Goal: Transaction & Acquisition: Subscribe to service/newsletter

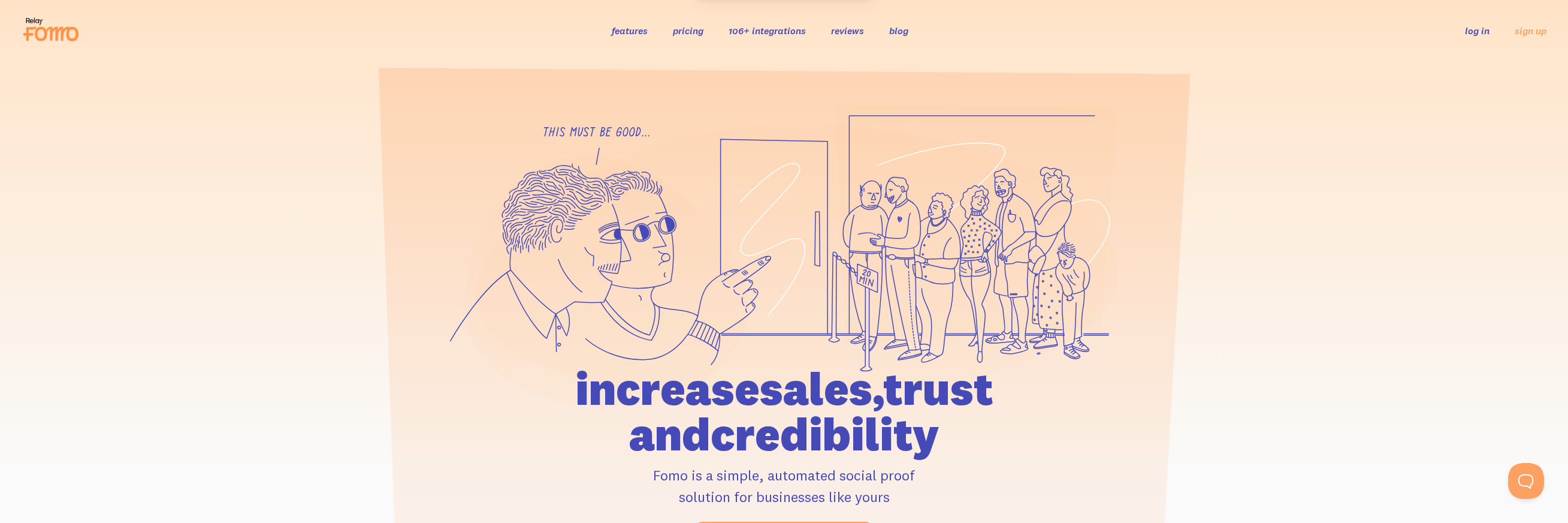
click at [694, 33] on link "pricing" at bounding box center [687, 31] width 30 height 12
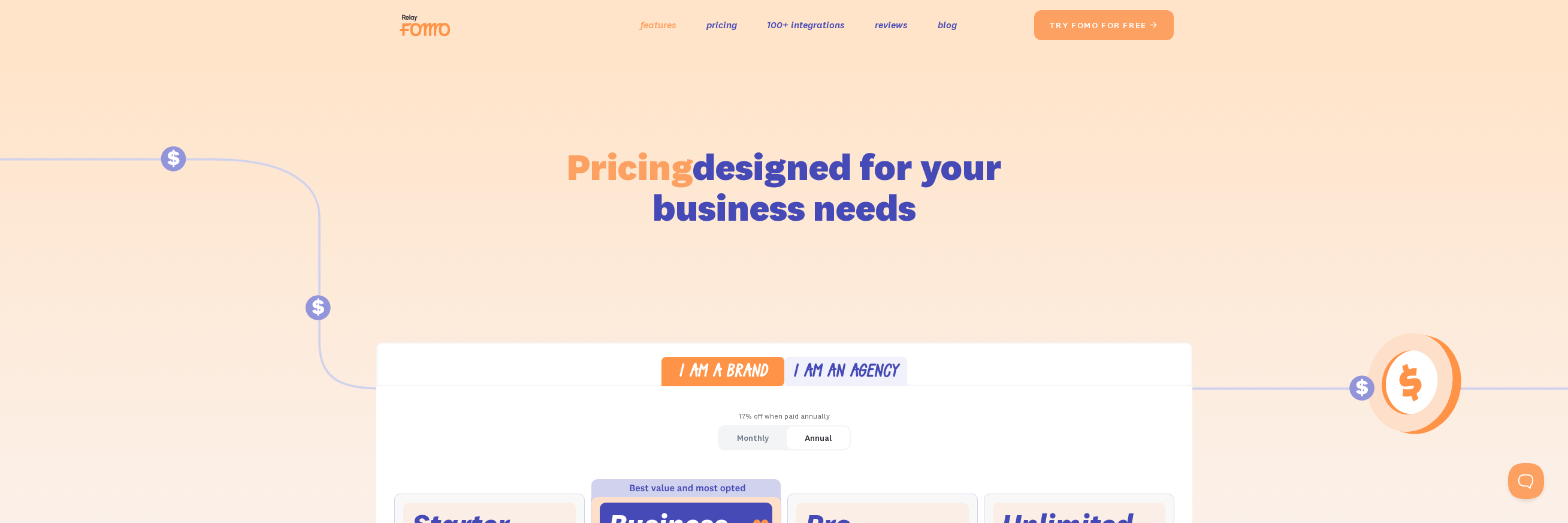
click at [659, 18] on link "features" at bounding box center [658, 25] width 36 height 18
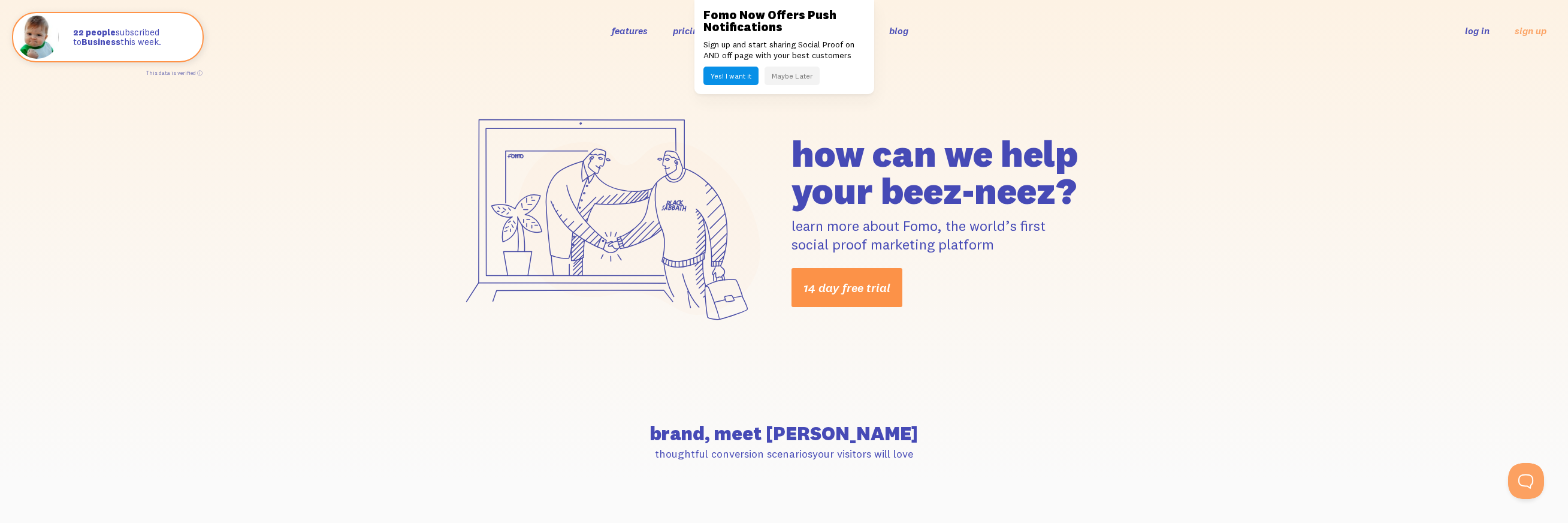
click at [874, 293] on link "14 day free trial" at bounding box center [846, 287] width 111 height 39
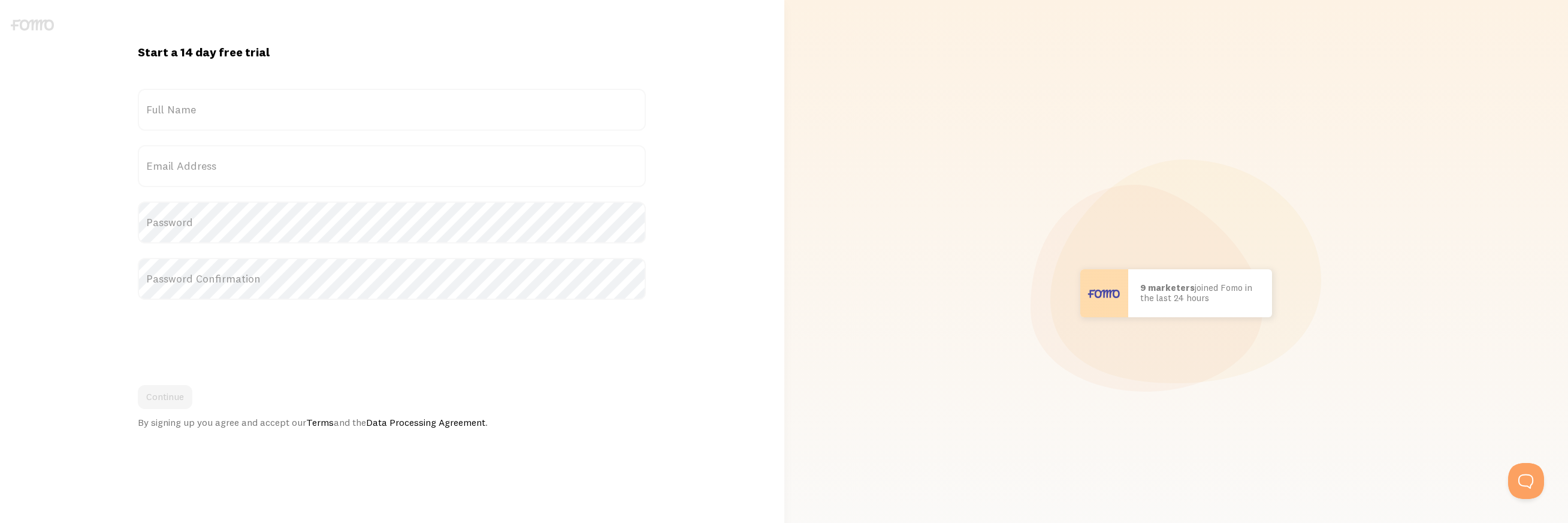
click at [184, 102] on label "Full Name" at bounding box center [391, 110] width 508 height 42
click at [184, 102] on input "Full Name" at bounding box center [391, 110] width 508 height 42
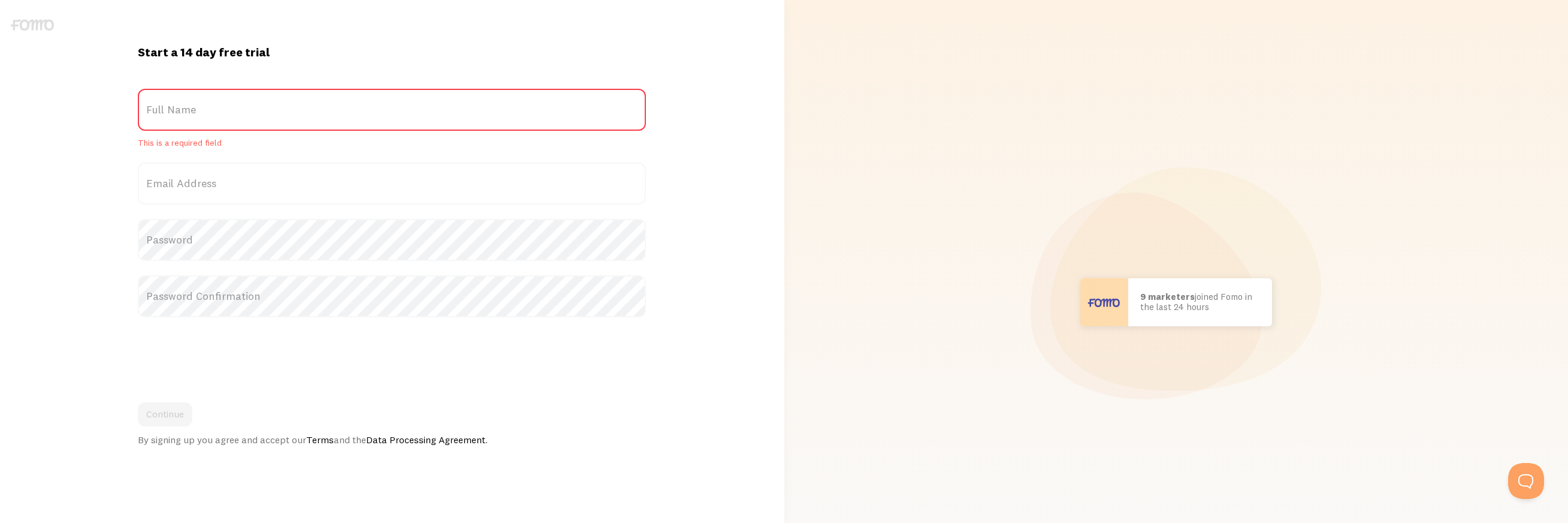
click at [203, 117] on label "Full Name" at bounding box center [391, 110] width 508 height 42
click at [203, 117] on input "Full Name" at bounding box center [391, 110] width 508 height 42
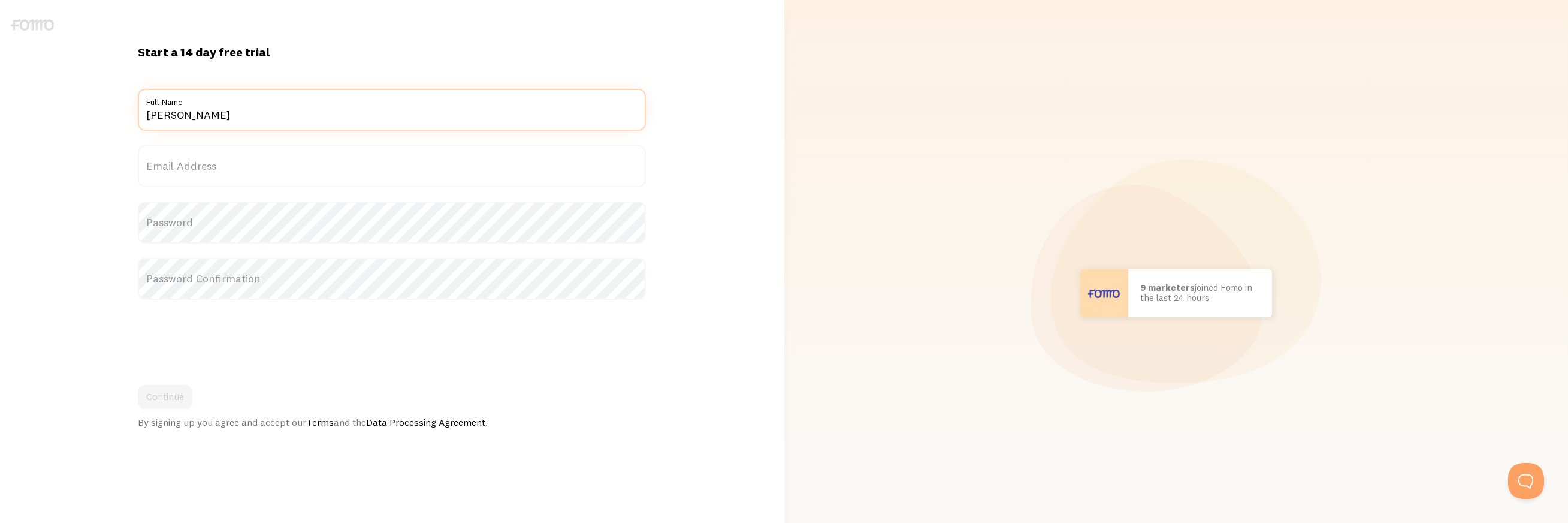
type input "[PERSON_NAME]"
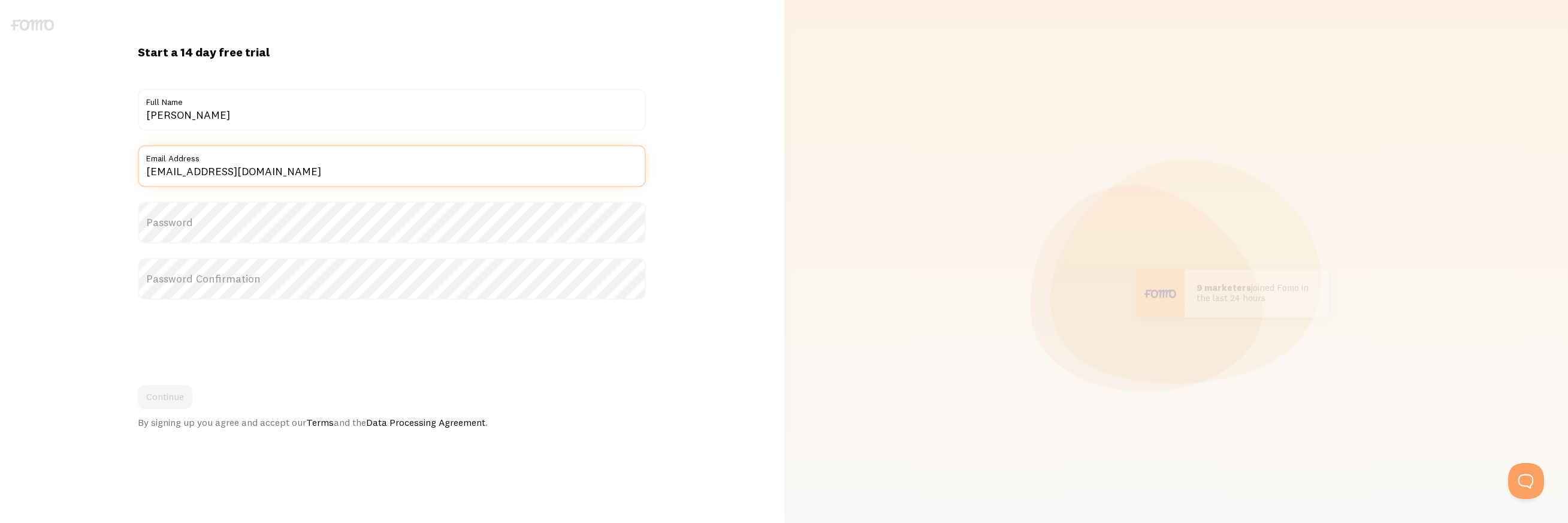
type input "[EMAIL_ADDRESS][DOMAIN_NAME]"
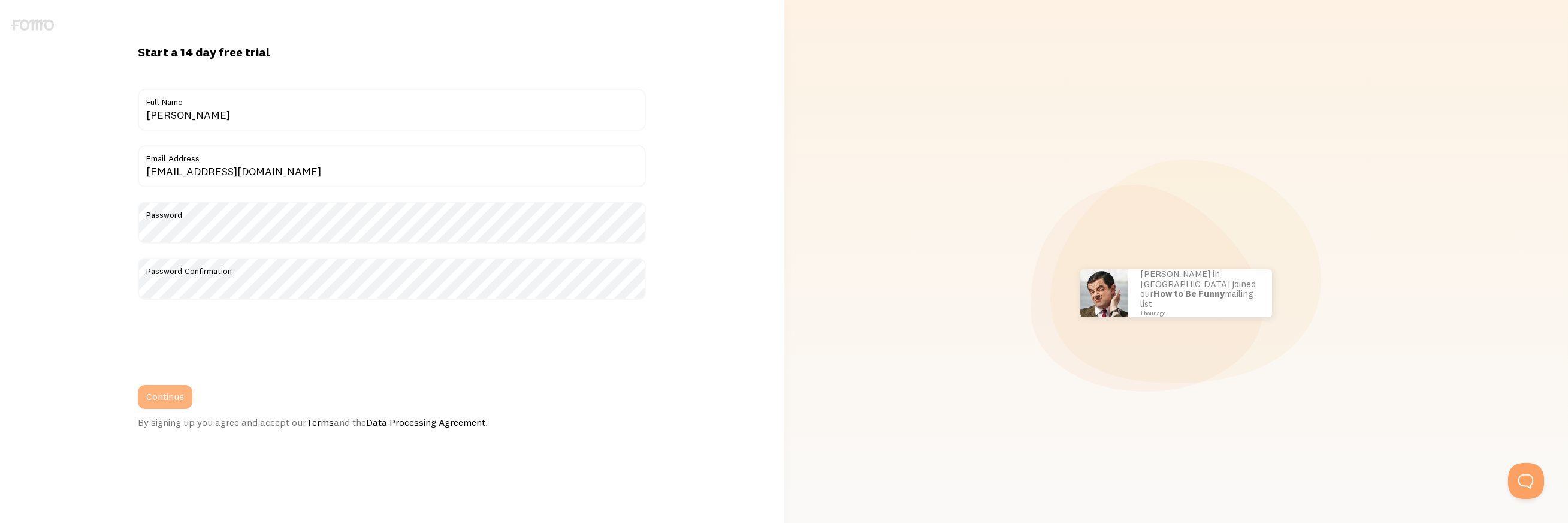
click at [162, 396] on button "Continue" at bounding box center [165, 397] width 54 height 24
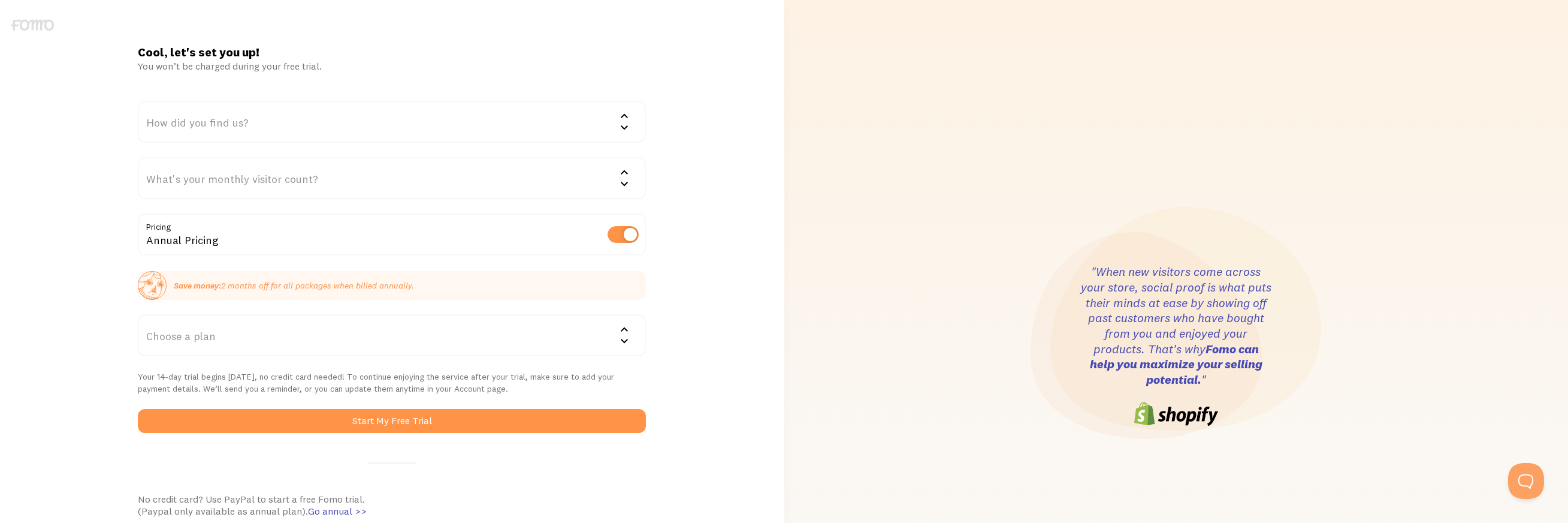
click at [251, 121] on div "How did you find us?" at bounding box center [391, 122] width 508 height 42
click at [211, 160] on li "Google" at bounding box center [392, 160] width 506 height 21
click at [219, 181] on div "What's your monthly visitor count?" at bounding box center [391, 178] width 508 height 42
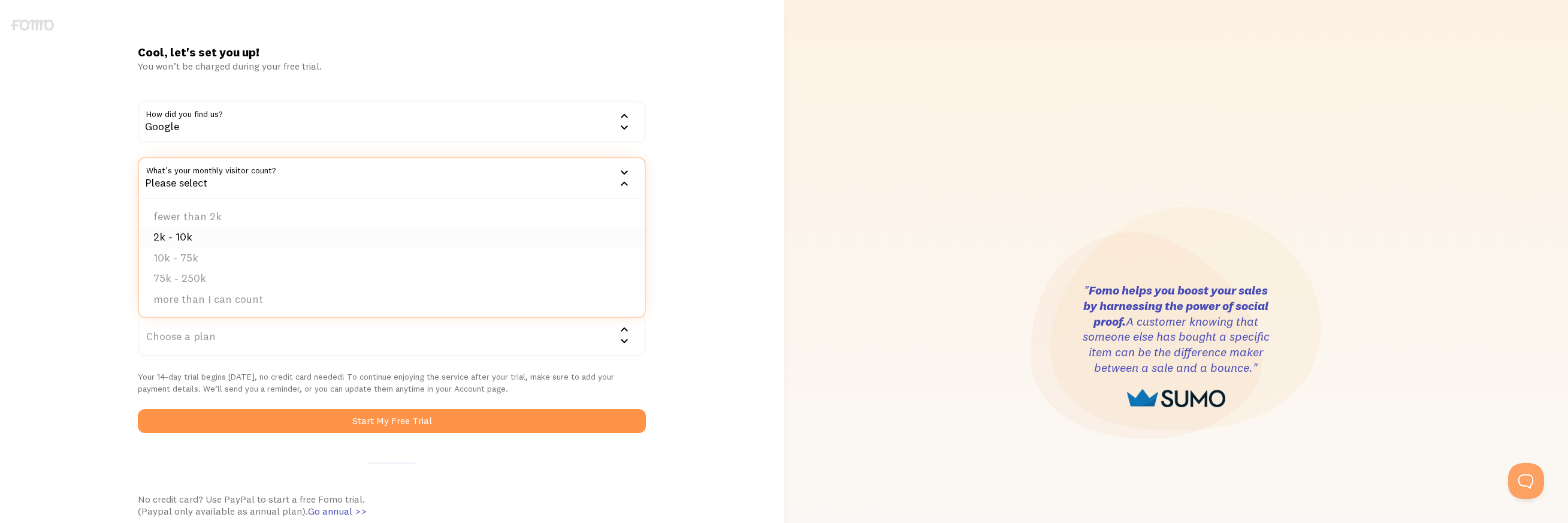
click at [212, 238] on li "2k - 10k" at bounding box center [392, 237] width 506 height 21
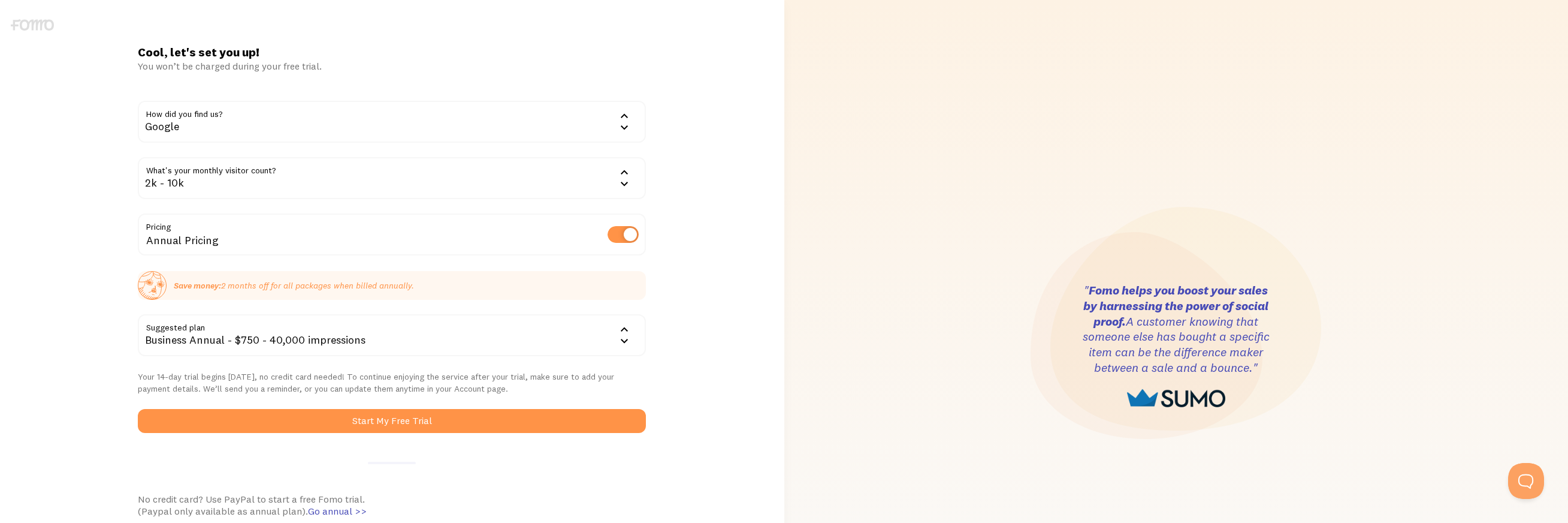
click at [211, 238] on div "Annual Pricing" at bounding box center [391, 235] width 508 height 44
click at [624, 234] on label at bounding box center [623, 234] width 31 height 17
click at [624, 234] on input "checkbox" at bounding box center [623, 234] width 31 height 17
checkbox input "false"
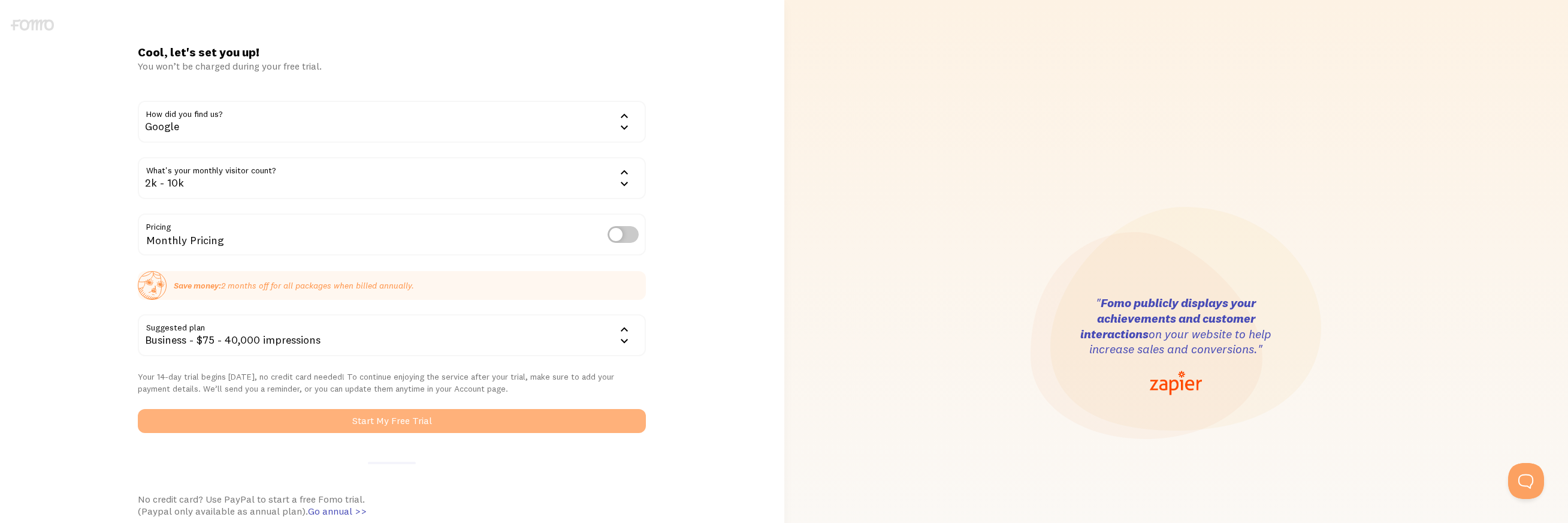
click at [411, 421] on button "Start My Free Trial" at bounding box center [391, 421] width 508 height 24
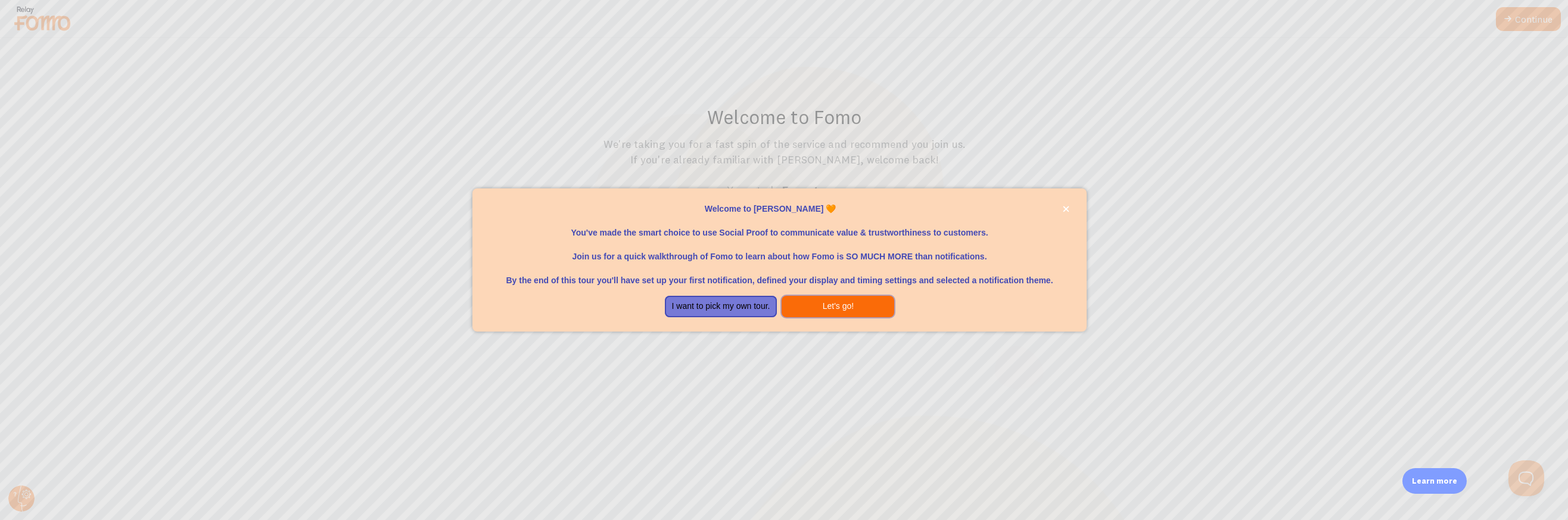
click at [827, 302] on button "Let's go!" at bounding box center [838, 307] width 112 height 21
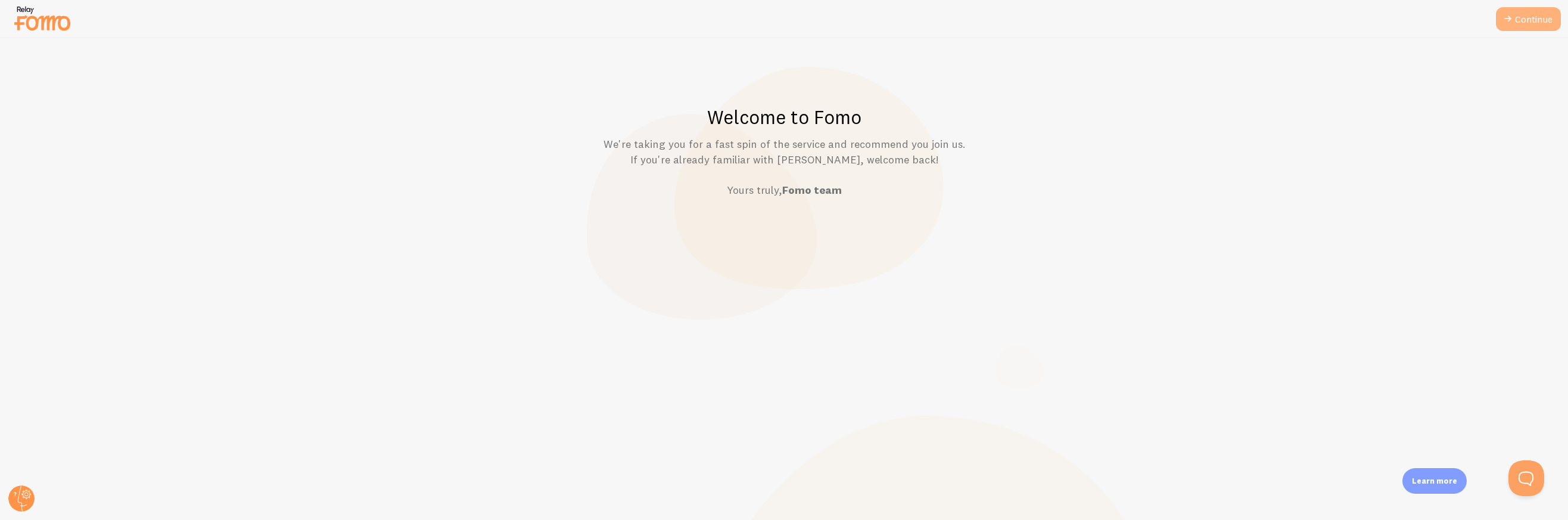
click at [1512, 22] on icon at bounding box center [1507, 19] width 14 height 14
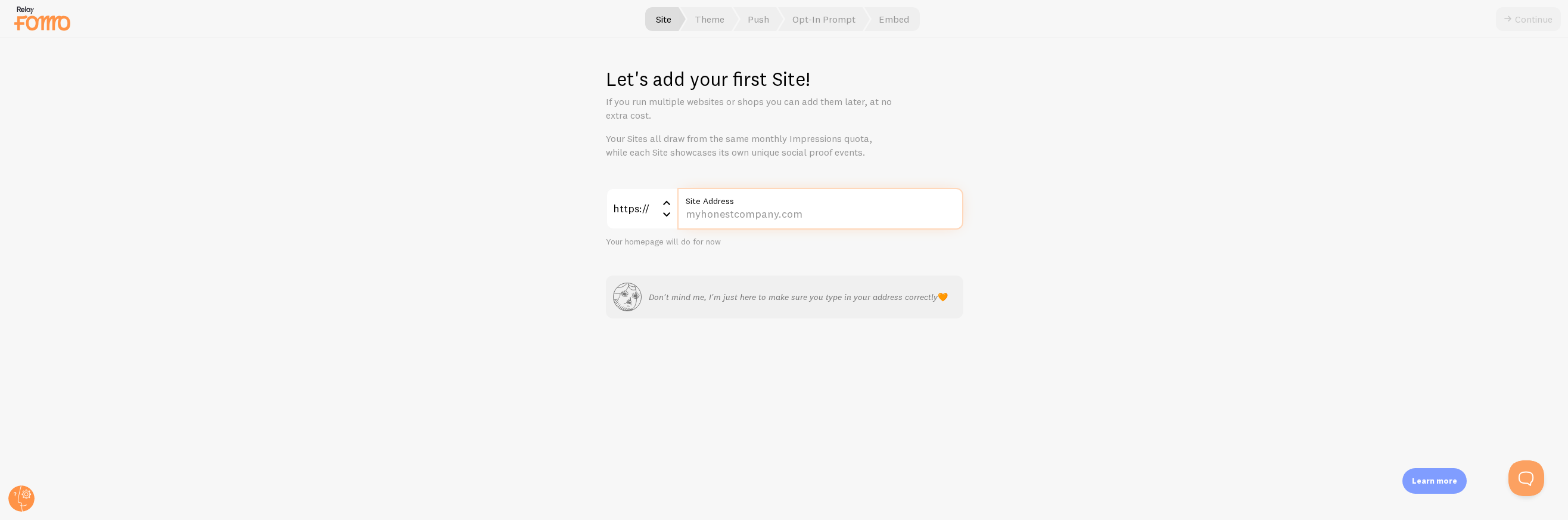
click at [714, 217] on input "Site Address" at bounding box center [820, 209] width 286 height 41
type input "[DOMAIN_NAME]"
click at [797, 380] on div "Let's add your first Site! If you run multiple websites or shops you can add th…" at bounding box center [784, 279] width 1567 height 482
click at [1524, 21] on button "Continue" at bounding box center [1528, 19] width 65 height 24
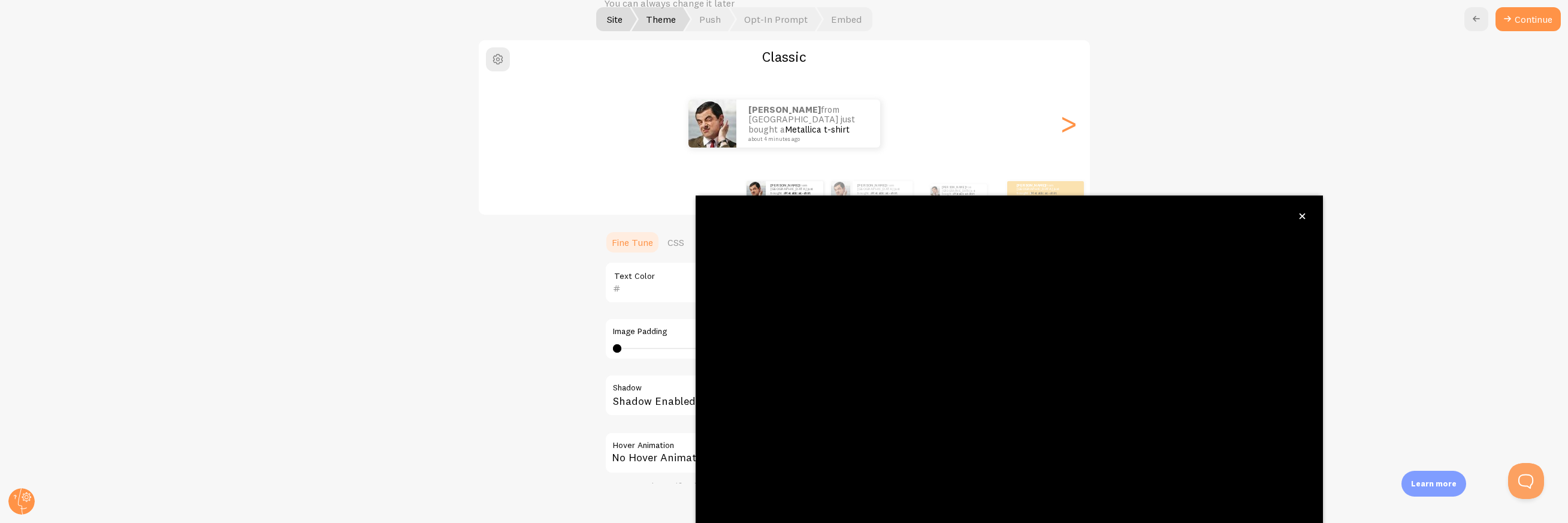
scroll to position [147, 0]
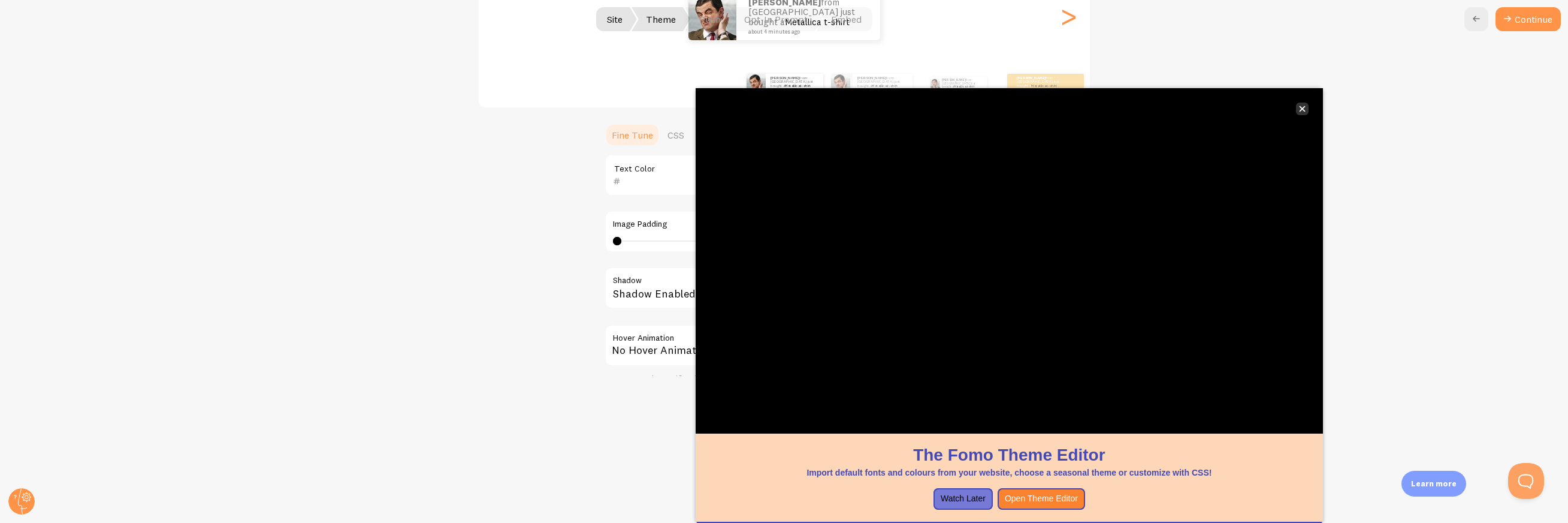
click at [1304, 106] on icon "close," at bounding box center [1302, 109] width 7 height 7
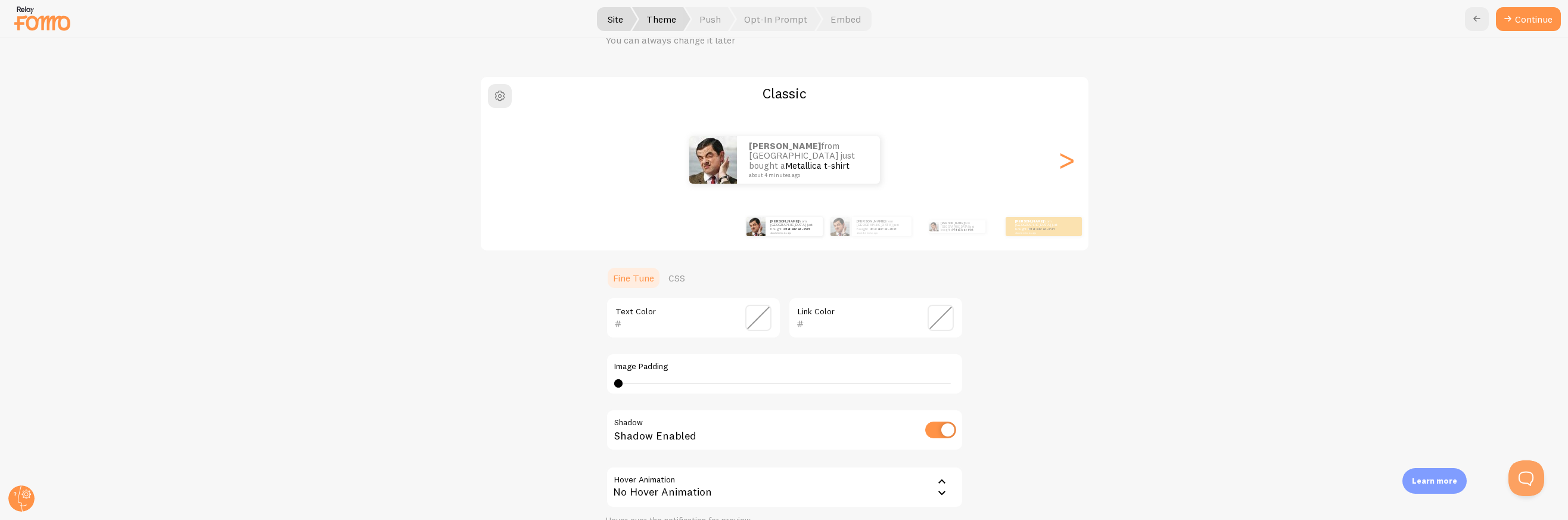
scroll to position [153, 0]
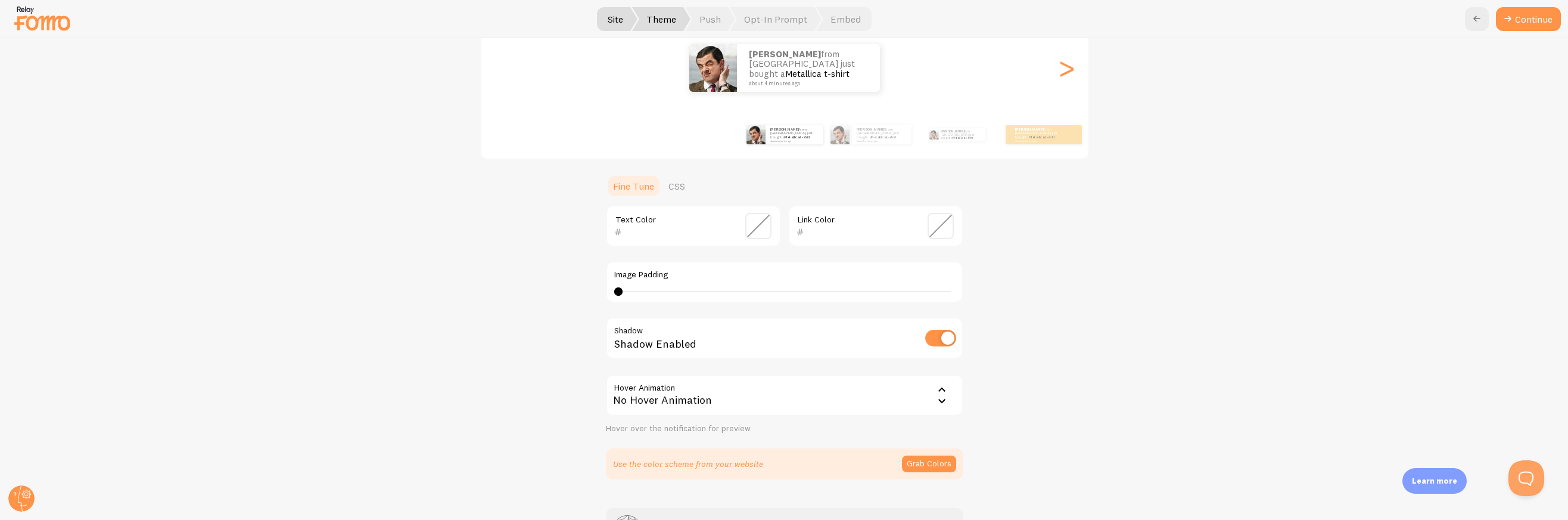
click at [749, 225] on span at bounding box center [758, 226] width 26 height 26
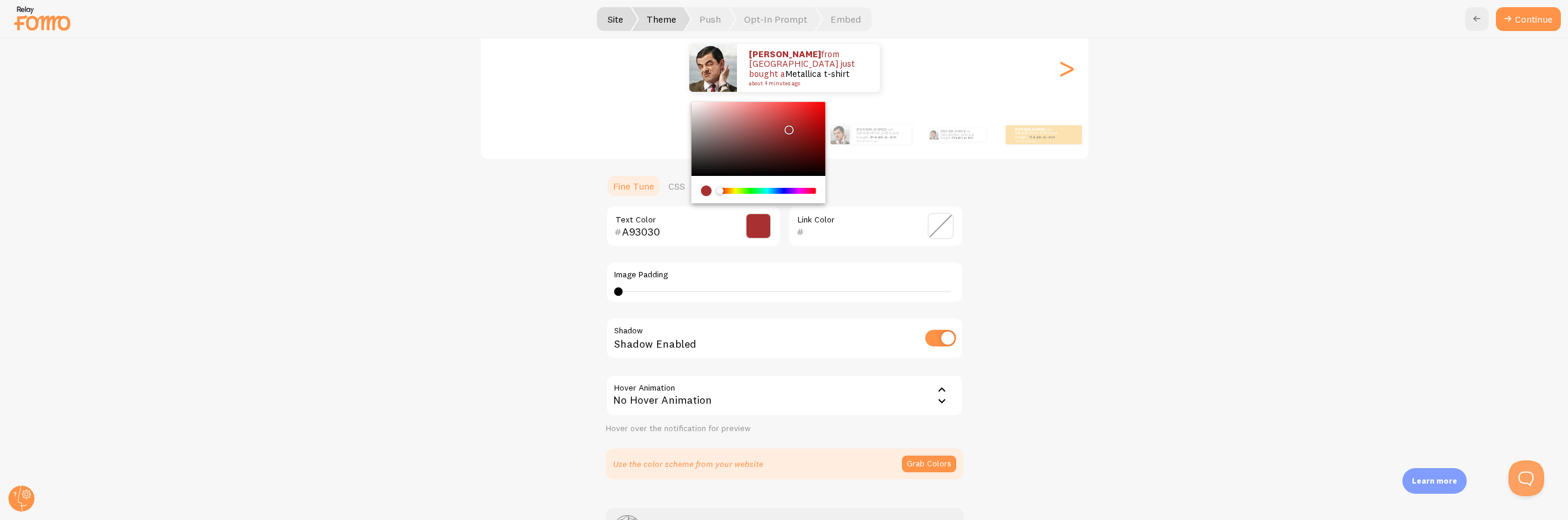
click at [783, 126] on div "Chrome color picker" at bounding box center [758, 139] width 134 height 74
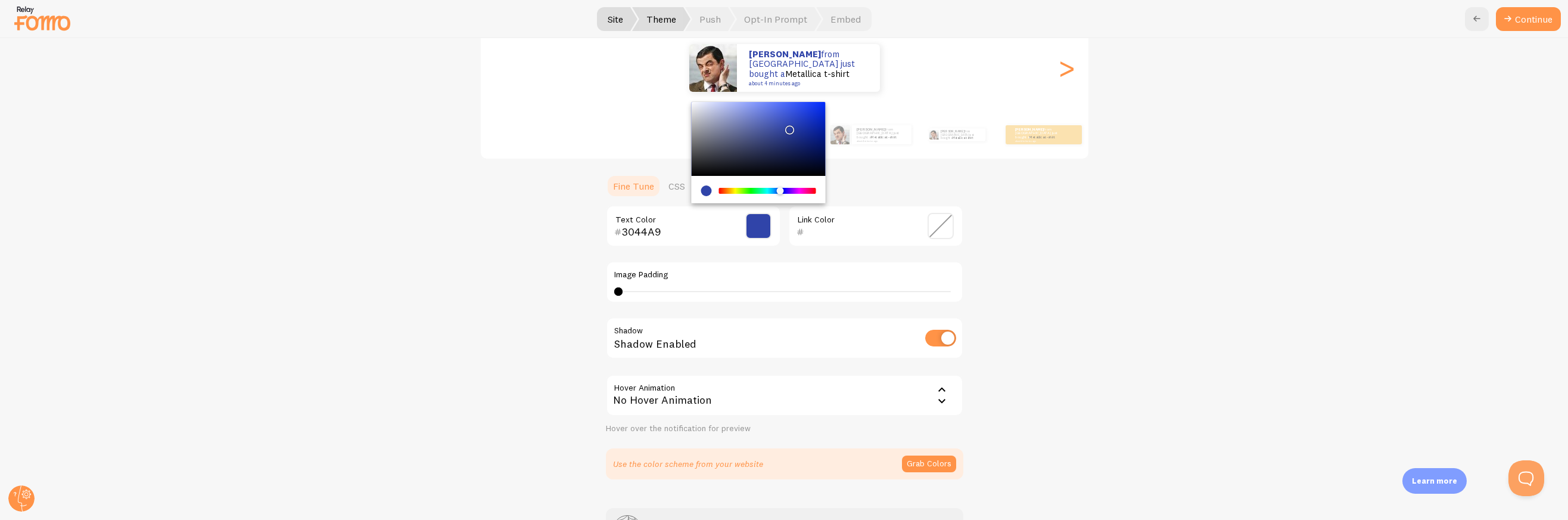
type input "3049A9"
click at [775, 189] on div "Chrome color picker" at bounding box center [767, 191] width 95 height 6
click at [1059, 274] on div "Classic Justin from Poland just bought a Metallica t-shirt about 4 minutes ago …" at bounding box center [785, 232] width 1510 height 495
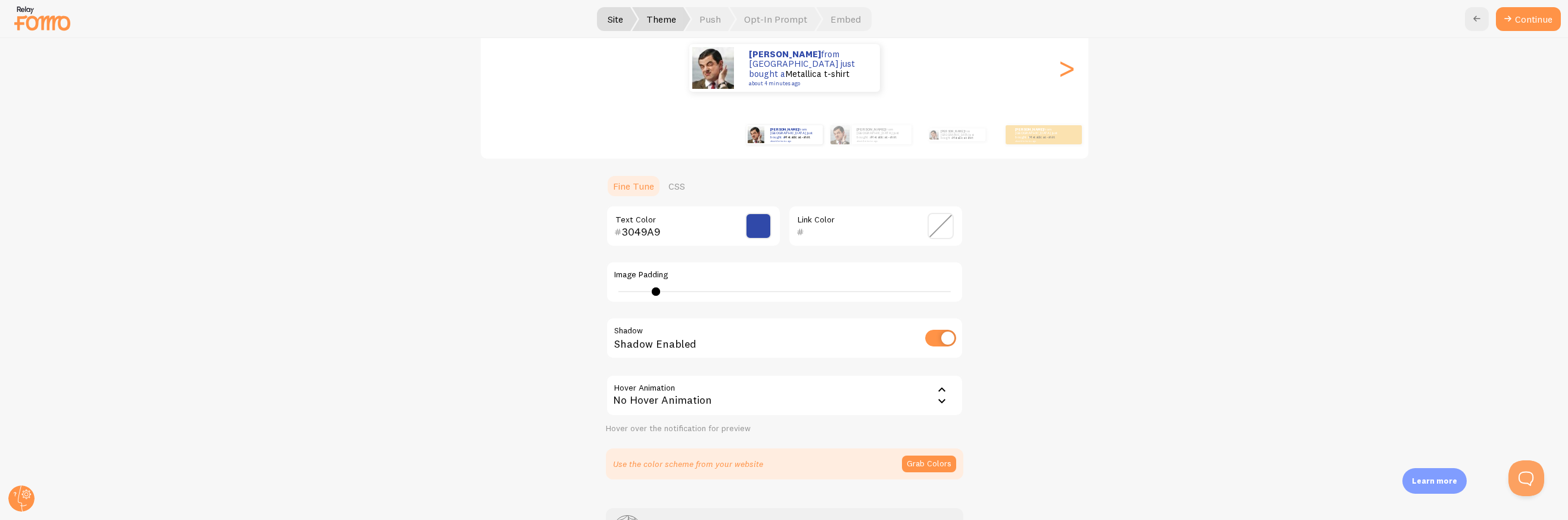
type input "4"
drag, startPoint x: 616, startPoint y: 289, endPoint x: 650, endPoint y: 291, distance: 34.1
click at [651, 291] on div at bounding box center [655, 291] width 8 height 8
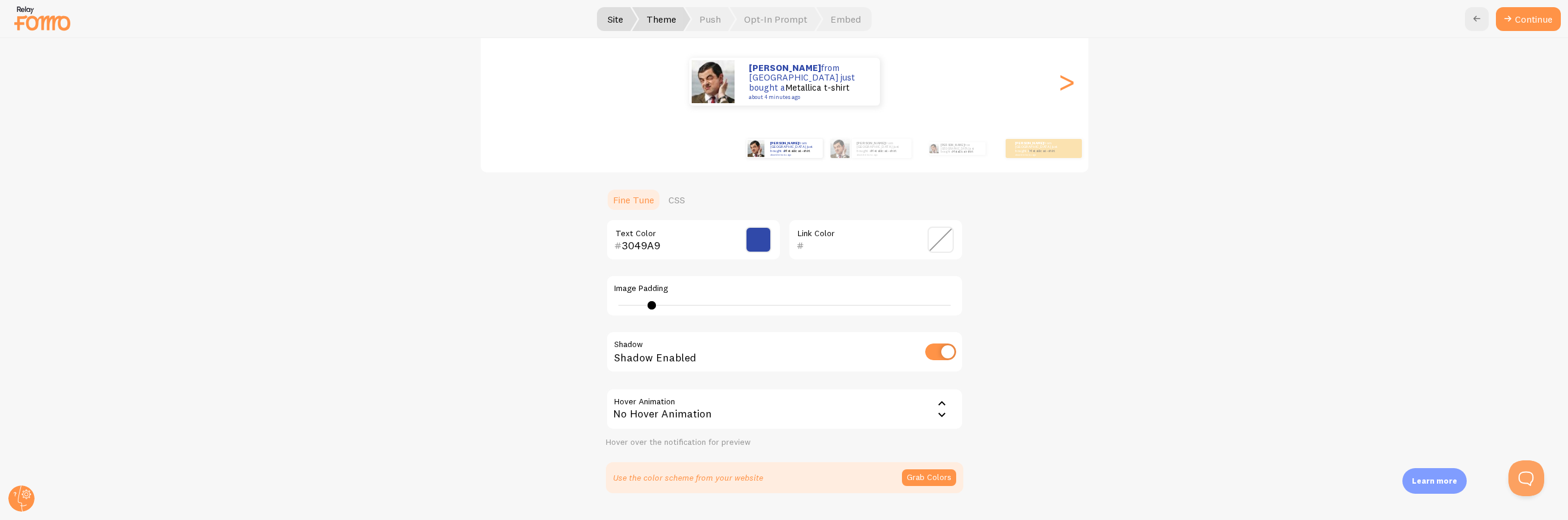
scroll to position [122, 0]
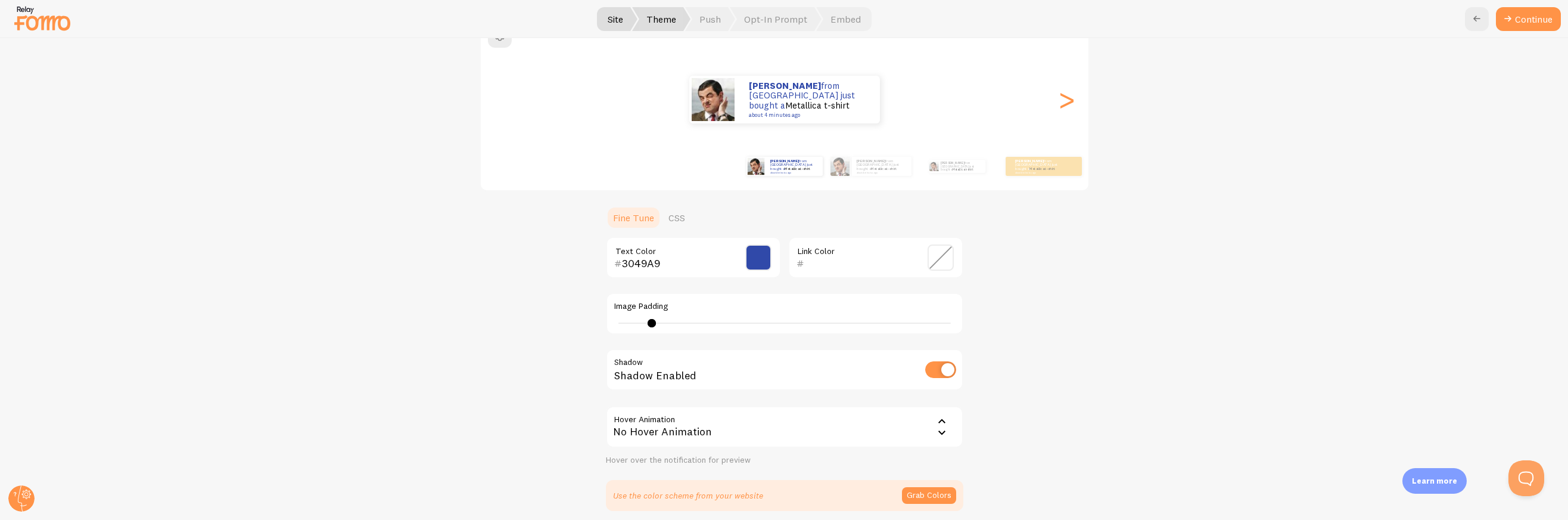
click at [925, 365] on input "checkbox" at bounding box center [941, 369] width 31 height 17
click at [925, 364] on input "checkbox" at bounding box center [941, 369] width 31 height 17
checkbox input "true"
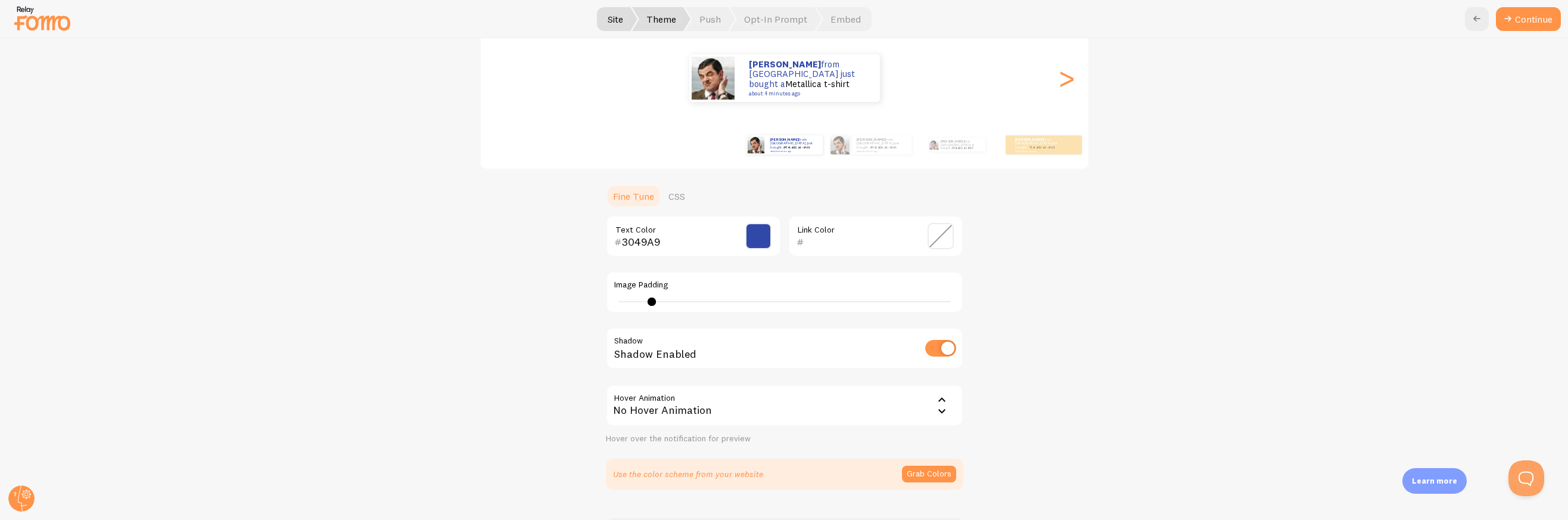
click at [745, 410] on div "No Hover Animation" at bounding box center [785, 405] width 357 height 41
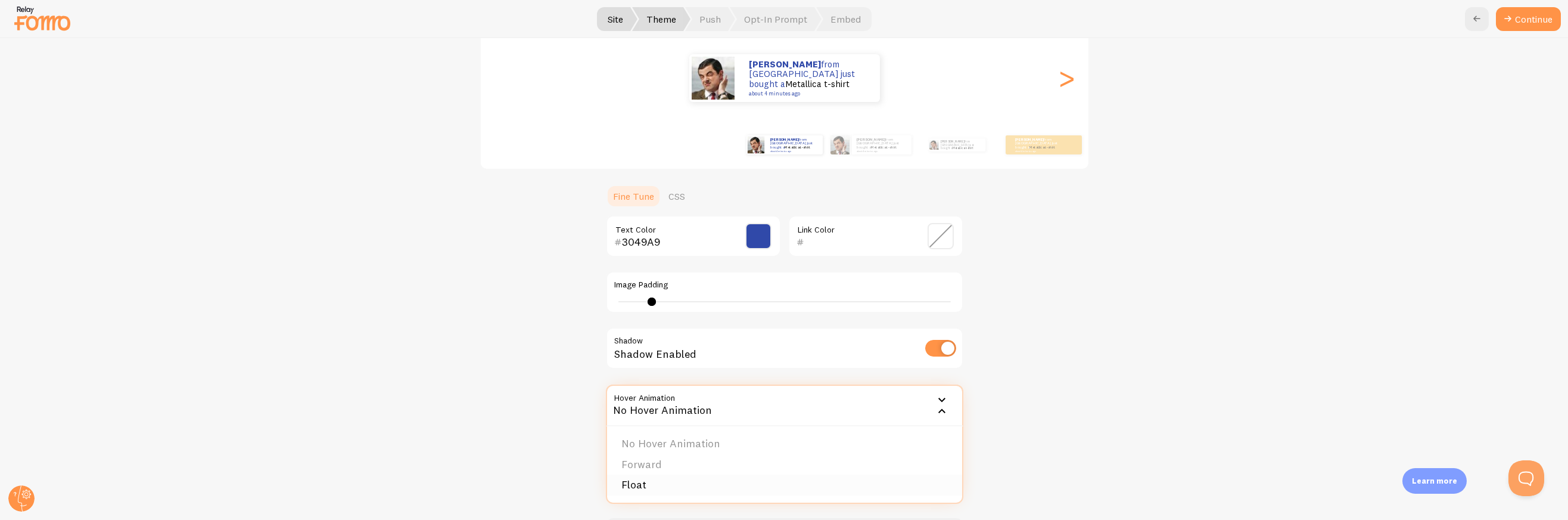
click at [642, 477] on li "Float" at bounding box center [784, 485] width 355 height 21
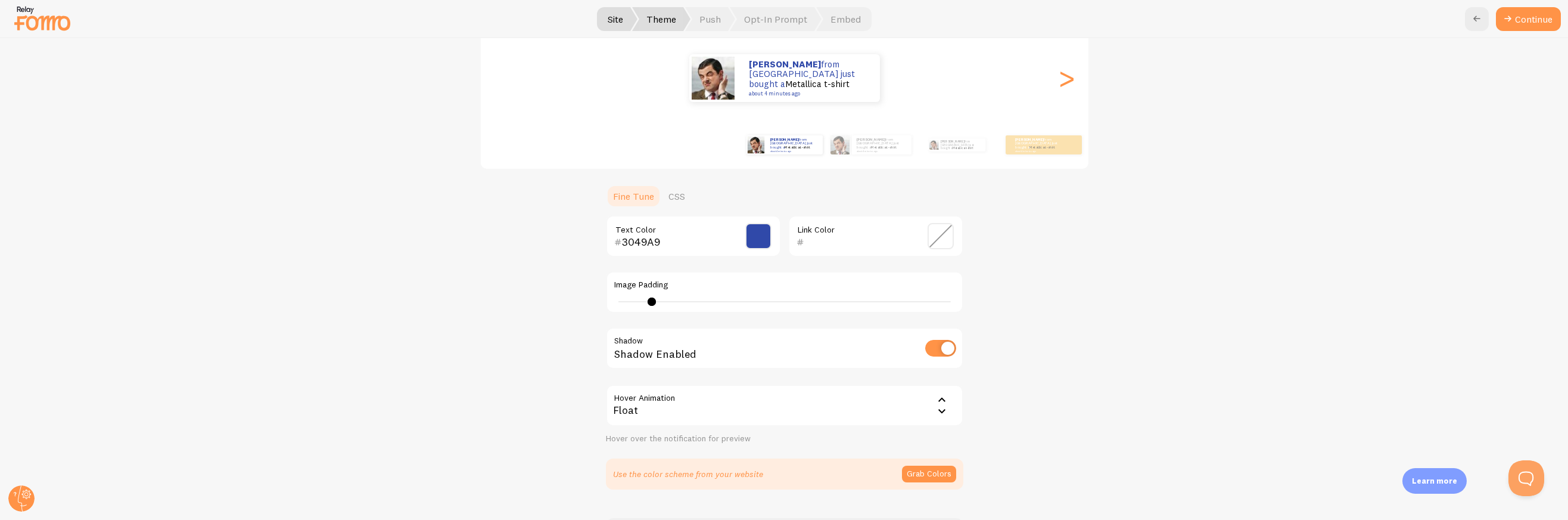
click at [674, 402] on div "Float" at bounding box center [785, 405] width 357 height 41
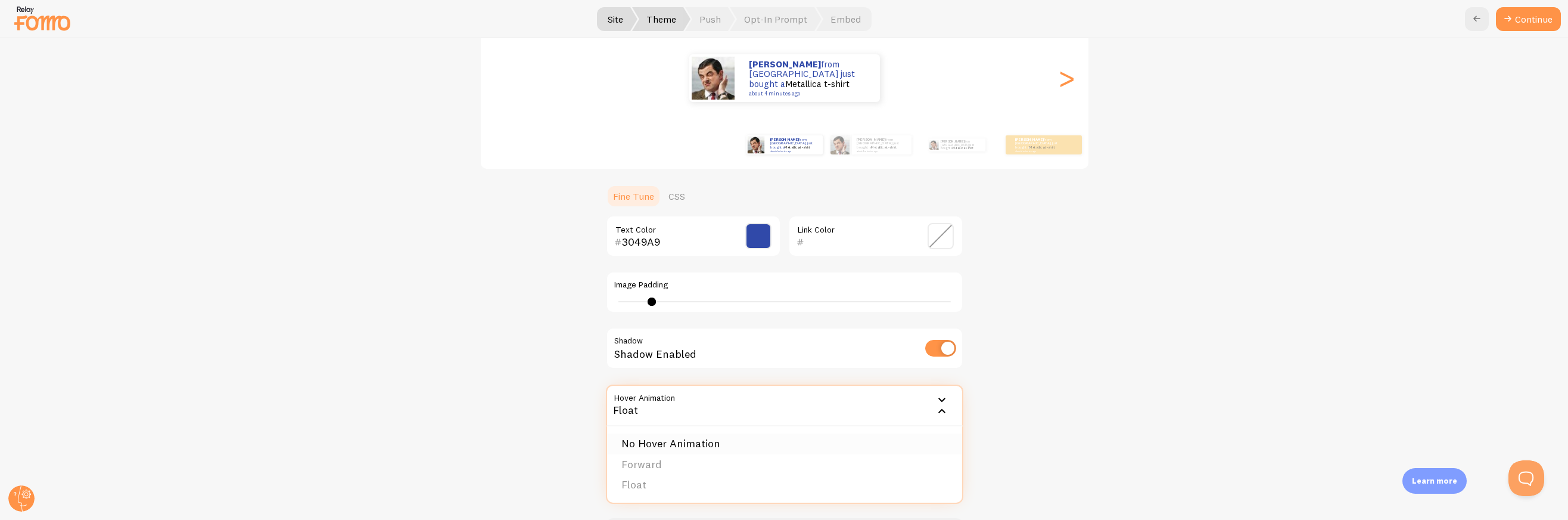
click at [670, 445] on li "No Hover Animation" at bounding box center [784, 443] width 355 height 21
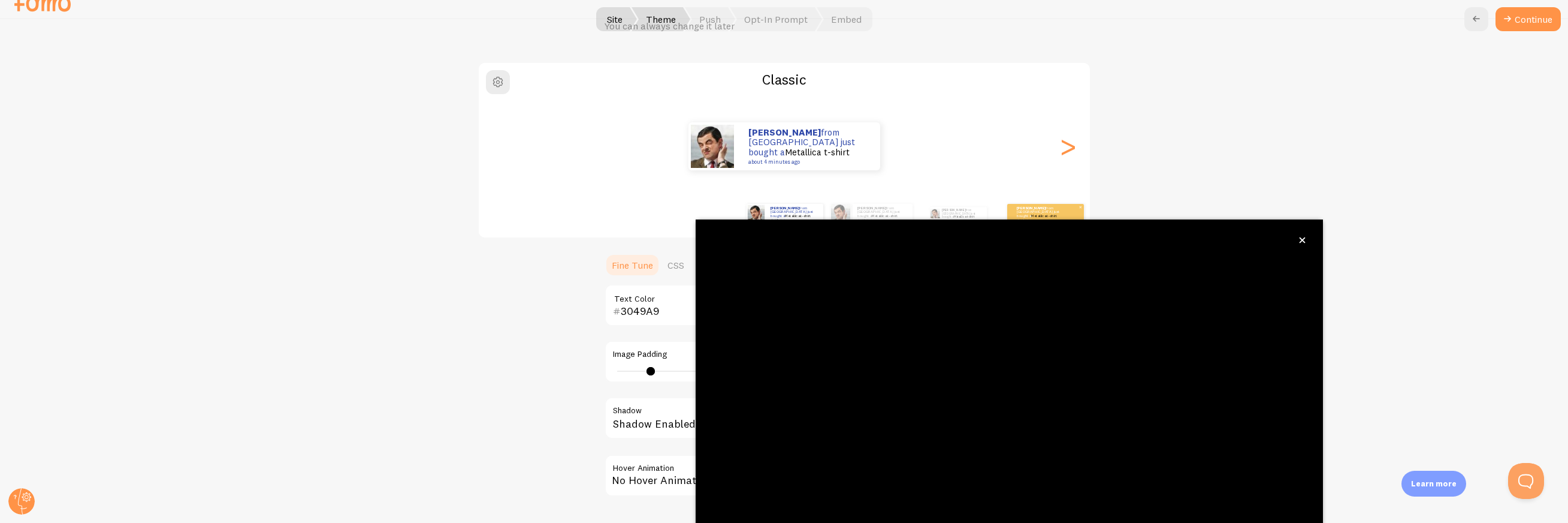
scroll to position [59, 0]
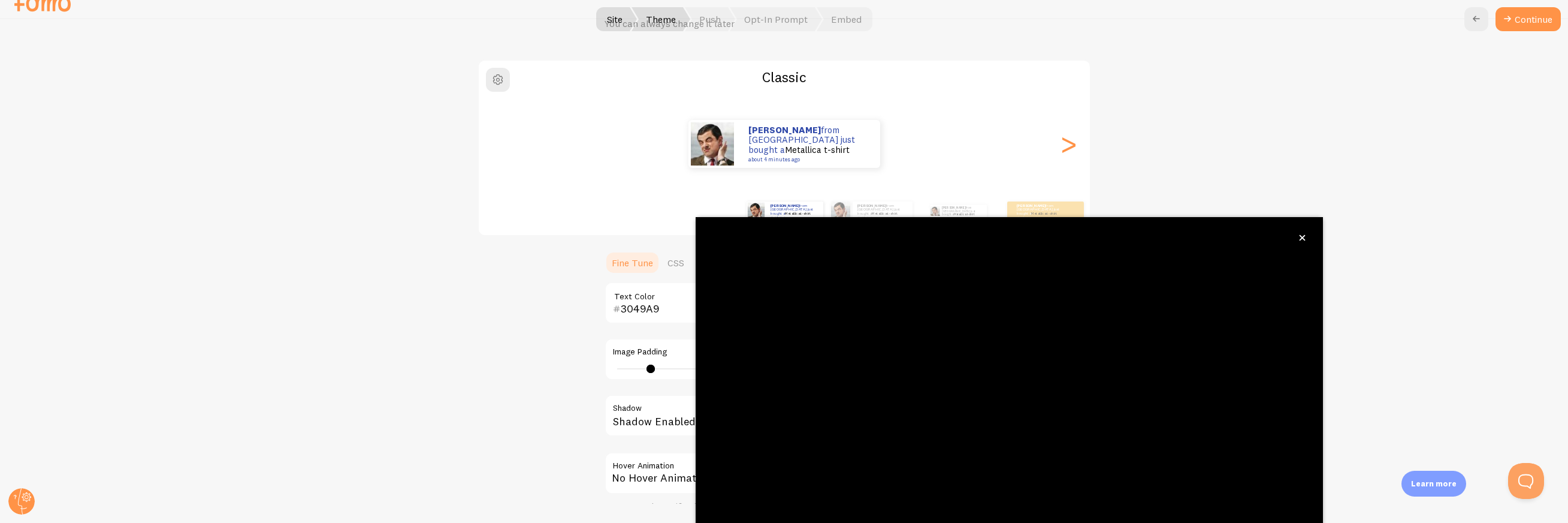
click at [1224, 168] on div "Classic Justin from Poland just bought a Metallica t-shirt about 4 minutes ago …" at bounding box center [784, 308] width 1509 height 498
click at [1304, 236] on icon "close," at bounding box center [1302, 238] width 6 height 6
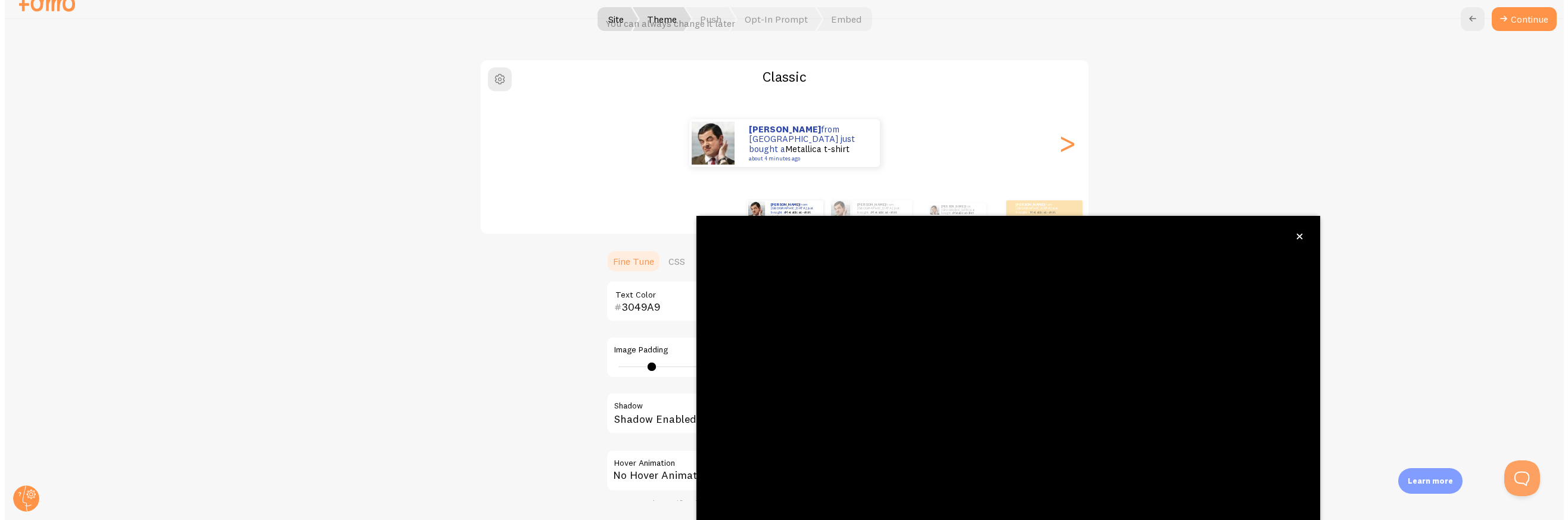
scroll to position [0, 0]
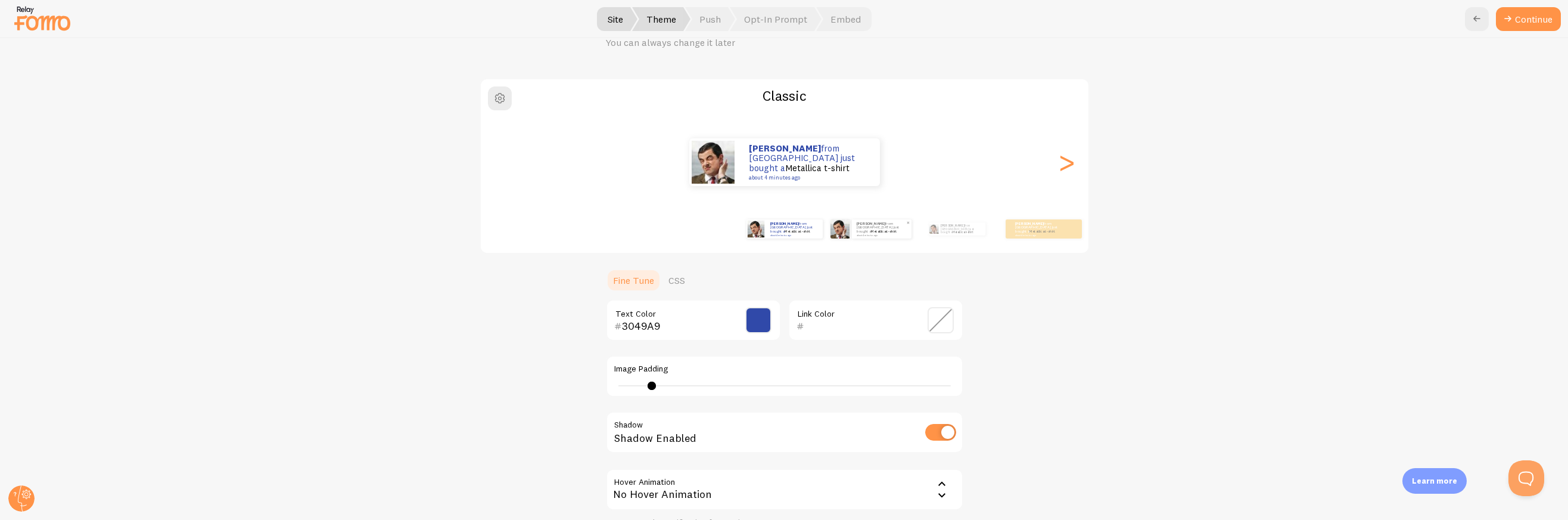
click at [871, 230] on link "Metallica t-shirt" at bounding box center [884, 231] width 25 height 5
click at [1069, 160] on div ">" at bounding box center [1066, 162] width 14 height 86
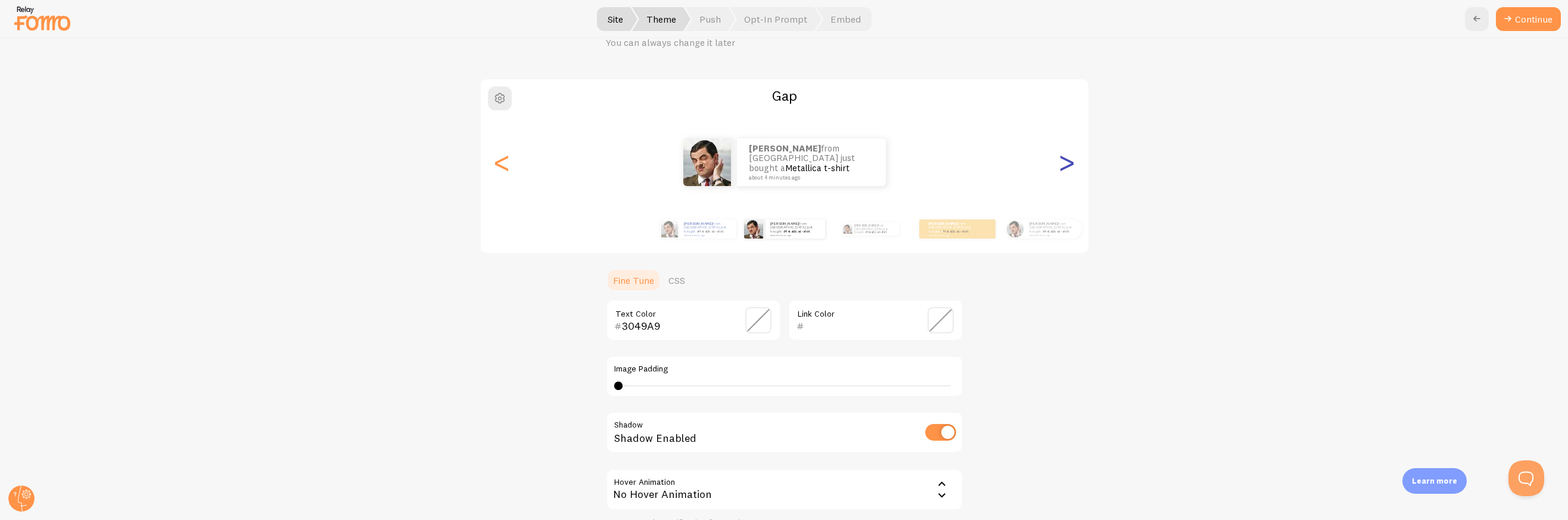
type input "0"
click at [1069, 160] on div ">" at bounding box center [1066, 162] width 14 height 86
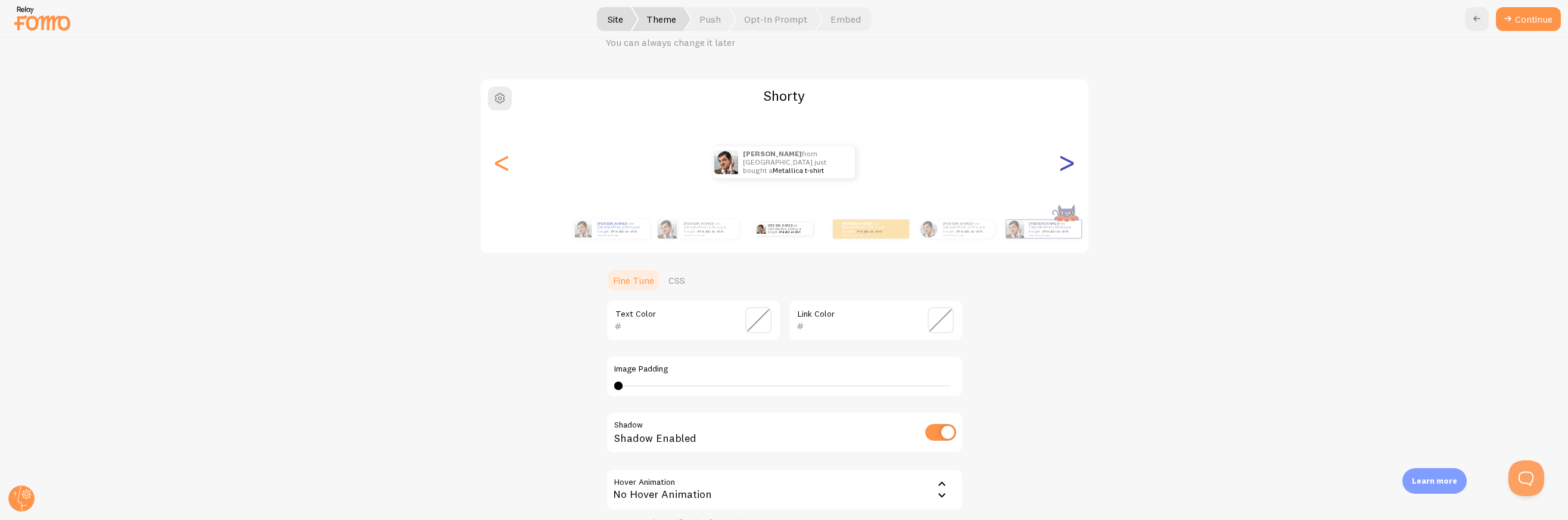
click at [1069, 160] on div ">" at bounding box center [1066, 162] width 14 height 86
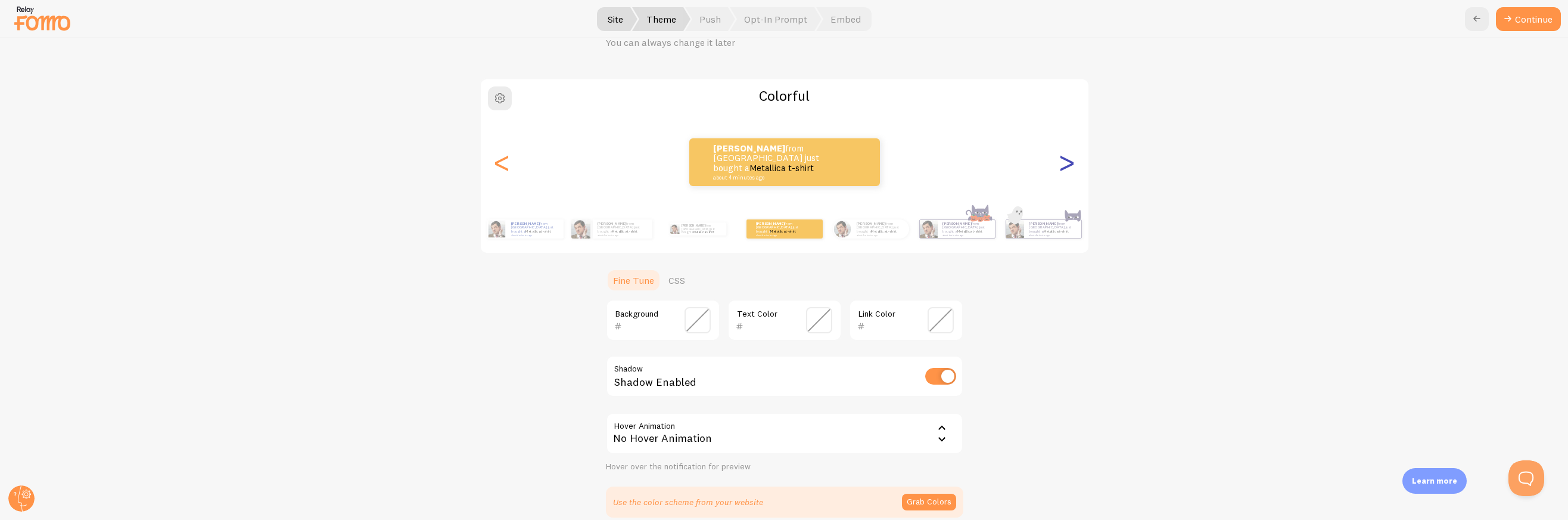
click at [1069, 160] on div ">" at bounding box center [1066, 162] width 14 height 86
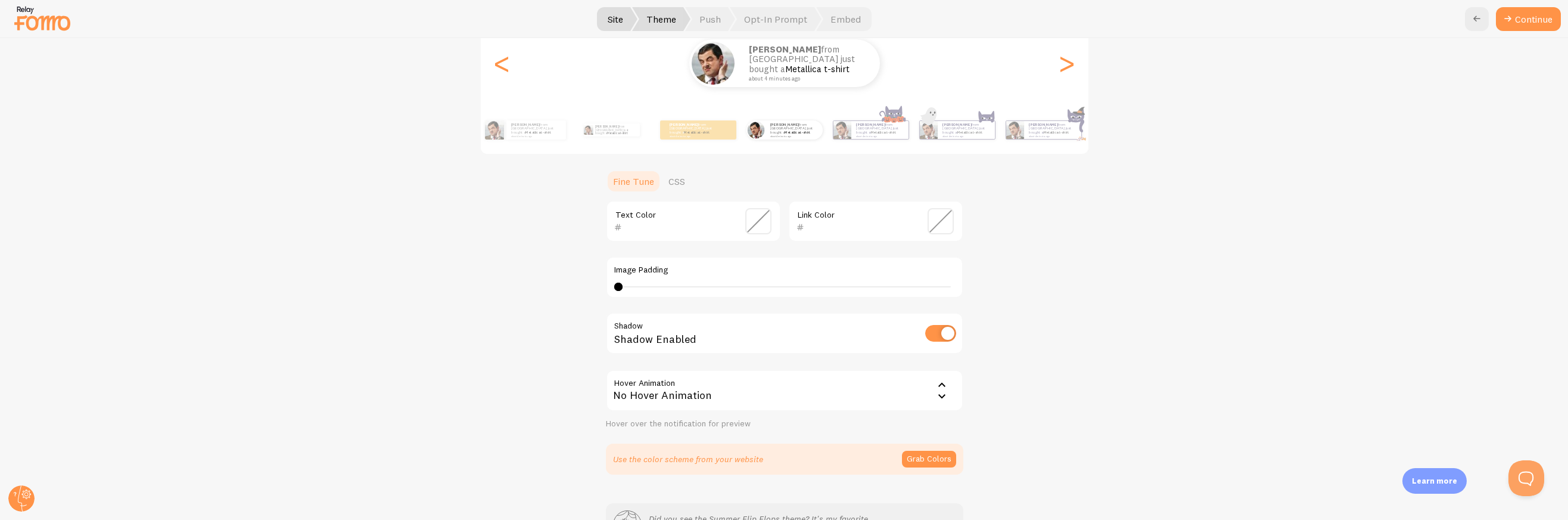
scroll to position [132, 0]
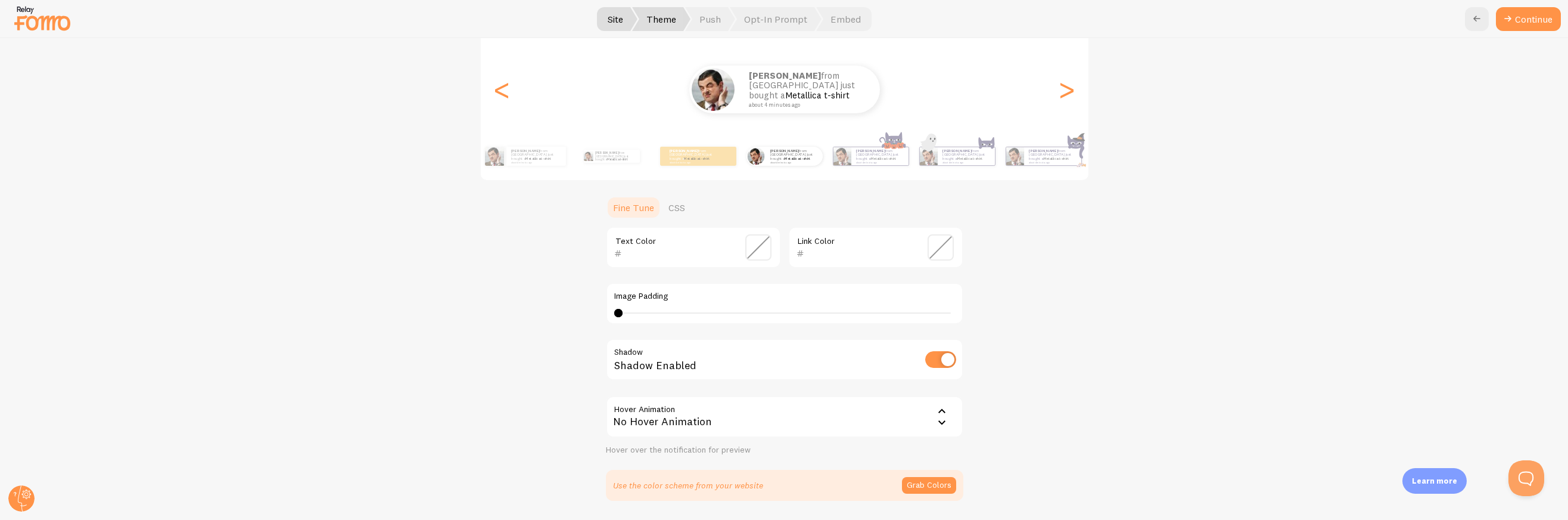
click at [938, 250] on span at bounding box center [941, 247] width 26 height 26
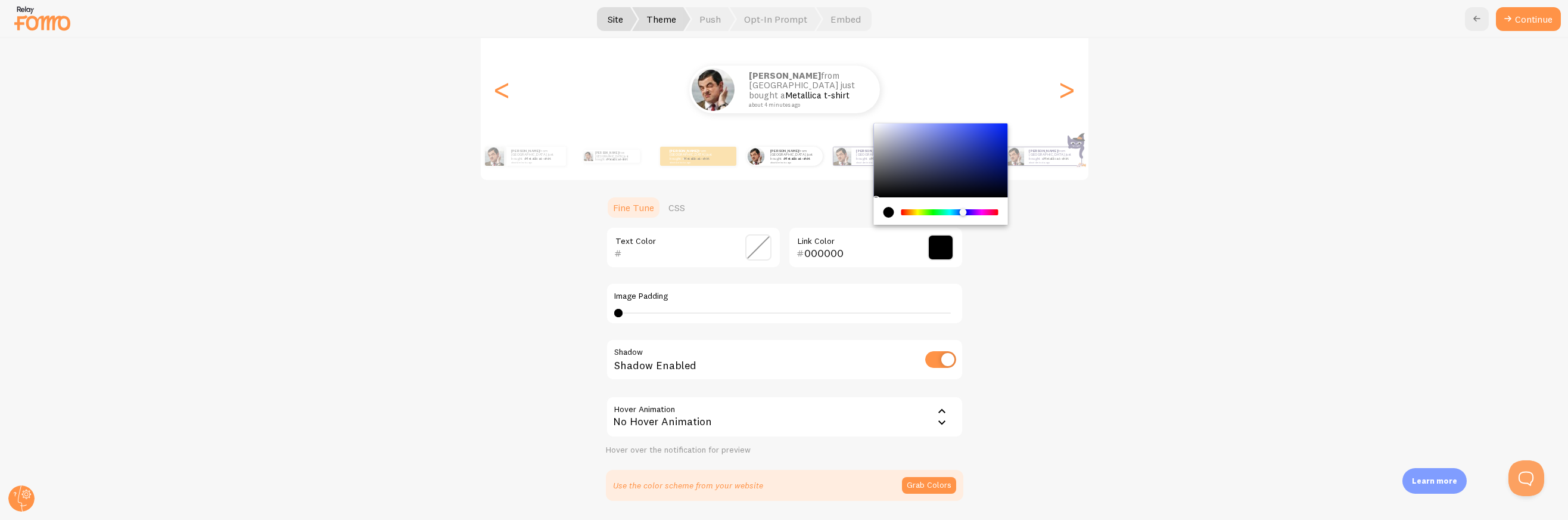
click at [959, 209] on div "Chrome color picker" at bounding box center [949, 212] width 95 height 6
type input "283484"
click at [963, 158] on div "Chrome color picker" at bounding box center [941, 160] width 134 height 74
click at [1094, 360] on div "Curved Justin from Poland just bought a Metallica t-shirt about 4 minutes ago J…" at bounding box center [785, 253] width 1510 height 495
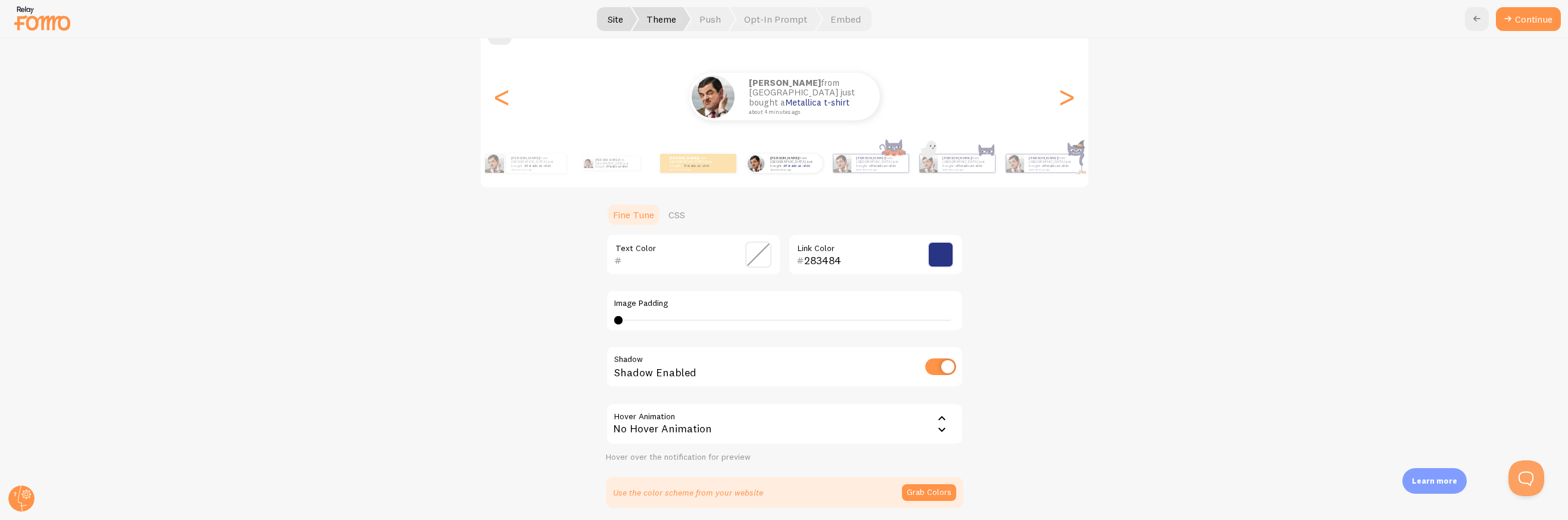
scroll to position [0, 0]
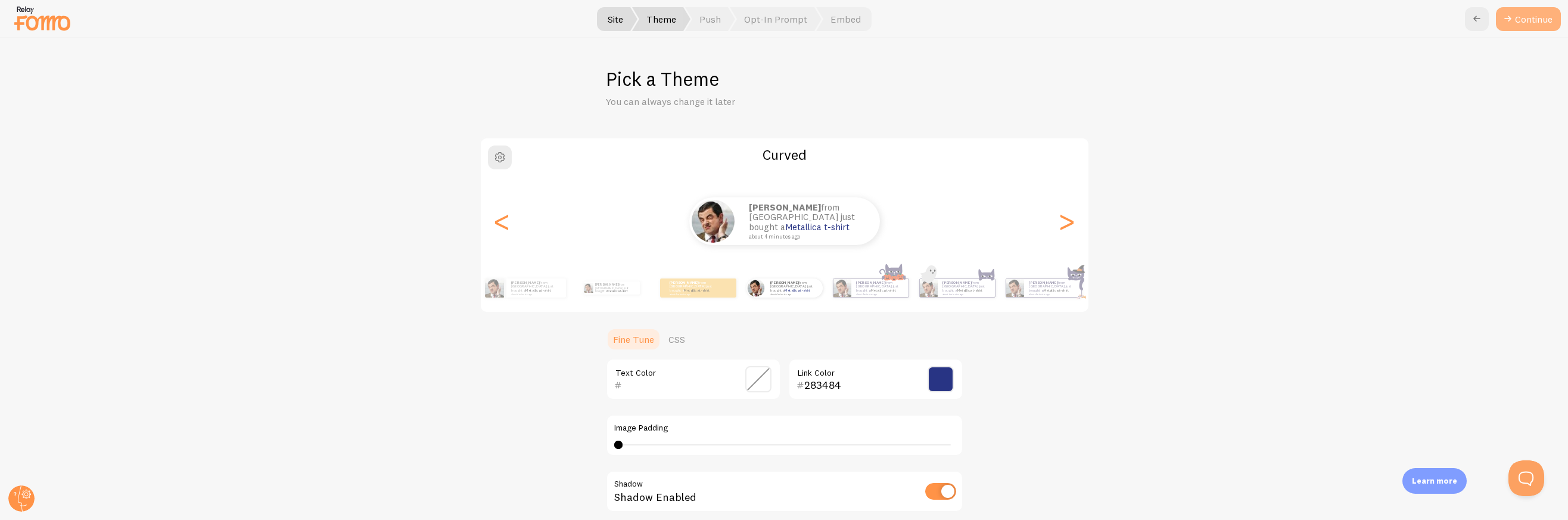
click at [1552, 17] on button "Continue" at bounding box center [1528, 19] width 65 height 24
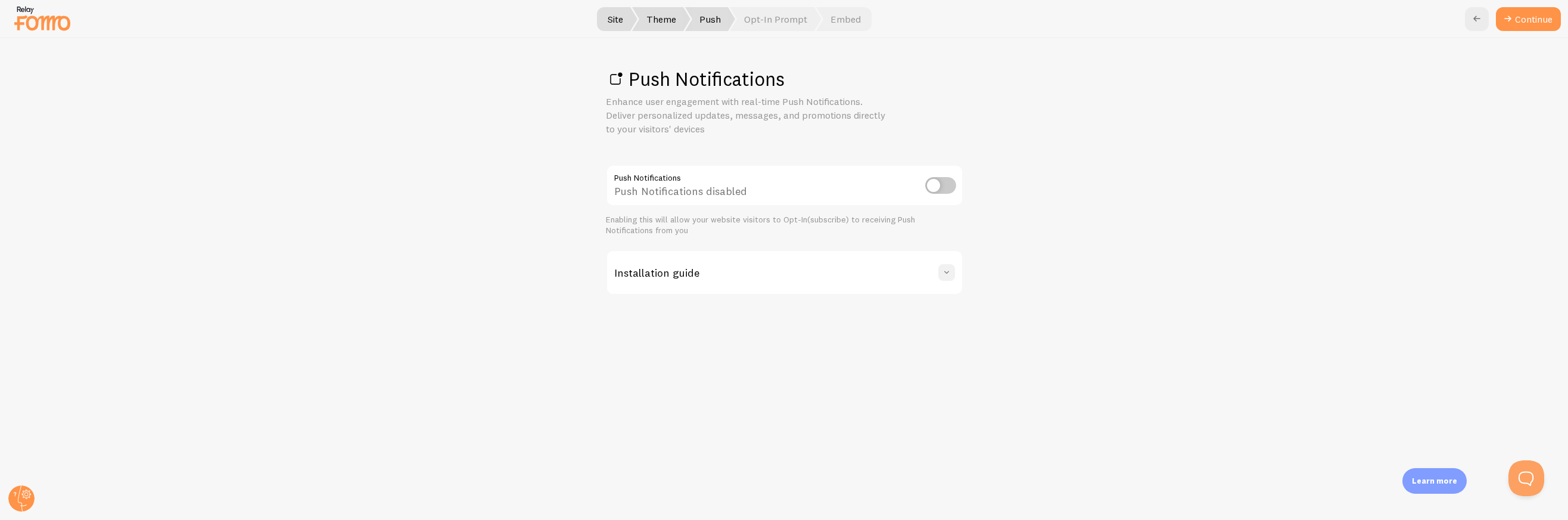
click at [942, 269] on span at bounding box center [947, 272] width 12 height 12
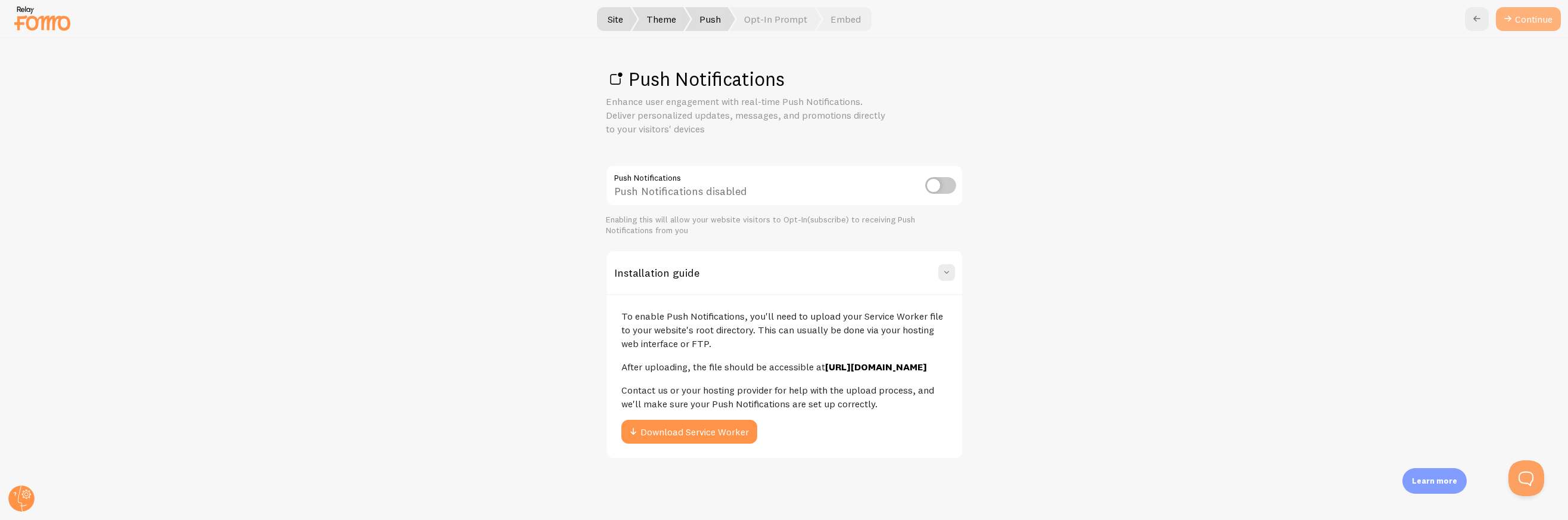
click at [1516, 18] on link "Continue" at bounding box center [1528, 19] width 65 height 24
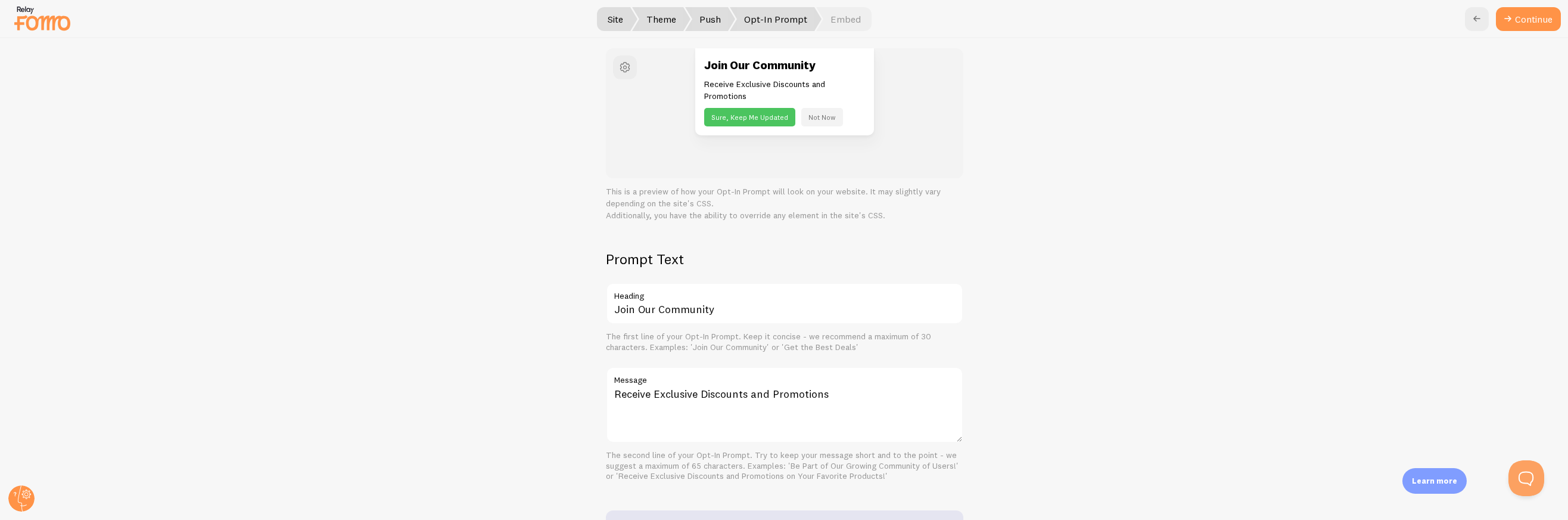
scroll to position [151, 0]
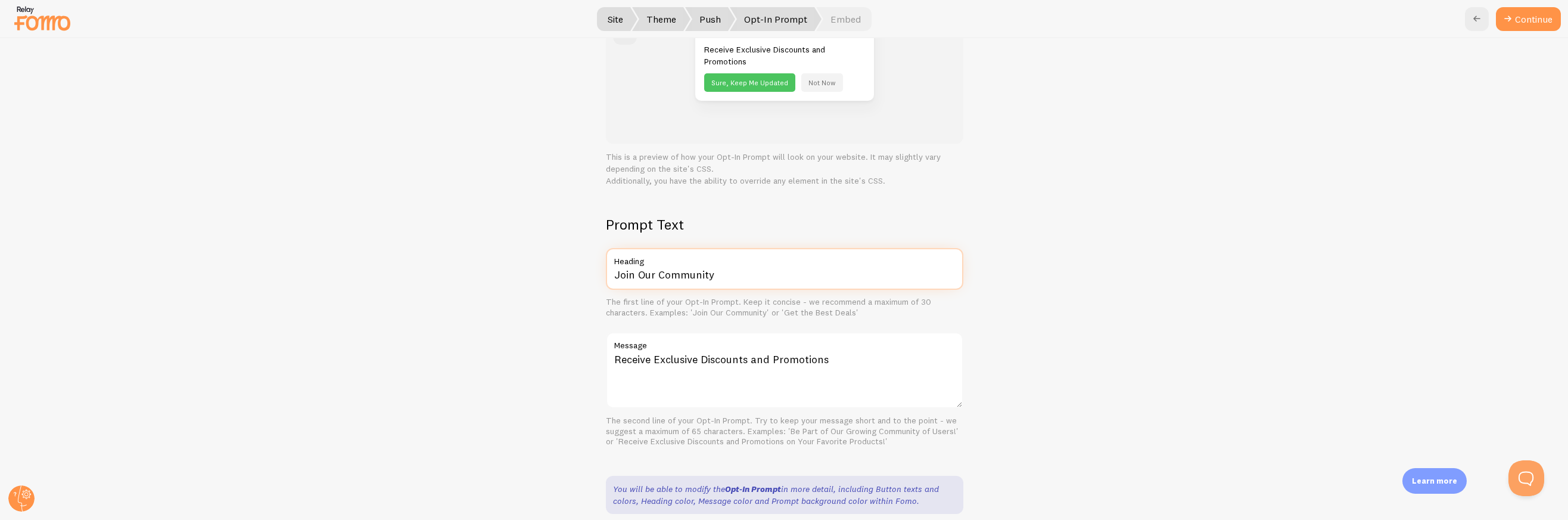
click at [677, 269] on input "Join Our Community" at bounding box center [785, 268] width 357 height 41
type input "Get Access Now"
click at [693, 353] on textarea "Receive Exclusive Discounts and Promotions" at bounding box center [785, 370] width 357 height 76
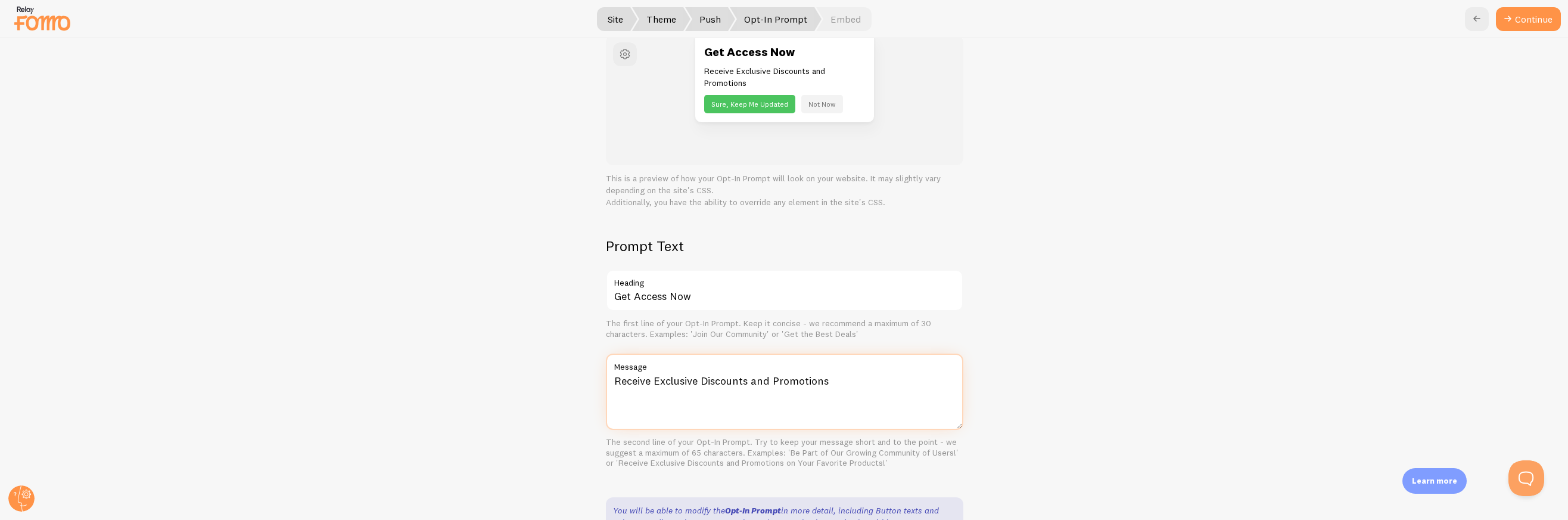
scroll to position [0, 0]
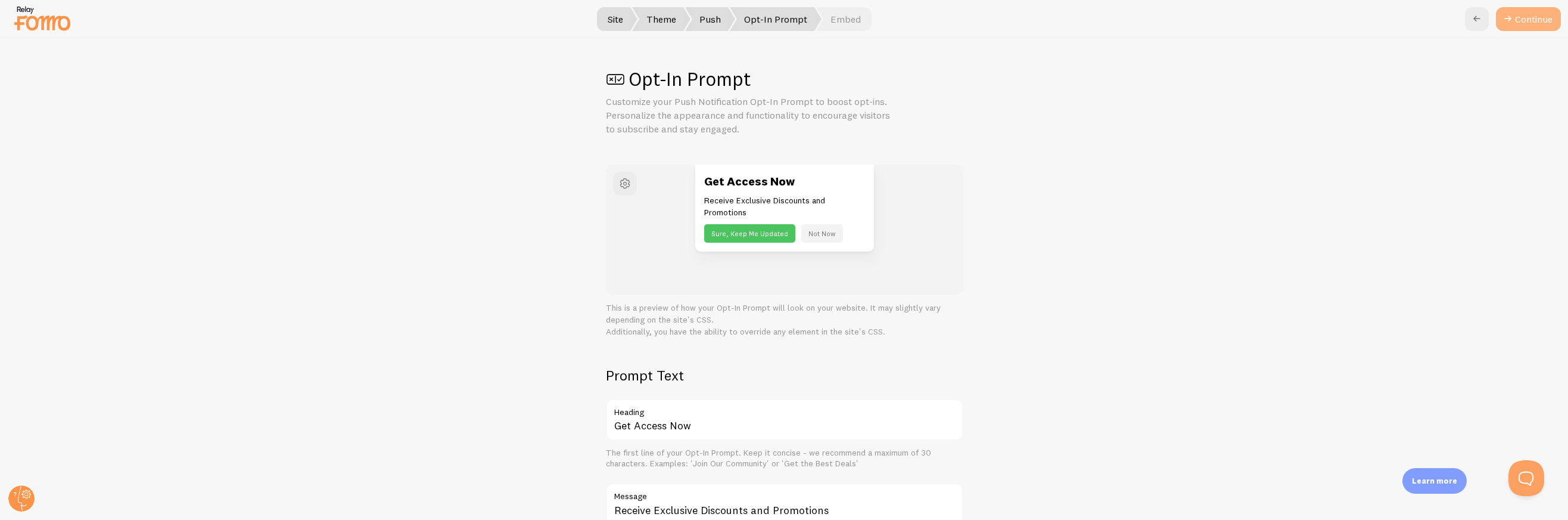
click at [1538, 13] on button "Continue" at bounding box center [1528, 19] width 65 height 24
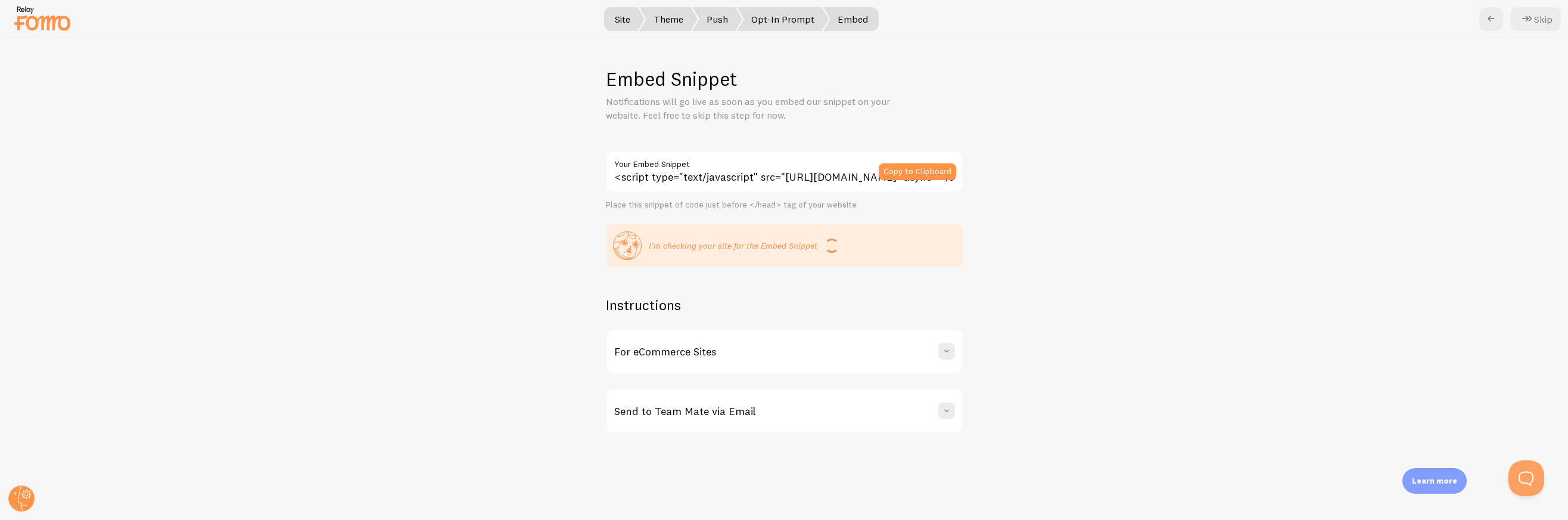
click at [724, 16] on span "Push" at bounding box center [717, 19] width 50 height 24
click at [926, 163] on button "Copy to Clipboard" at bounding box center [918, 171] width 78 height 17
click at [898, 171] on button "Copy to Clipboard" at bounding box center [918, 171] width 78 height 17
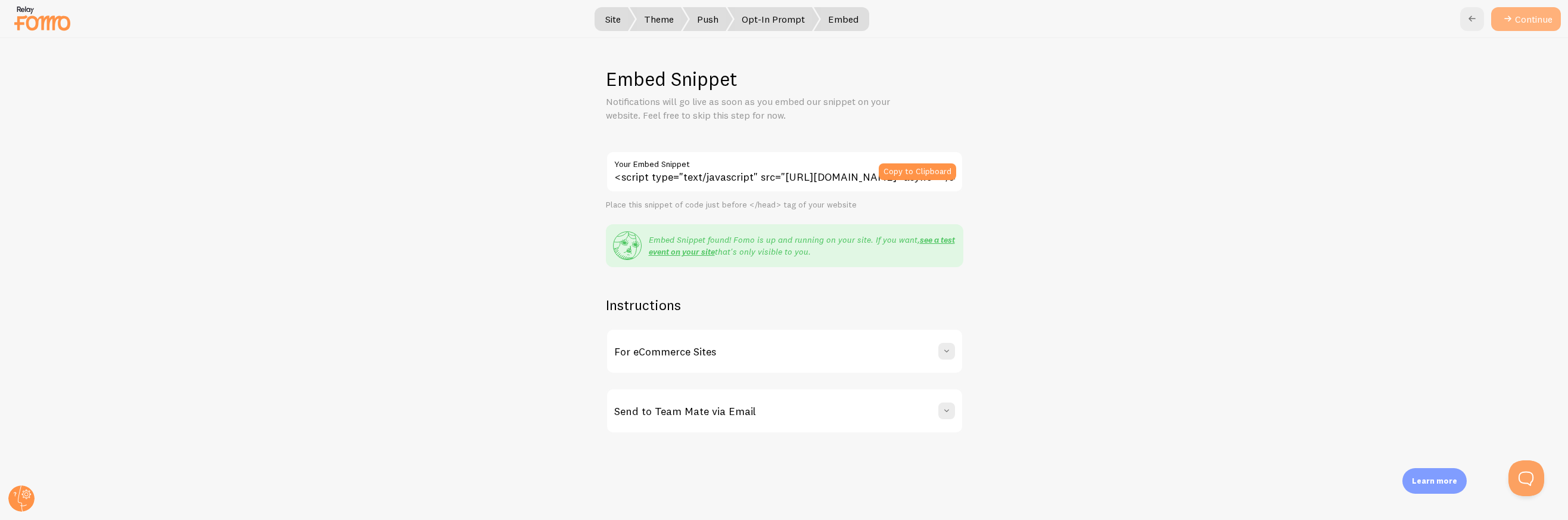
click at [1533, 22] on button "Continue" at bounding box center [1526, 19] width 70 height 24
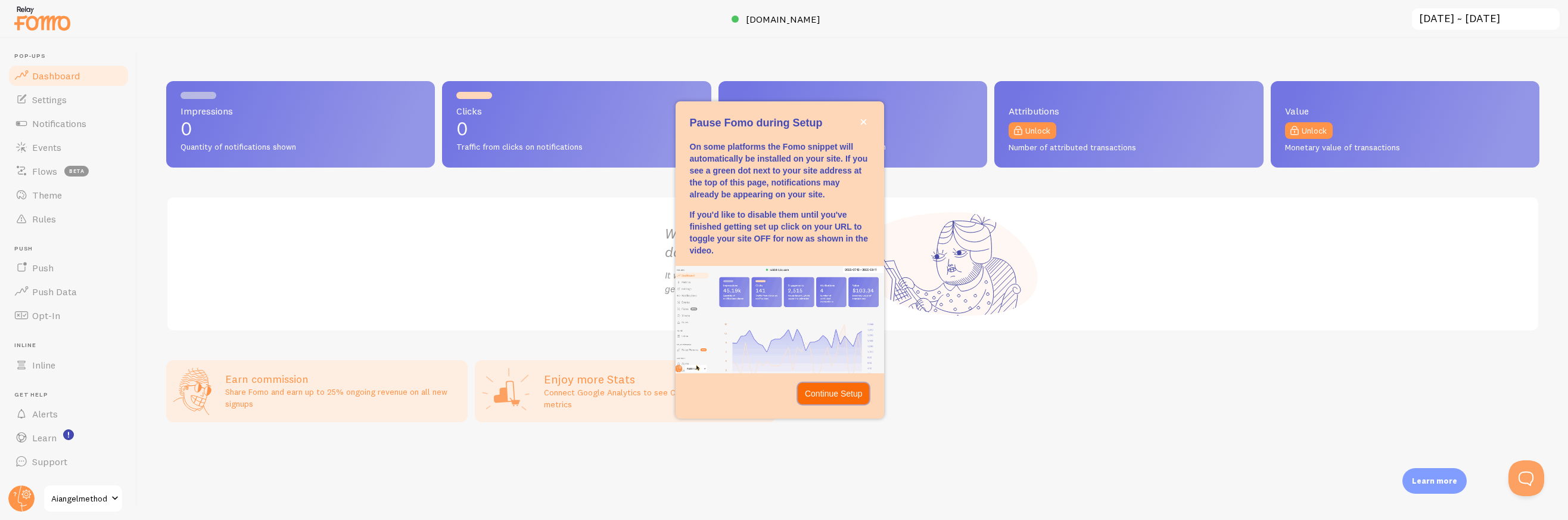
click at [852, 396] on button "Continue Setup" at bounding box center [834, 394] width 72 height 21
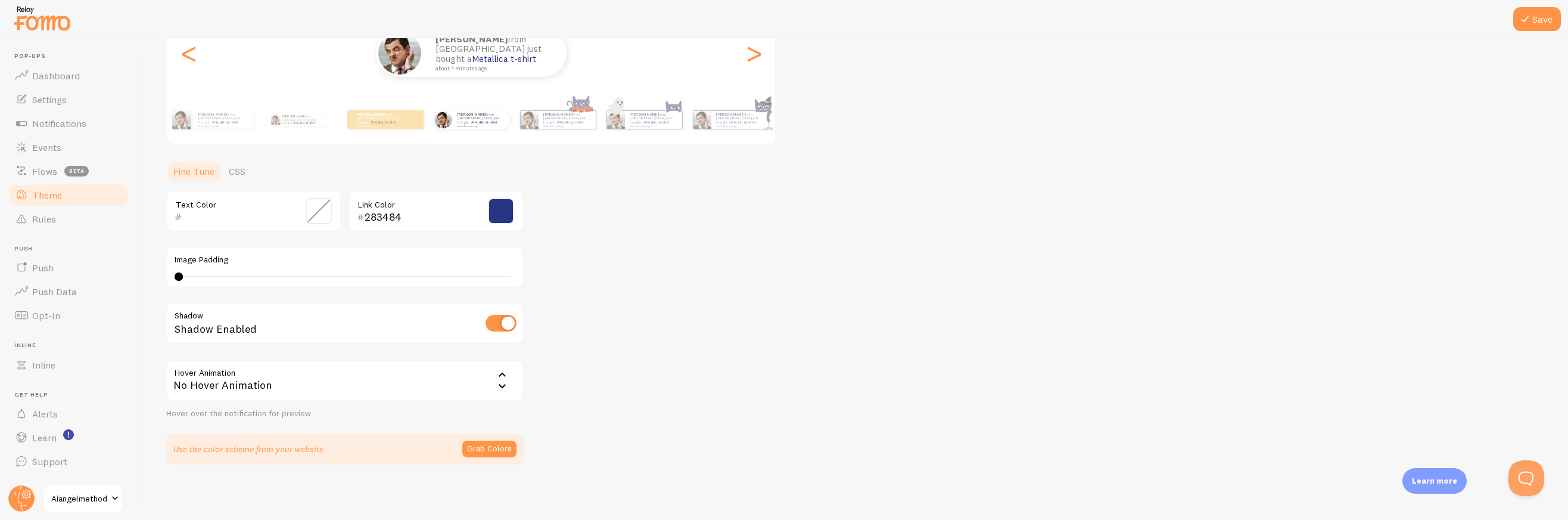
scroll to position [54, 0]
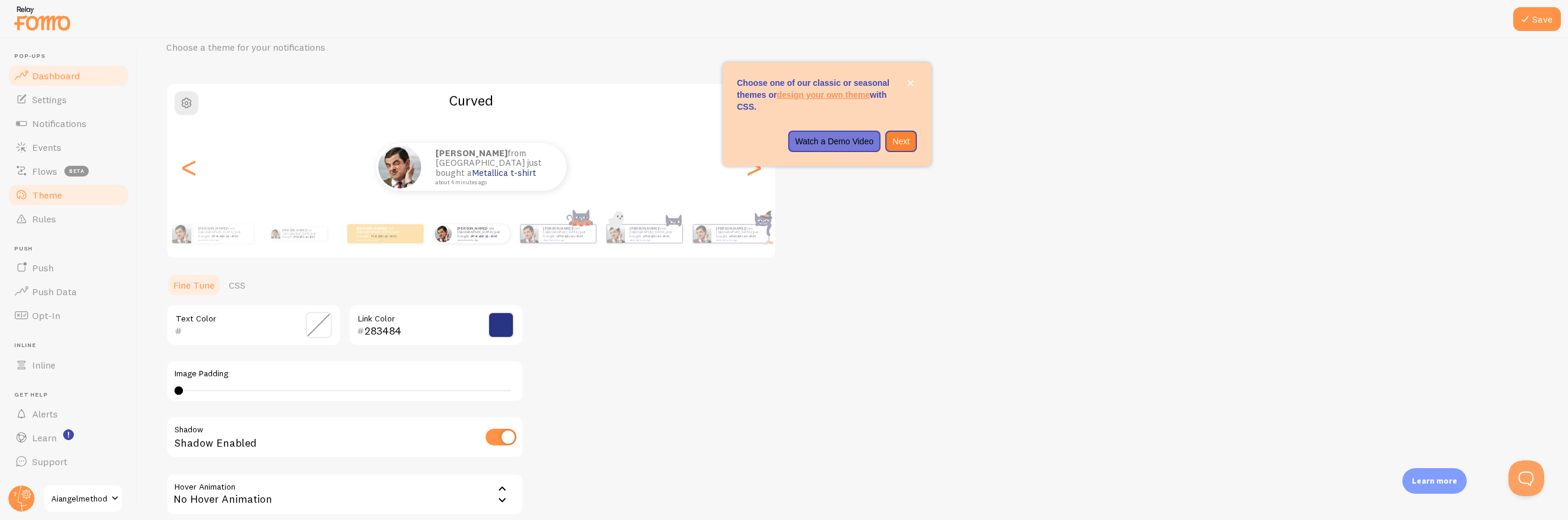
click at [73, 78] on span "Dashboard" at bounding box center [56, 76] width 47 height 12
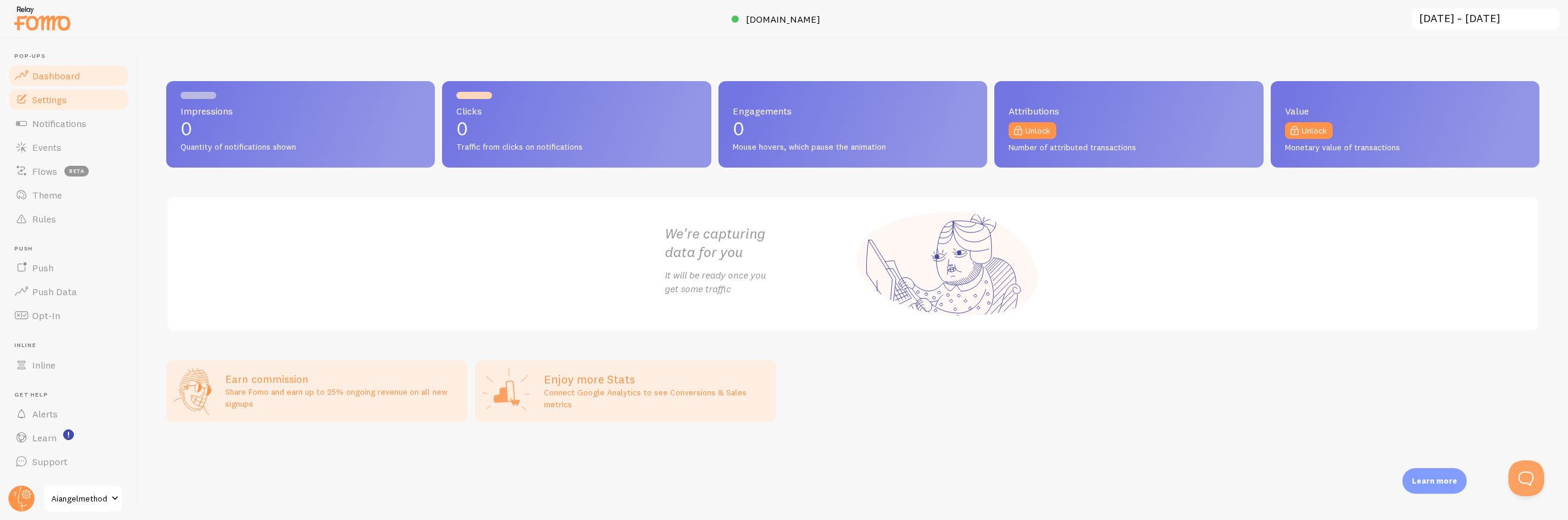
click at [70, 98] on link "Settings" at bounding box center [68, 100] width 122 height 24
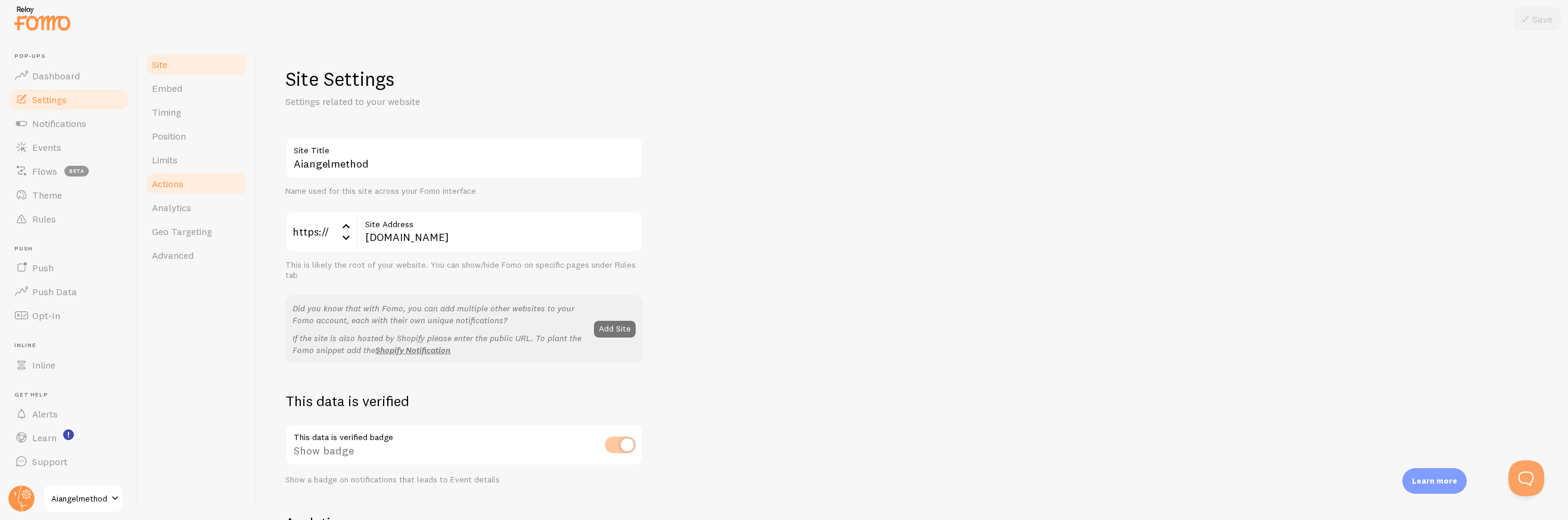
click at [175, 183] on span "Actions" at bounding box center [167, 183] width 31 height 12
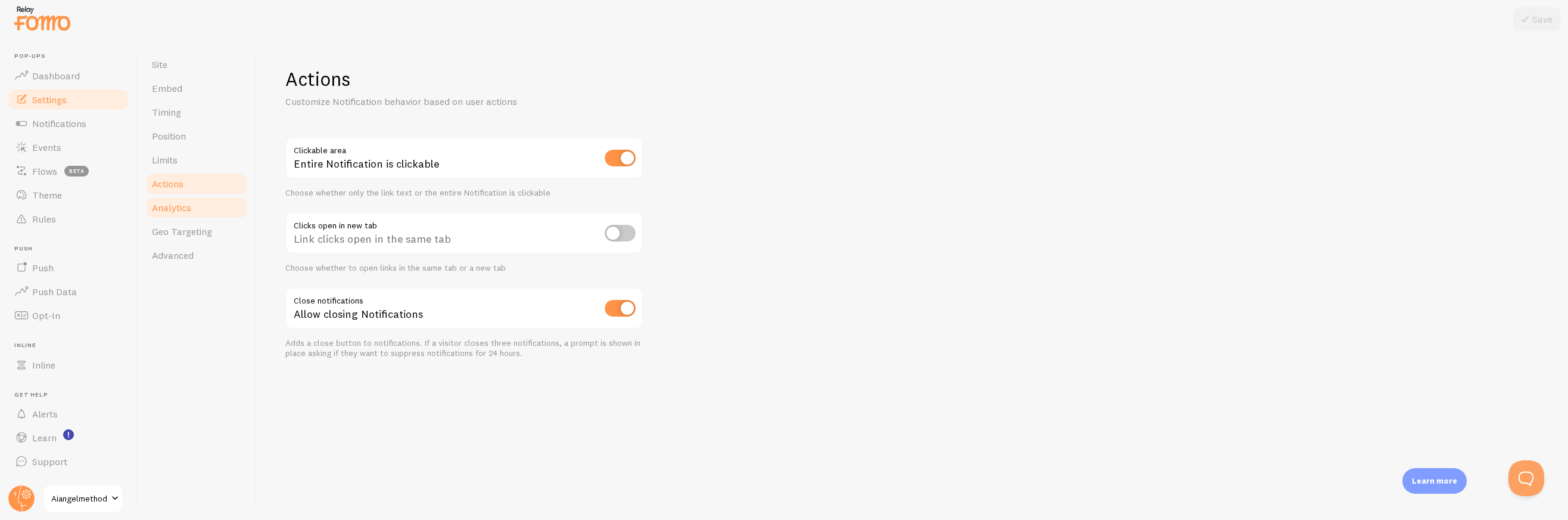
click at [178, 203] on span "Analytics" at bounding box center [171, 207] width 39 height 12
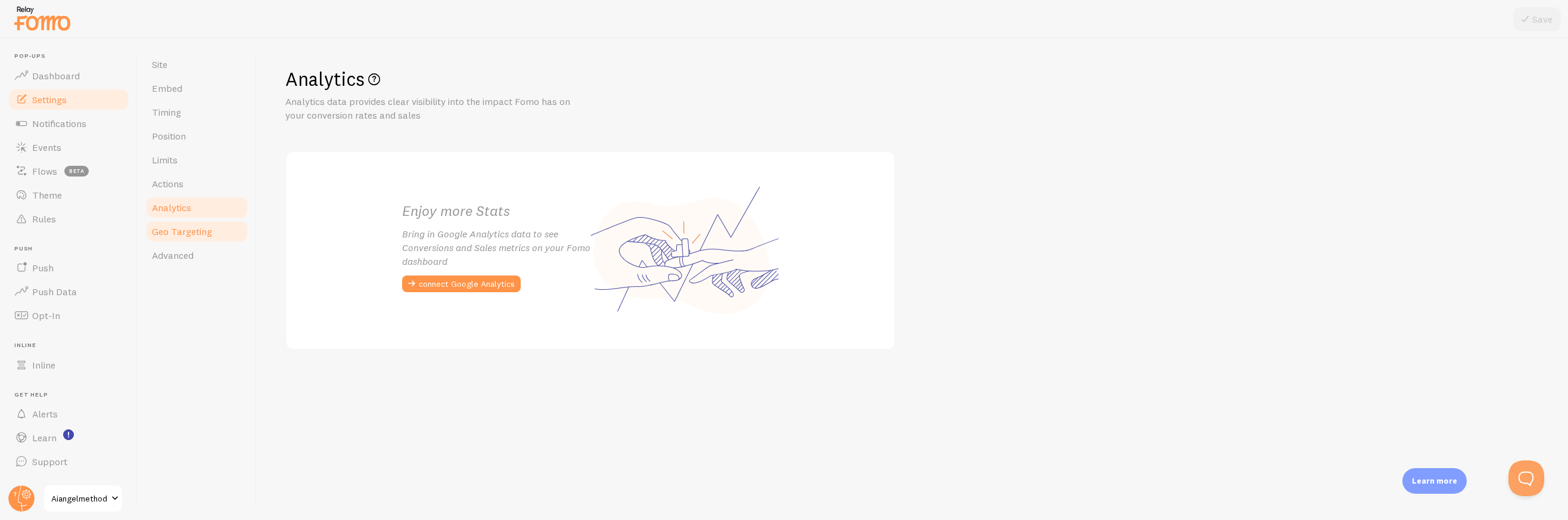
click at [183, 226] on span "Geo Targeting" at bounding box center [182, 232] width 60 height 12
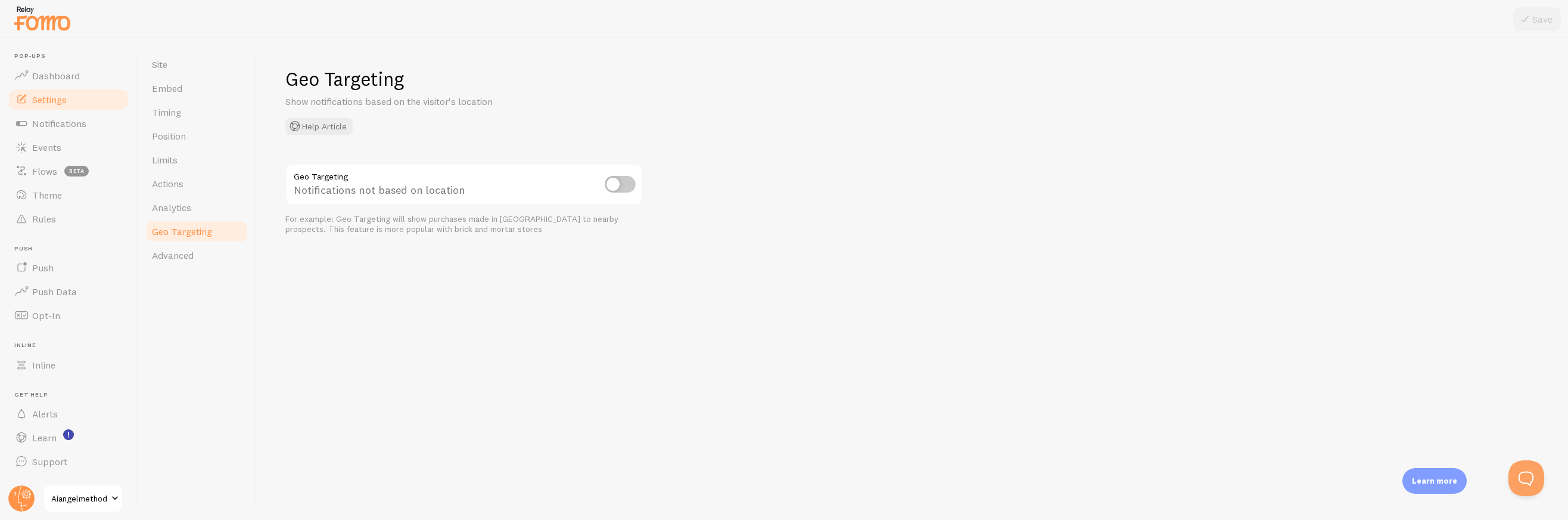
click at [621, 187] on input "checkbox" at bounding box center [620, 184] width 31 height 17
checkbox input "true"
click at [201, 254] on link "Advanced" at bounding box center [197, 255] width 104 height 24
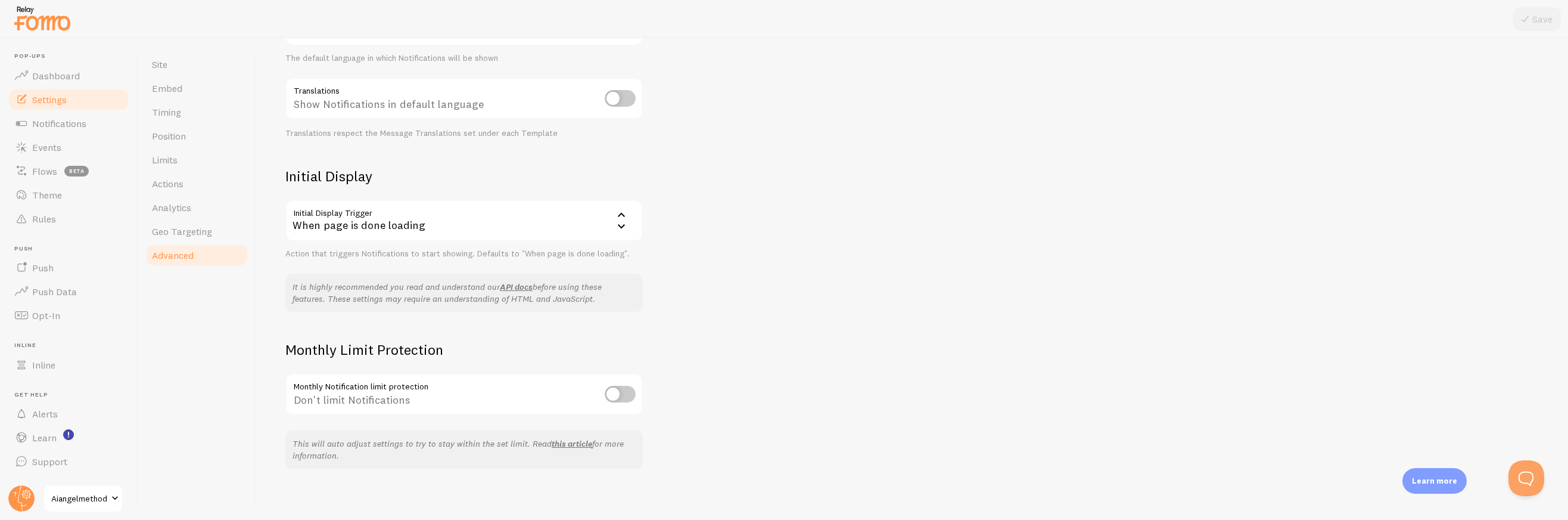
scroll to position [31, 0]
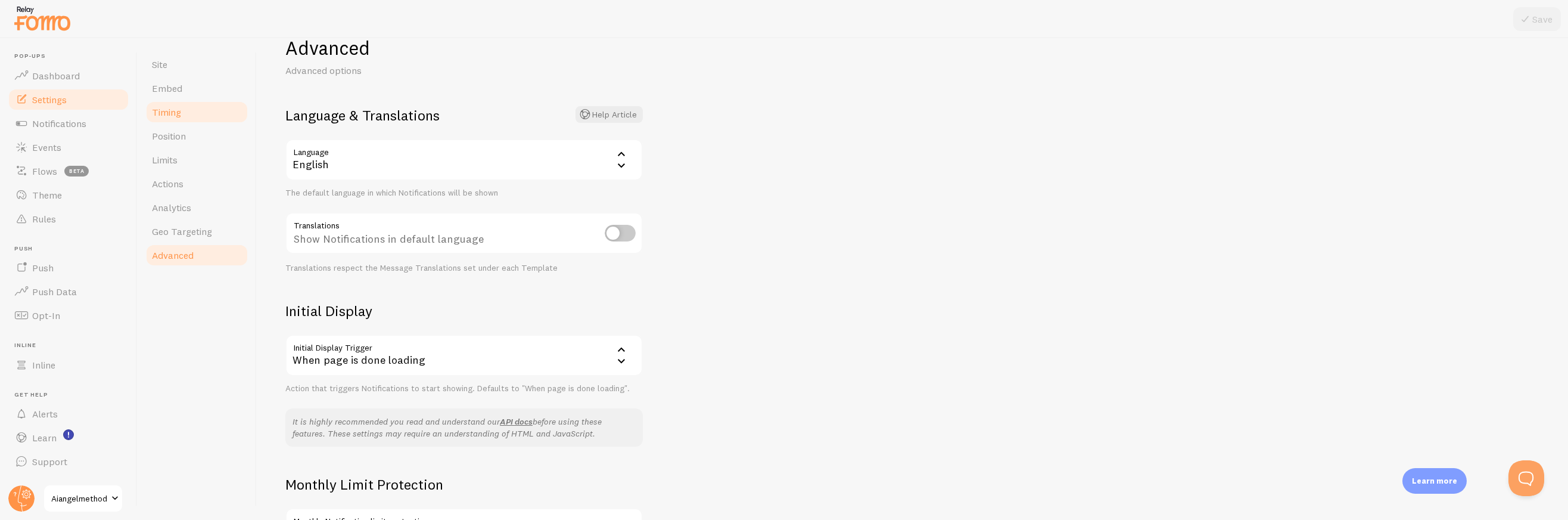
click at [183, 112] on link "Timing" at bounding box center [197, 112] width 104 height 24
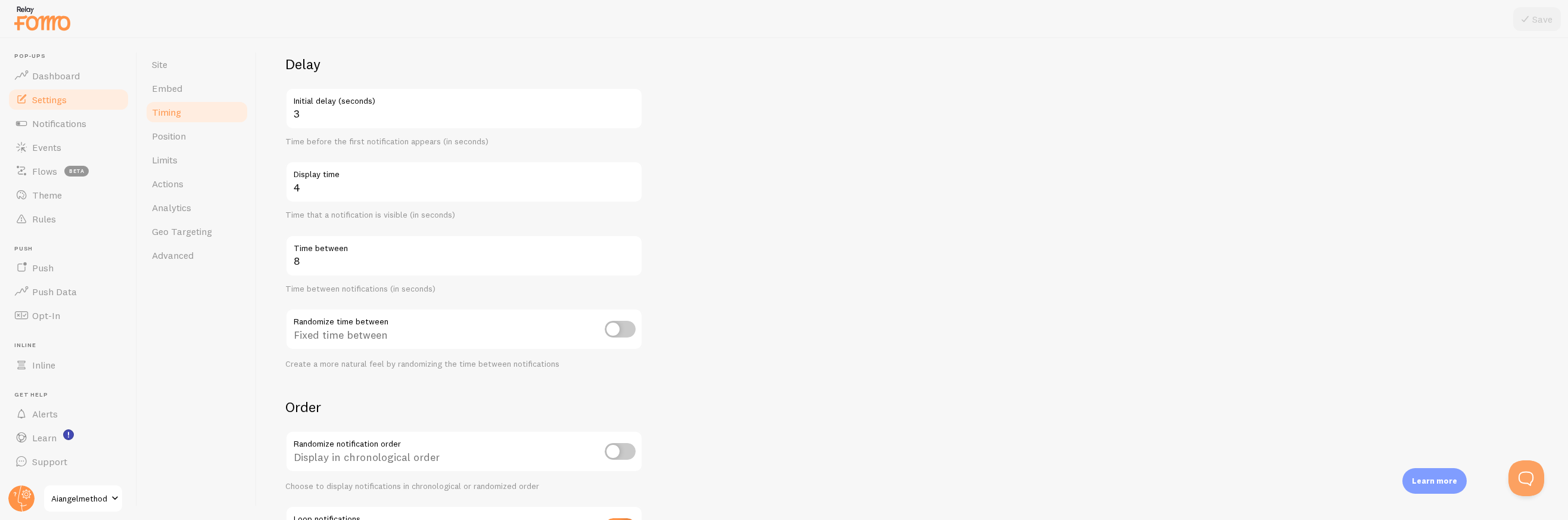
scroll to position [182, 0]
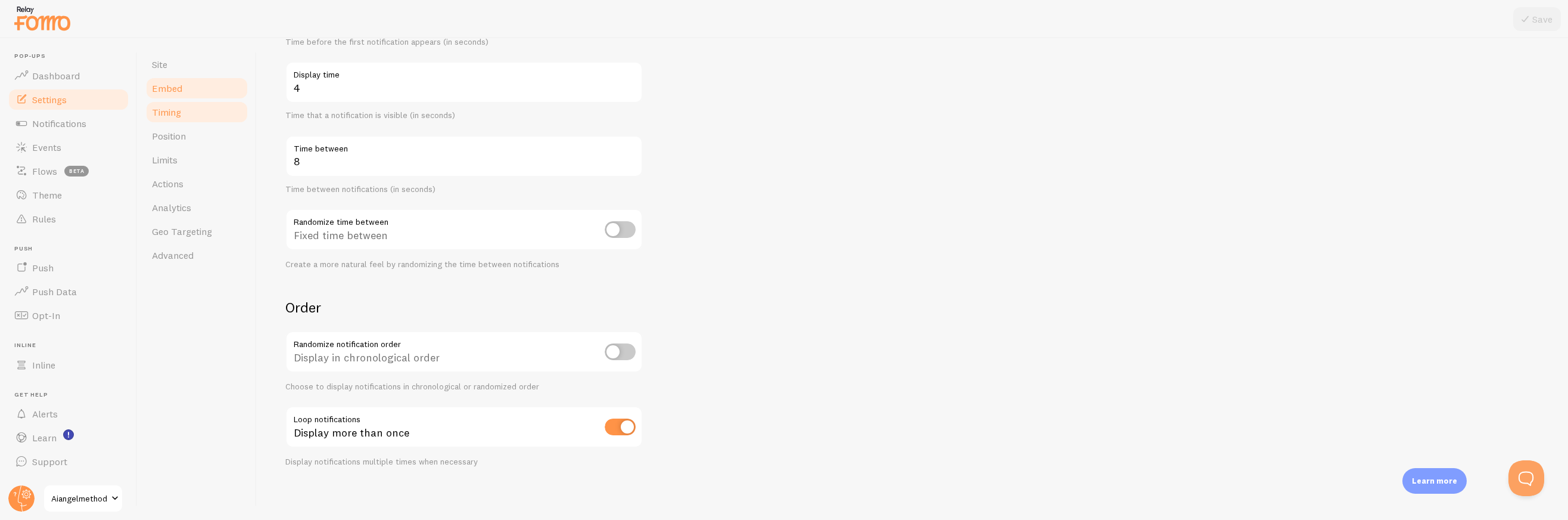
click at [187, 95] on link "Embed" at bounding box center [197, 88] width 104 height 24
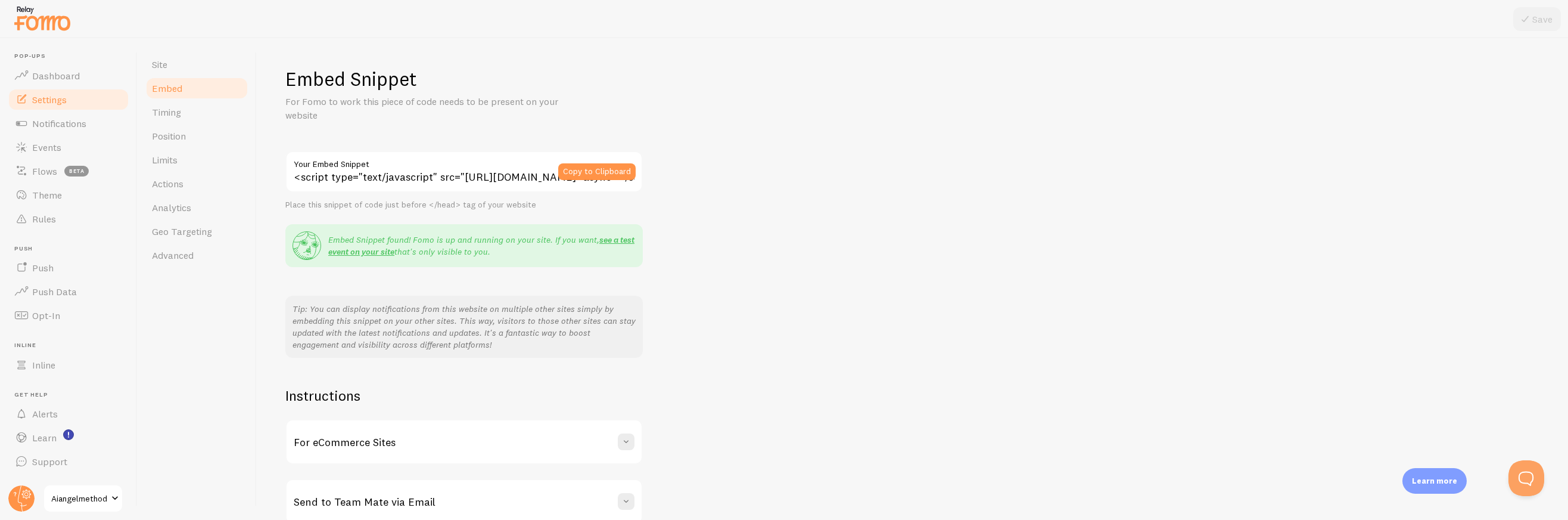
scroll to position [57, 0]
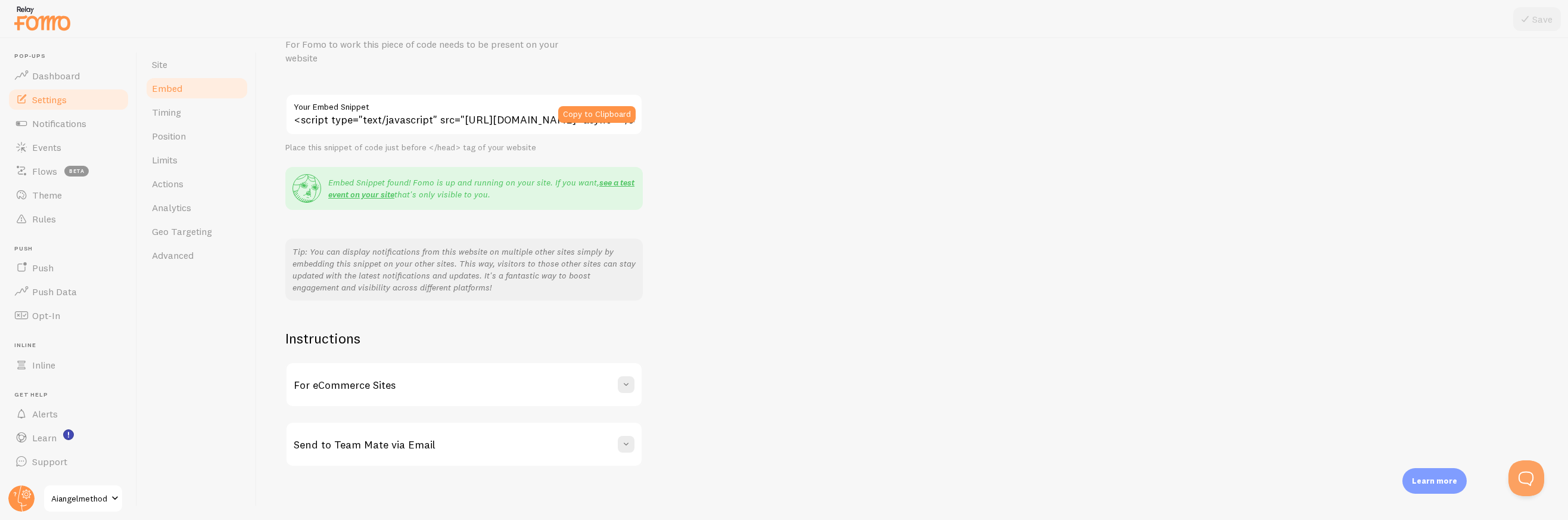
click at [498, 387] on div "For eCommerce Sites" at bounding box center [464, 384] width 355 height 43
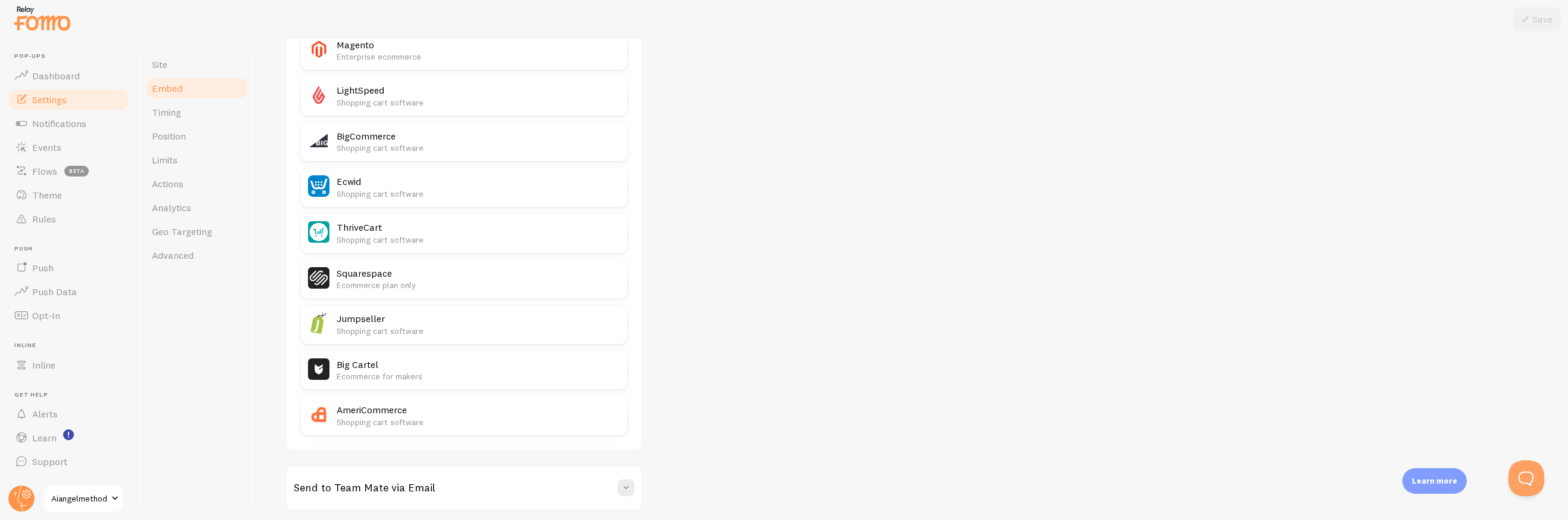
scroll to position [651, 0]
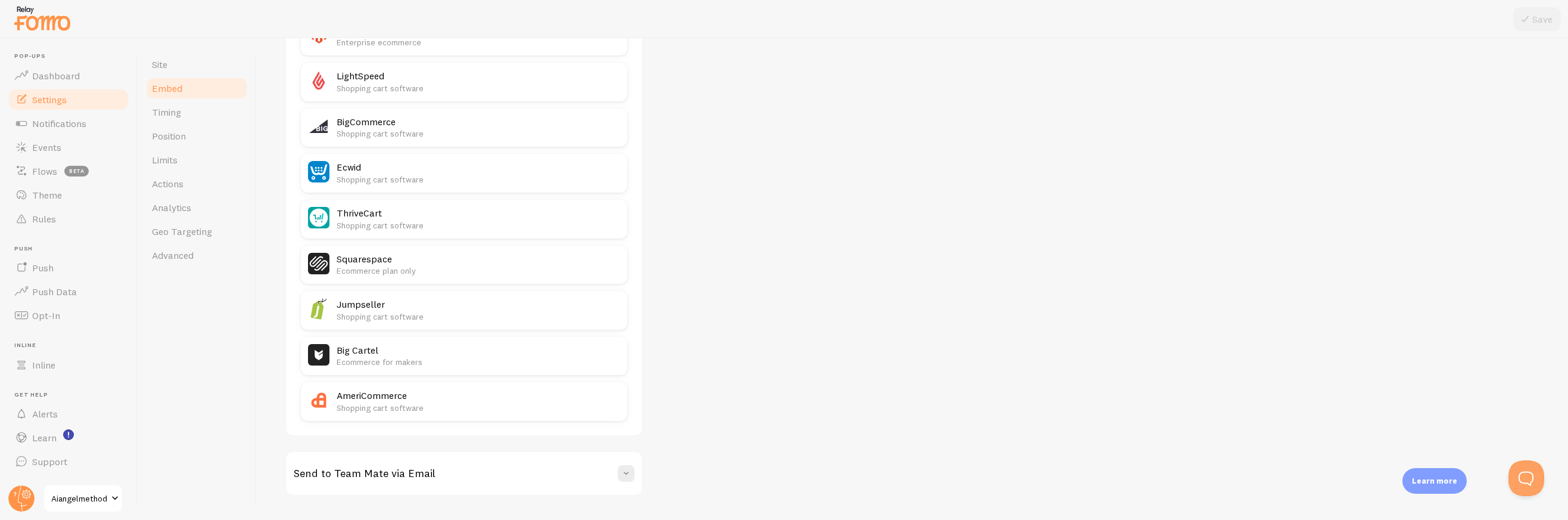
click at [468, 452] on div "Send to Team Mate via Email" at bounding box center [464, 473] width 355 height 43
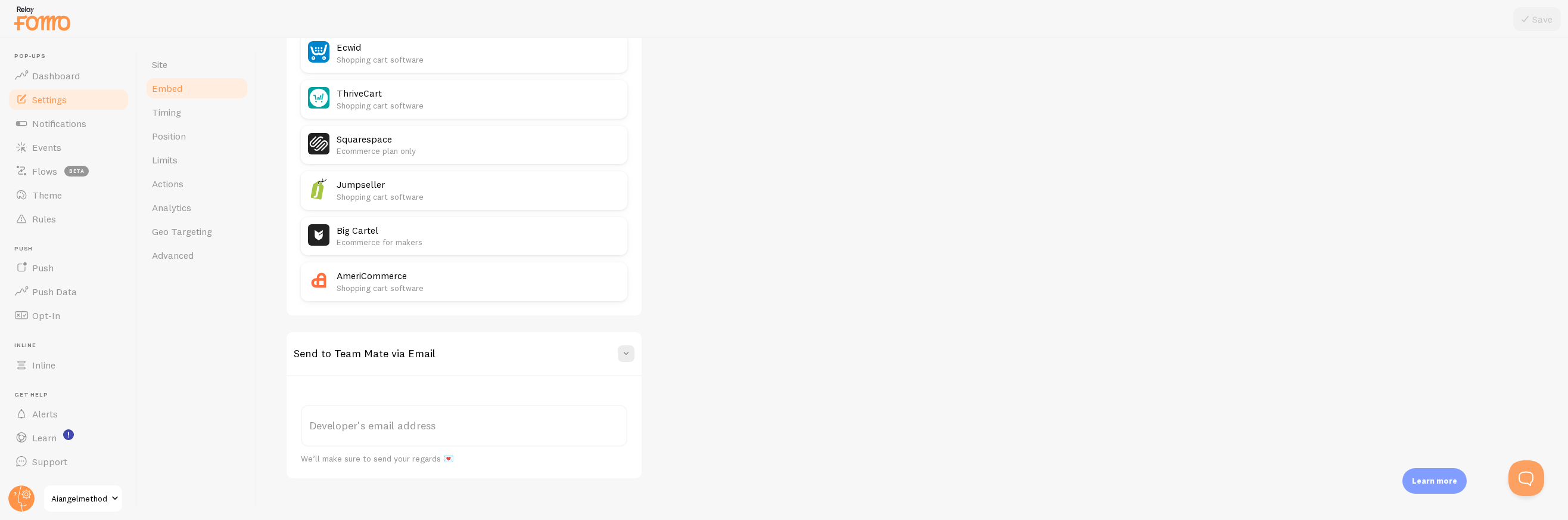
scroll to position [236, 0]
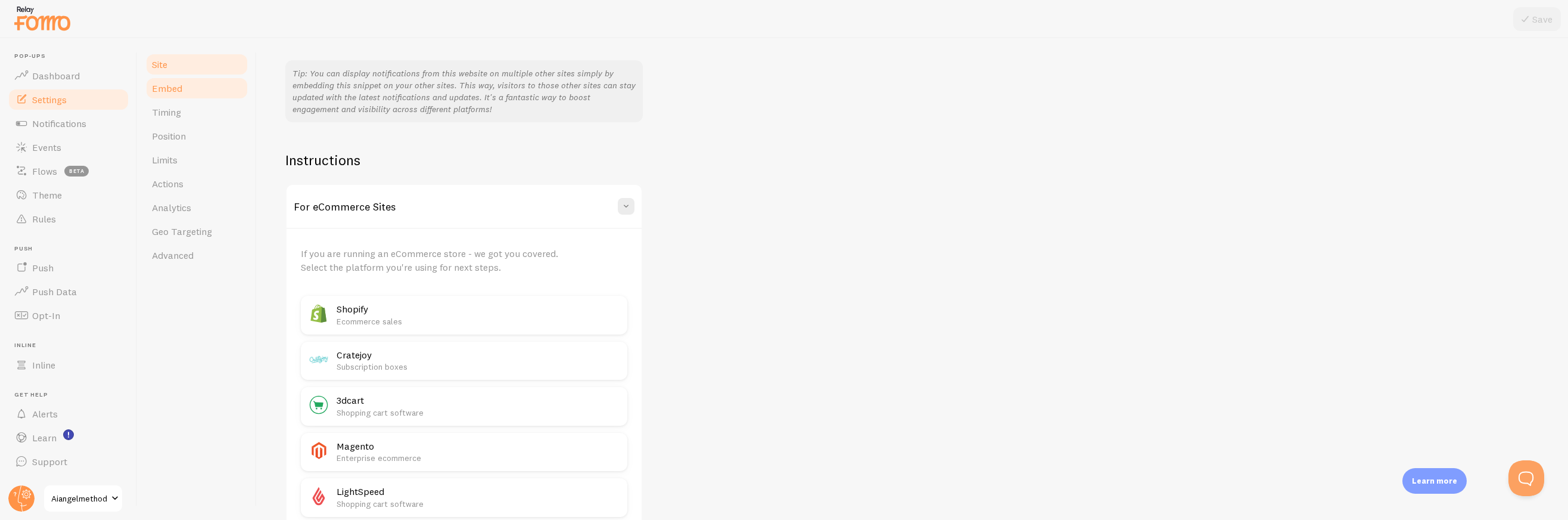
click at [173, 68] on link "Site" at bounding box center [197, 64] width 104 height 24
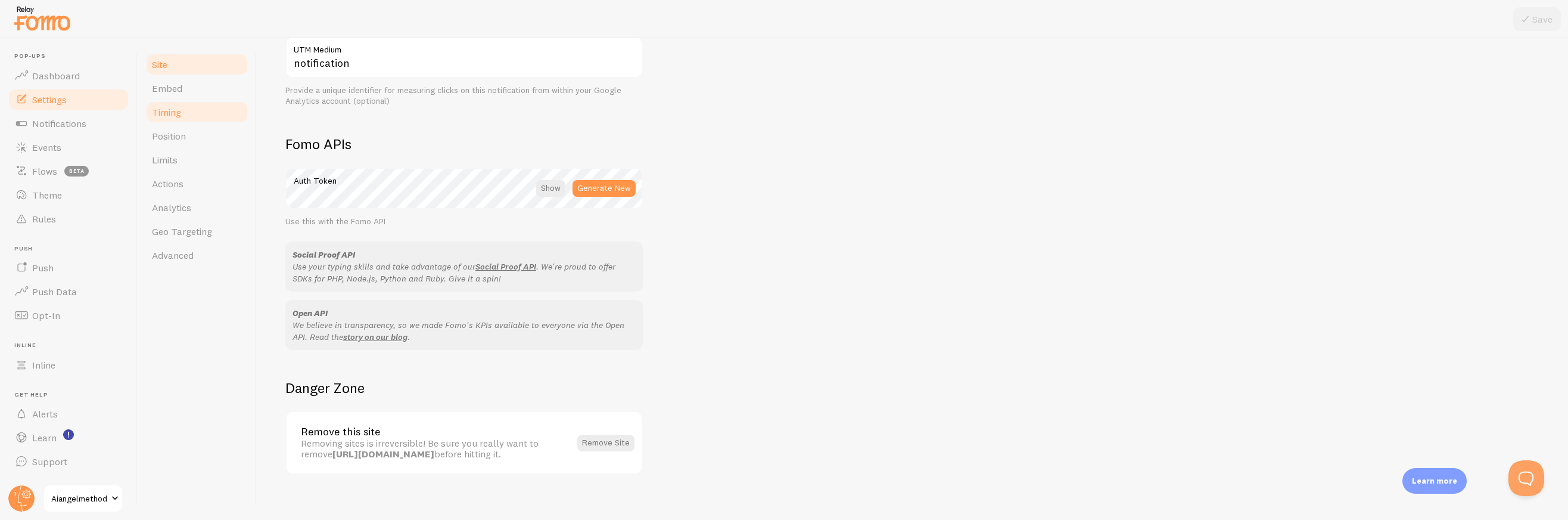
scroll to position [252, 0]
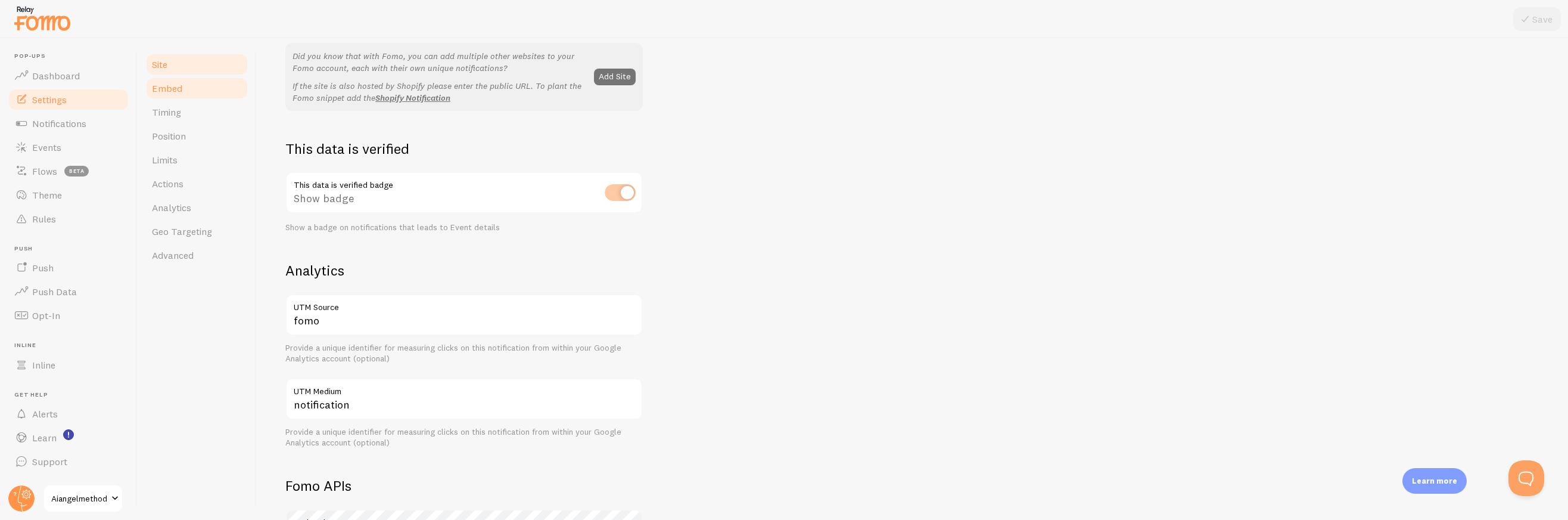
click at [181, 88] on span "Embed" at bounding box center [167, 88] width 30 height 12
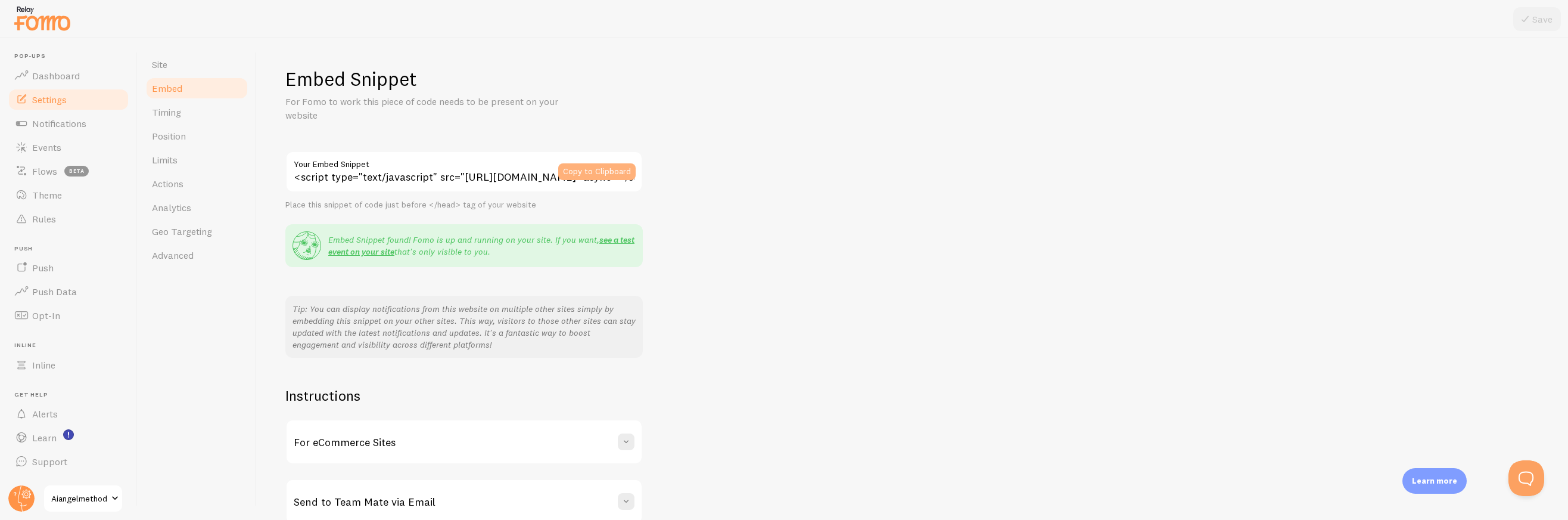
click at [580, 165] on button "Copy to Clipboard" at bounding box center [597, 171] width 78 height 17
click at [169, 109] on span "Timing" at bounding box center [167, 112] width 29 height 12
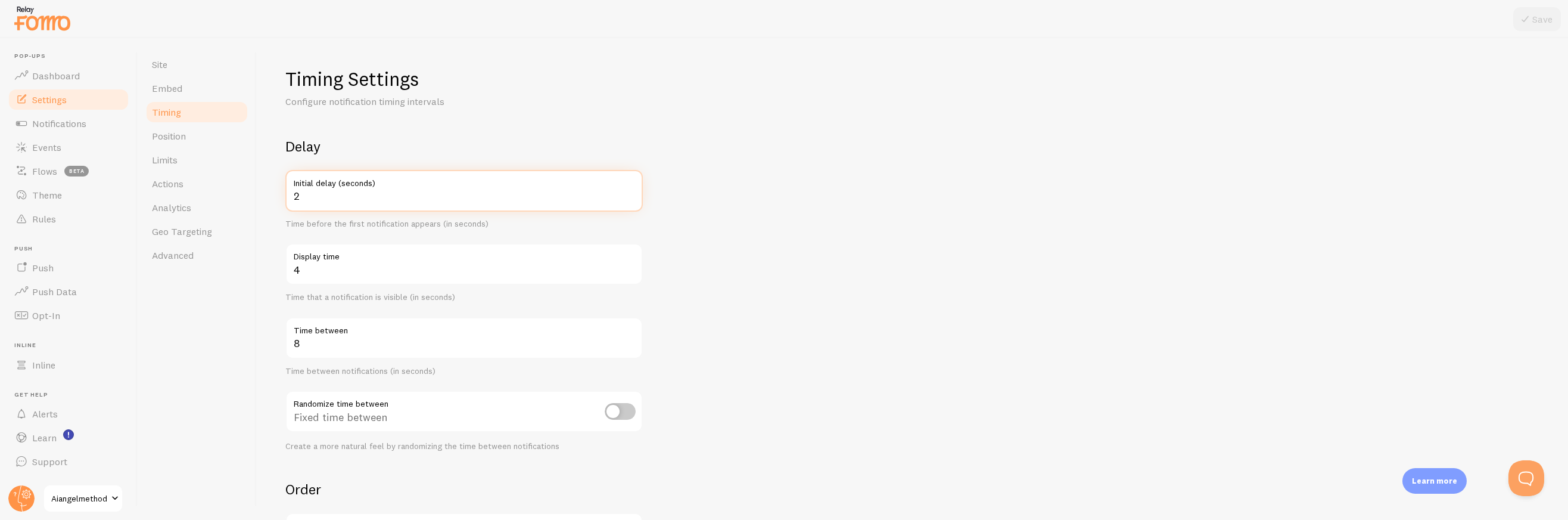
click at [628, 195] on input "2" at bounding box center [464, 191] width 357 height 41
click at [629, 191] on input "3" at bounding box center [464, 191] width 357 height 41
type input "4"
click at [629, 191] on input "4" at bounding box center [464, 191] width 357 height 41
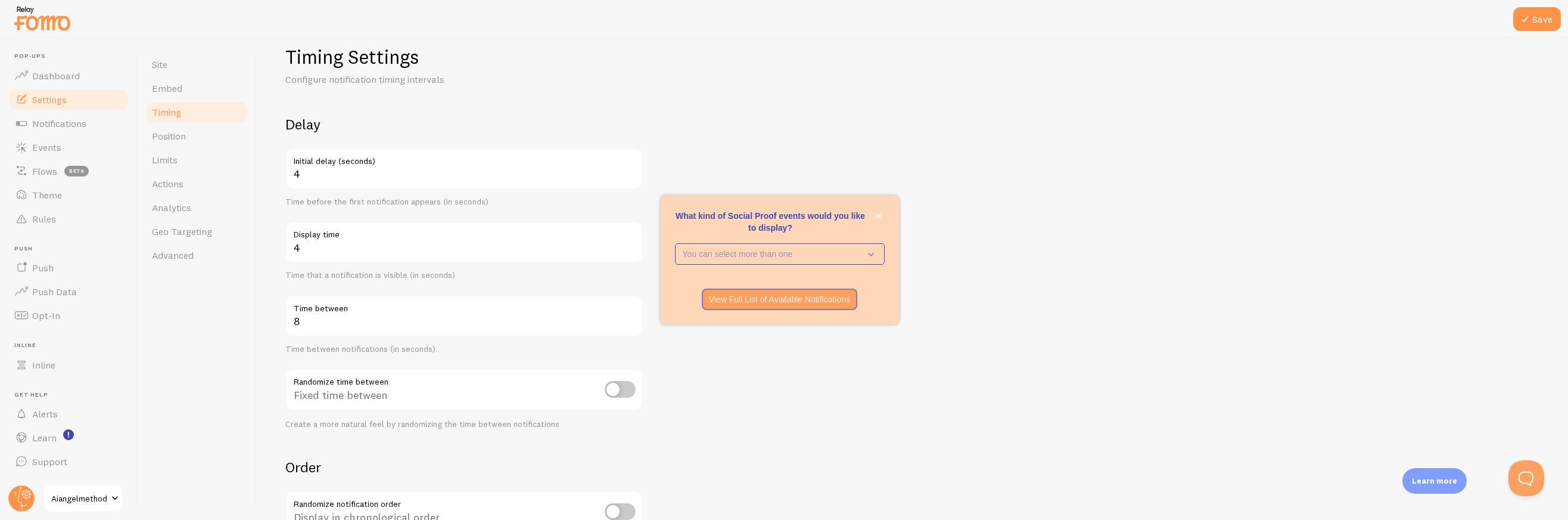
scroll to position [73, 0]
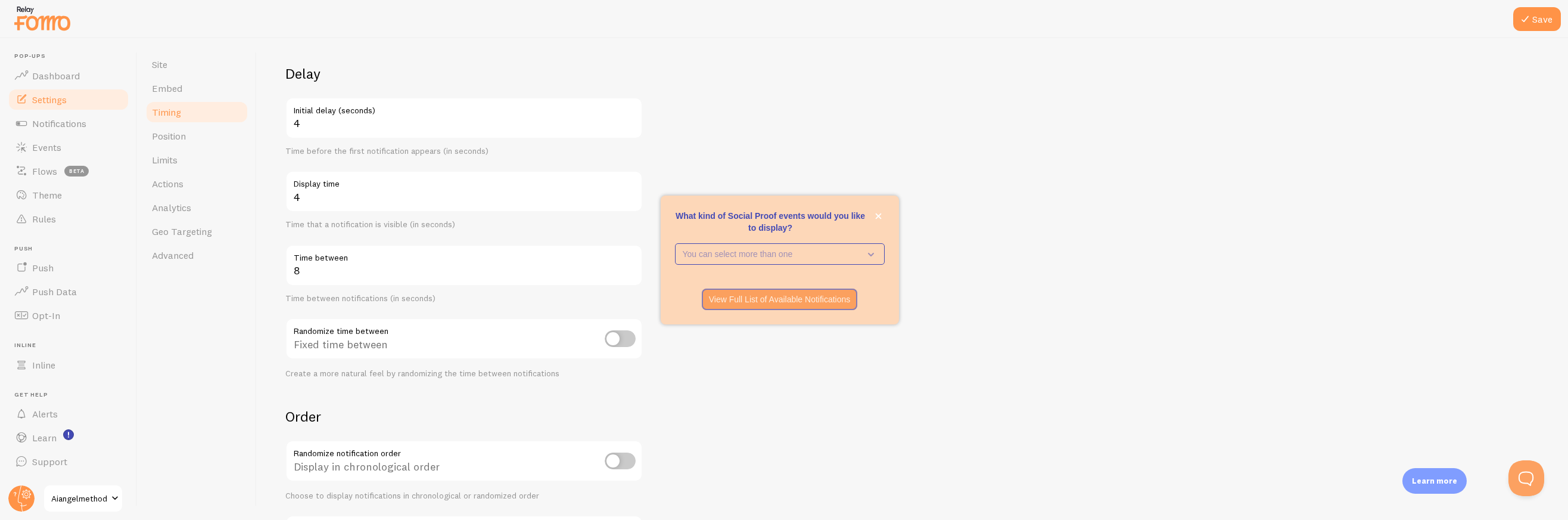
click at [623, 338] on input "checkbox" at bounding box center [620, 338] width 31 height 17
checkbox input "true"
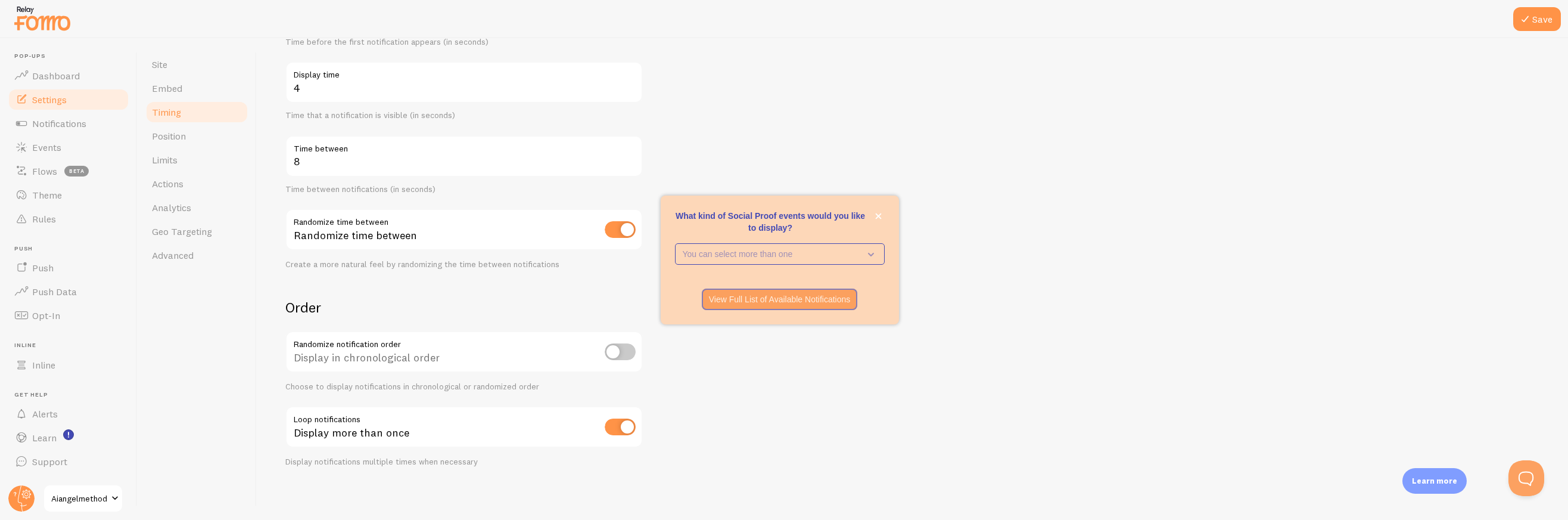
scroll to position [179, 0]
click at [747, 254] on p "You can select more than one" at bounding box center [771, 254] width 177 height 12
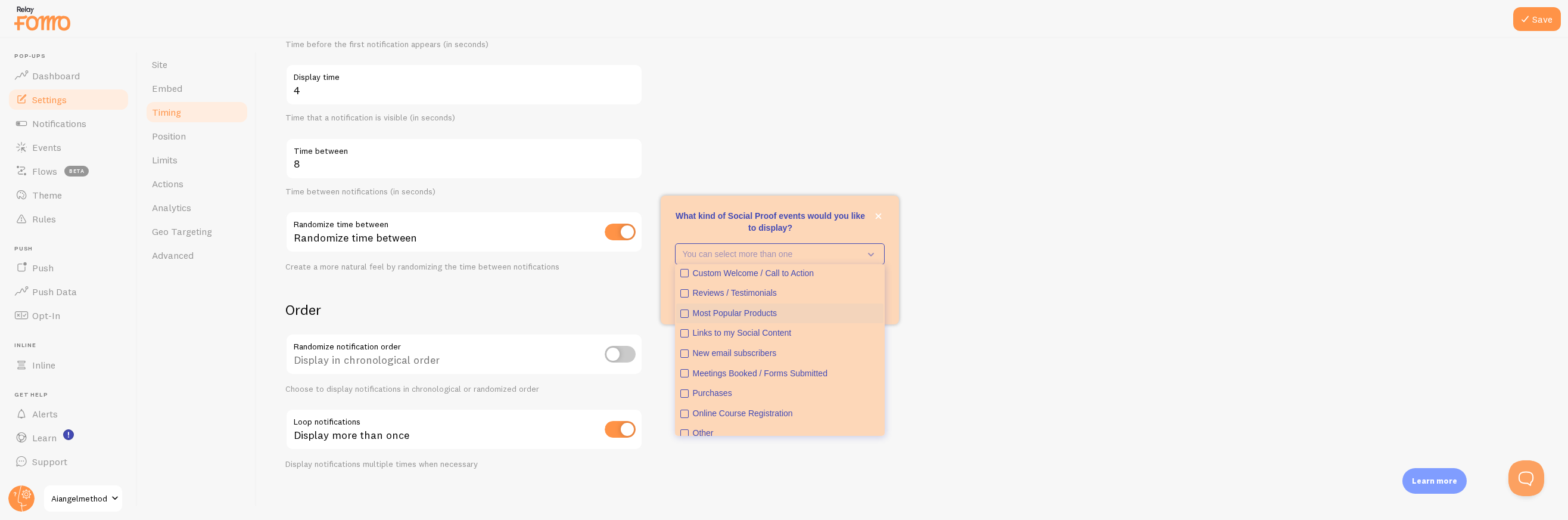
scroll to position [31, 0]
click at [683, 406] on icon "Online Course Registration" at bounding box center [684, 404] width 7 height 7
click at [829, 232] on p "What kind of Social Proof events would you like to display?" at bounding box center [779, 222] width 209 height 24
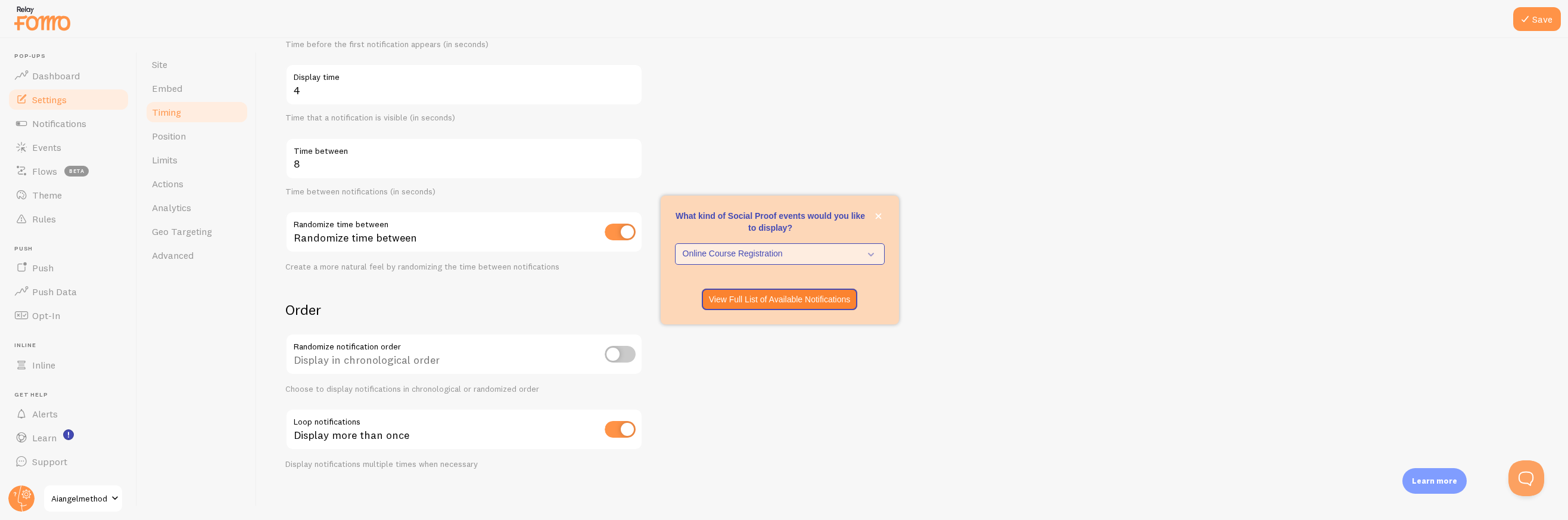
click at [793, 256] on span "Online Course Registration" at bounding box center [771, 254] width 177 height 12
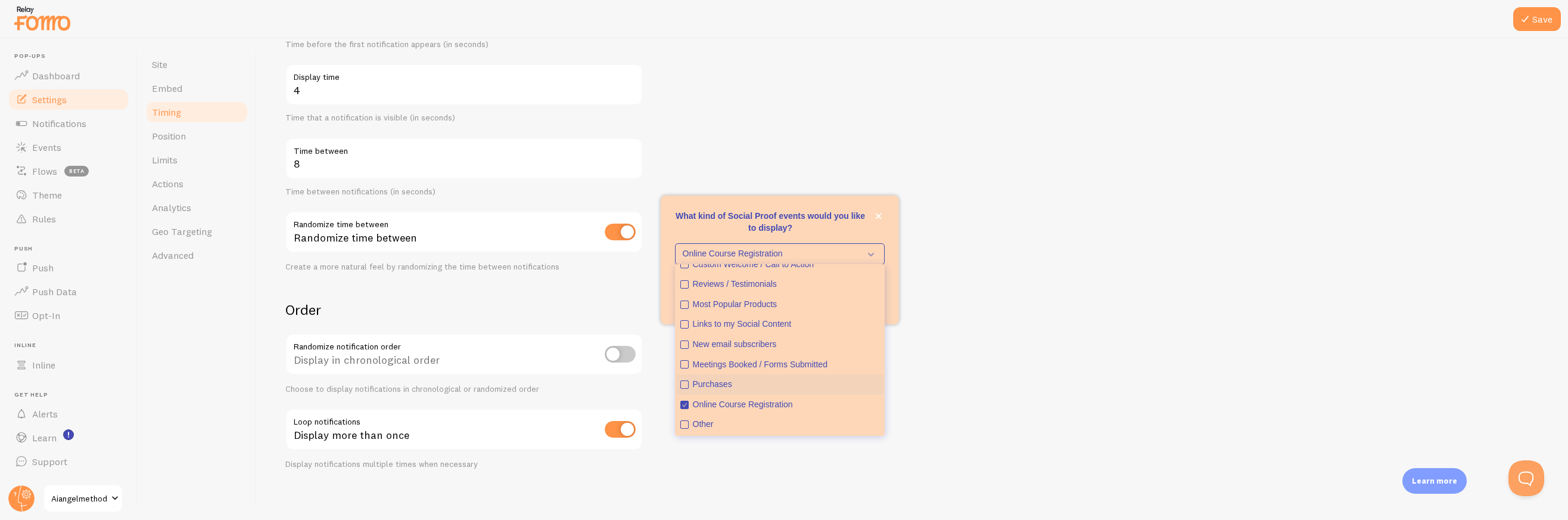
click at [689, 385] on button "Purchases" at bounding box center [780, 384] width 207 height 20
click at [686, 406] on icon "Online Course Registration" at bounding box center [684, 404] width 7 height 7
click at [821, 225] on p "What kind of Social Proof events would you like to display?" at bounding box center [779, 222] width 209 height 24
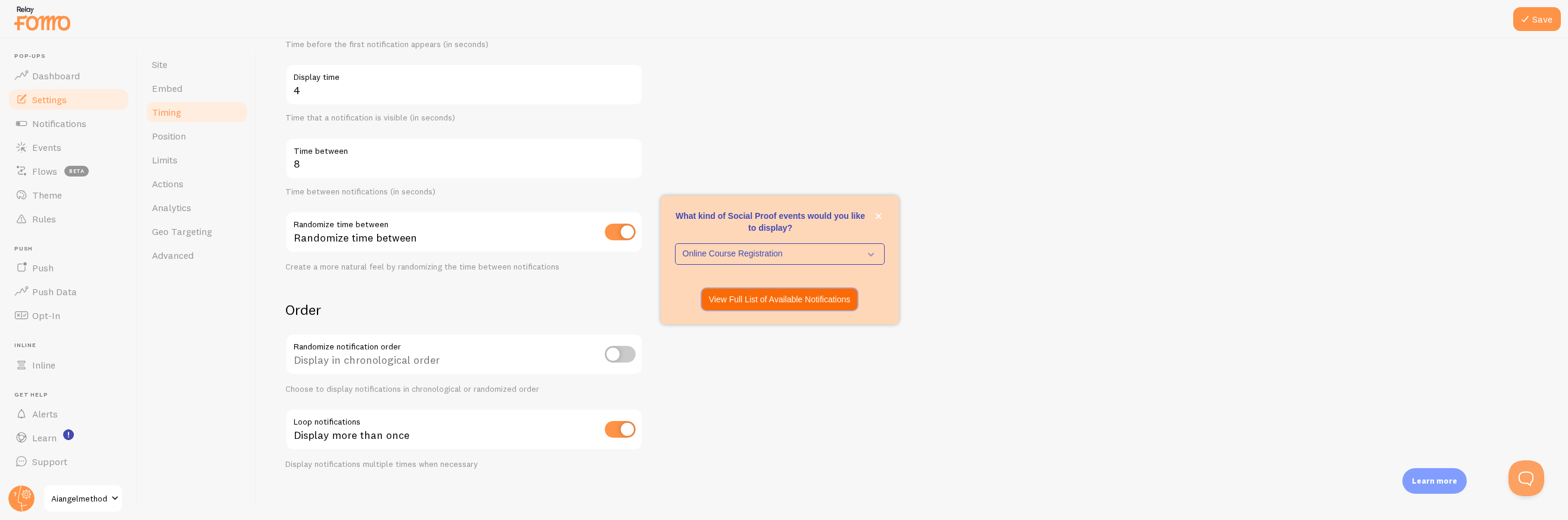
click at [805, 300] on p "View Full List of Available Notifications" at bounding box center [780, 299] width 142 height 12
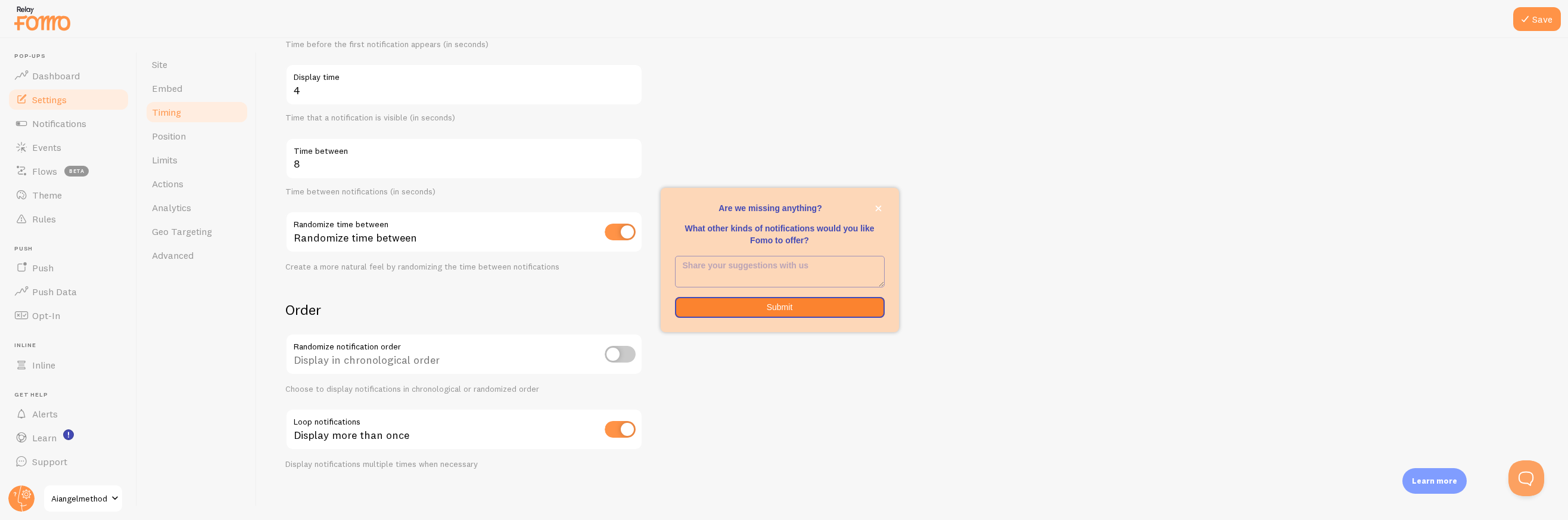
click at [747, 268] on textarea "<p>Are we missing anything? </p><p></p><p>What other kinds of notifications wou…" at bounding box center [780, 271] width 209 height 30
click at [879, 208] on icon "close," at bounding box center [878, 207] width 6 height 6
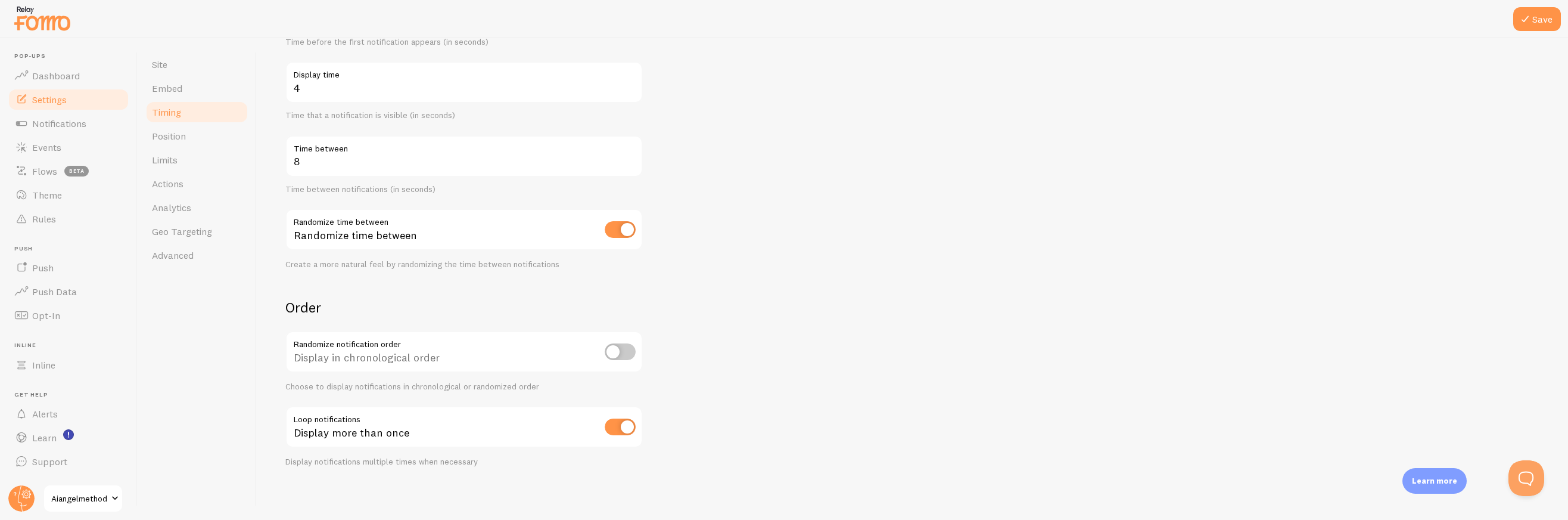
scroll to position [0, 0]
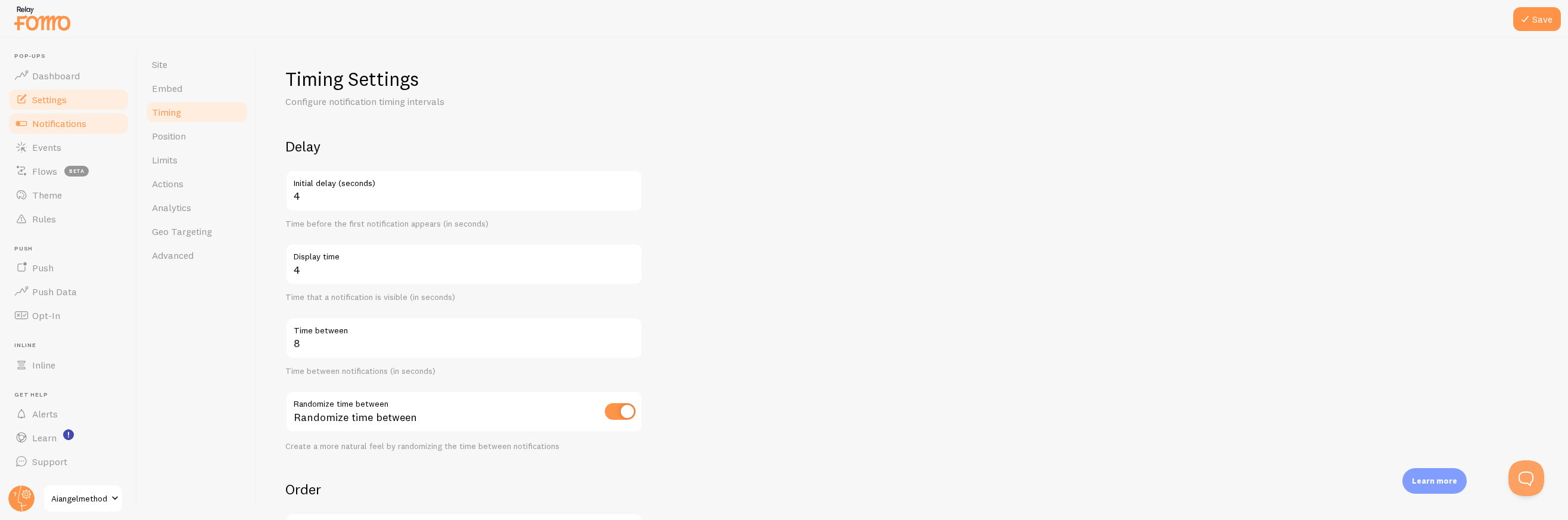
click at [68, 123] on span "Notifications" at bounding box center [59, 123] width 54 height 12
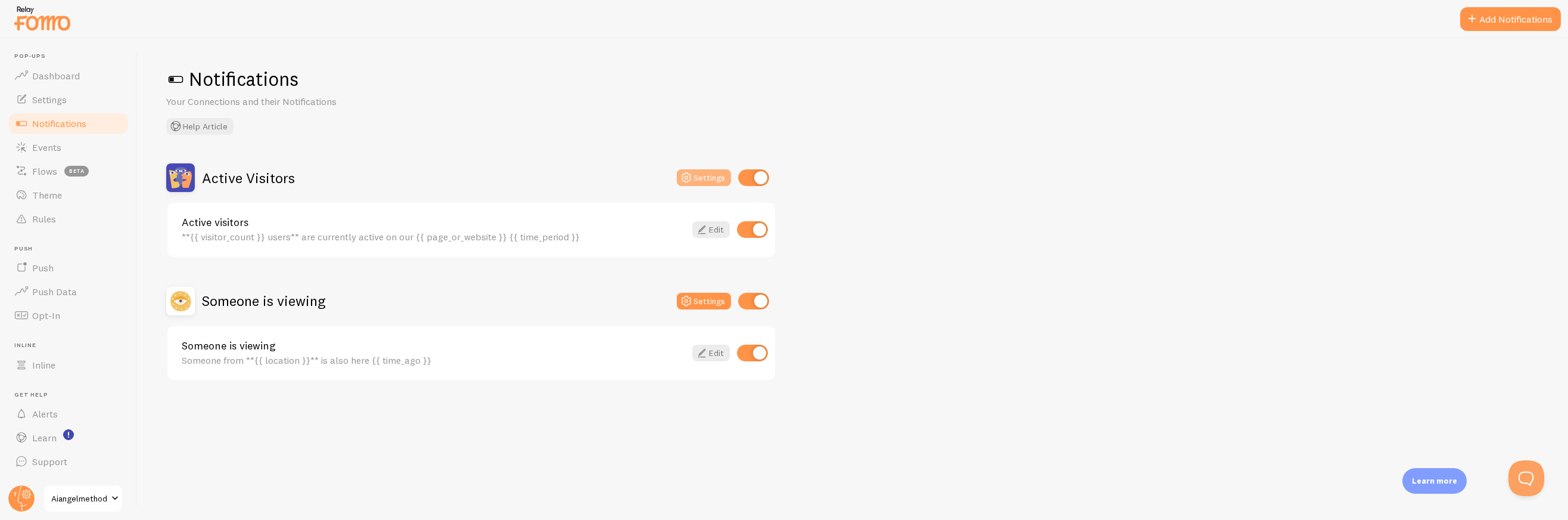
click at [705, 178] on button "Settings" at bounding box center [704, 177] width 54 height 17
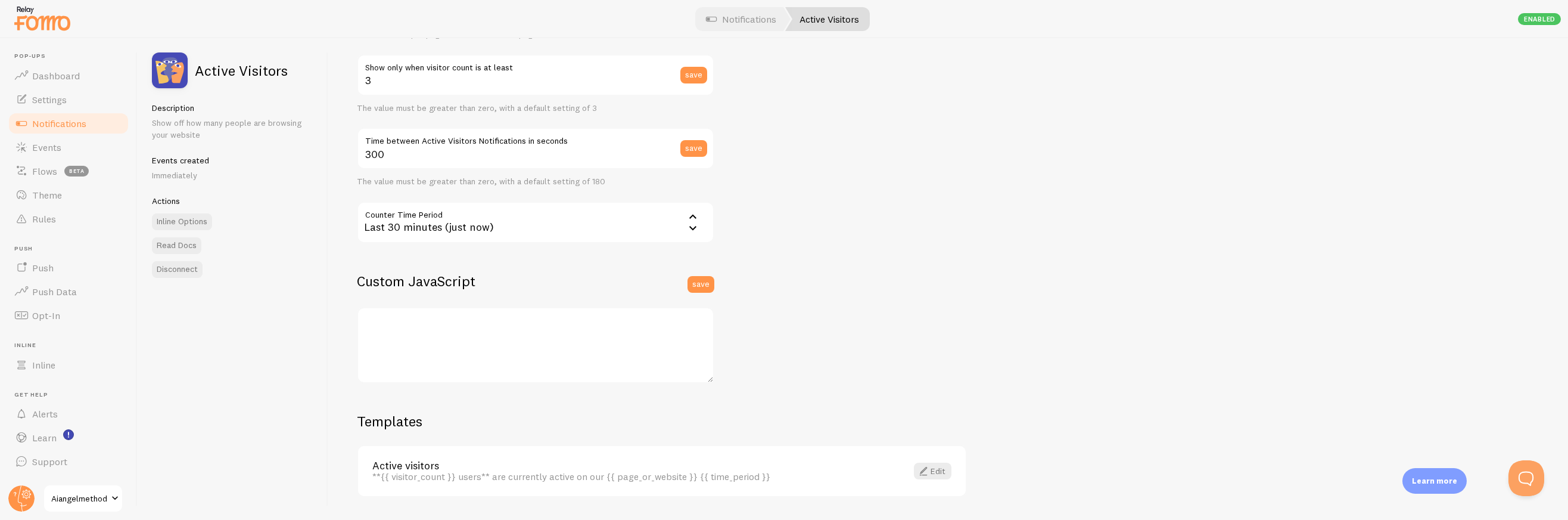
scroll to position [226, 0]
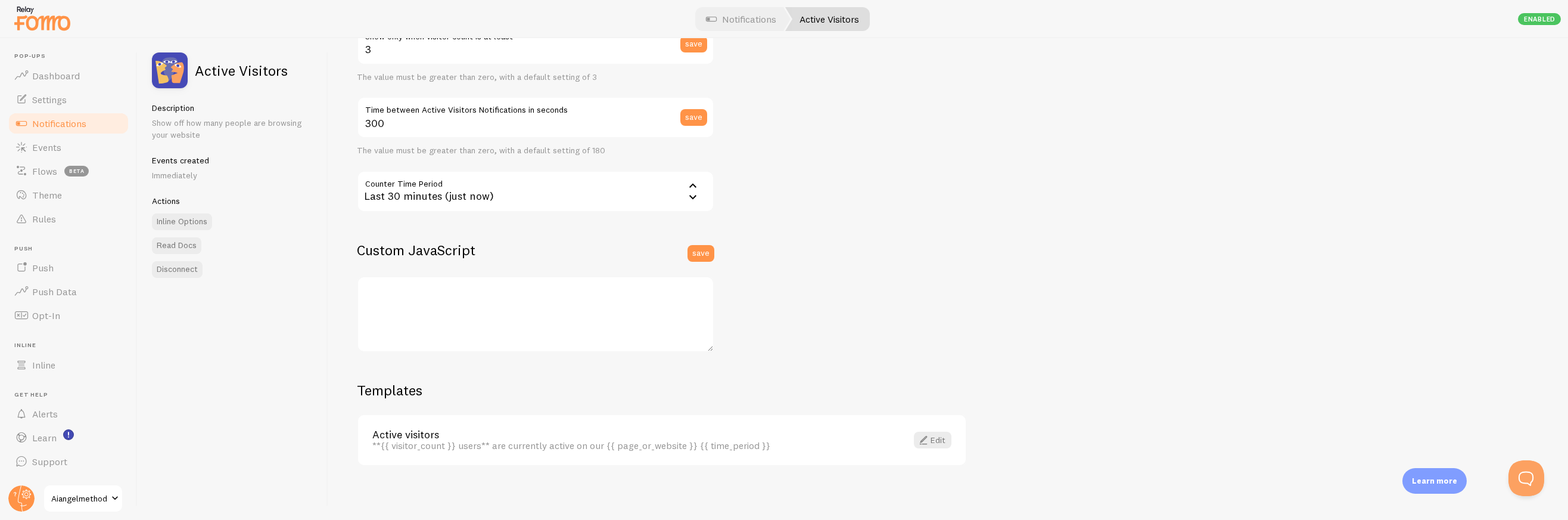
click at [80, 123] on span "Notifications" at bounding box center [59, 123] width 54 height 12
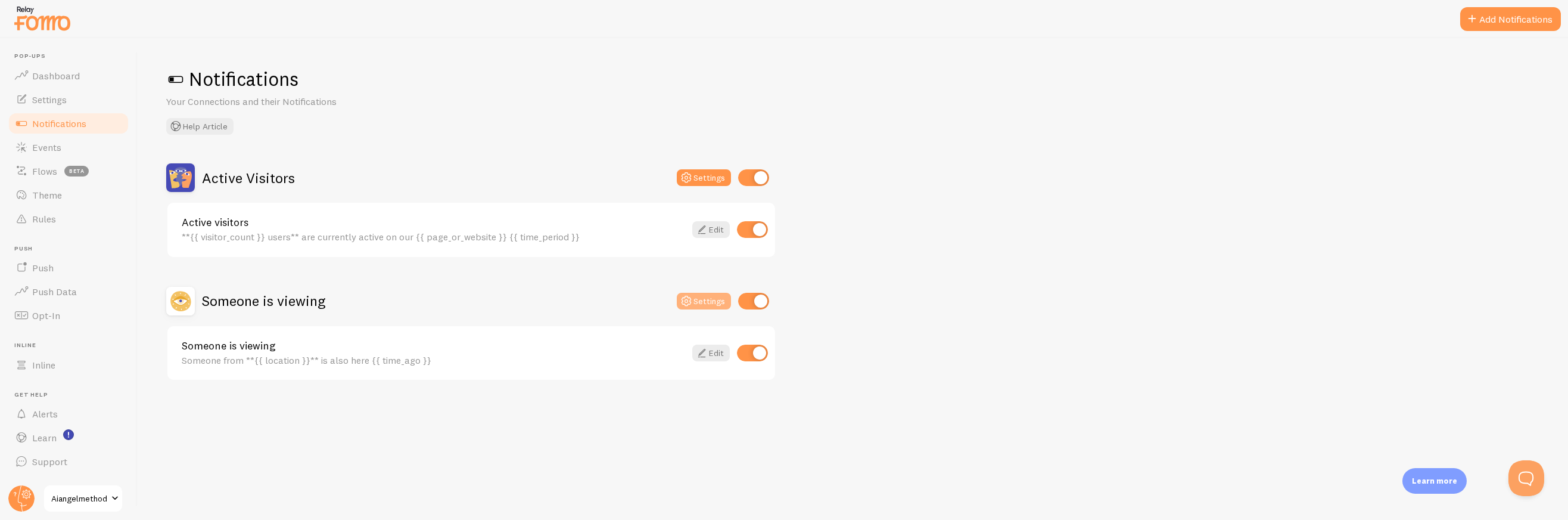
click at [692, 298] on icon at bounding box center [686, 300] width 14 height 14
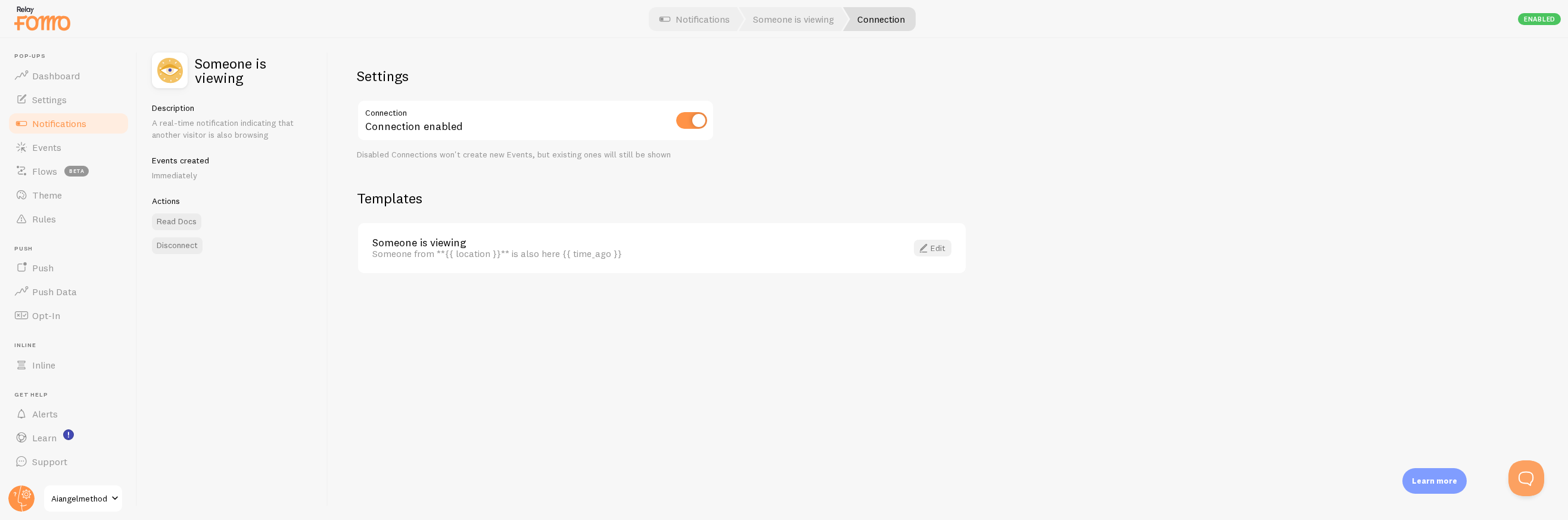
click at [932, 246] on link "Edit" at bounding box center [933, 248] width 37 height 17
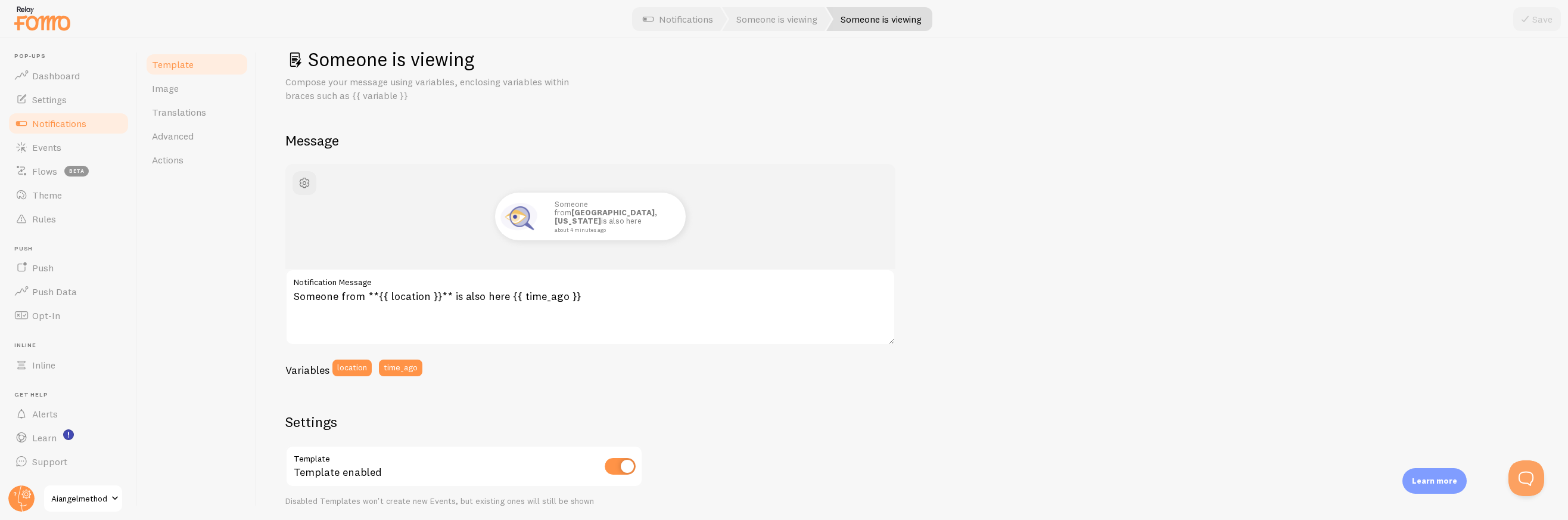
scroll to position [33, 0]
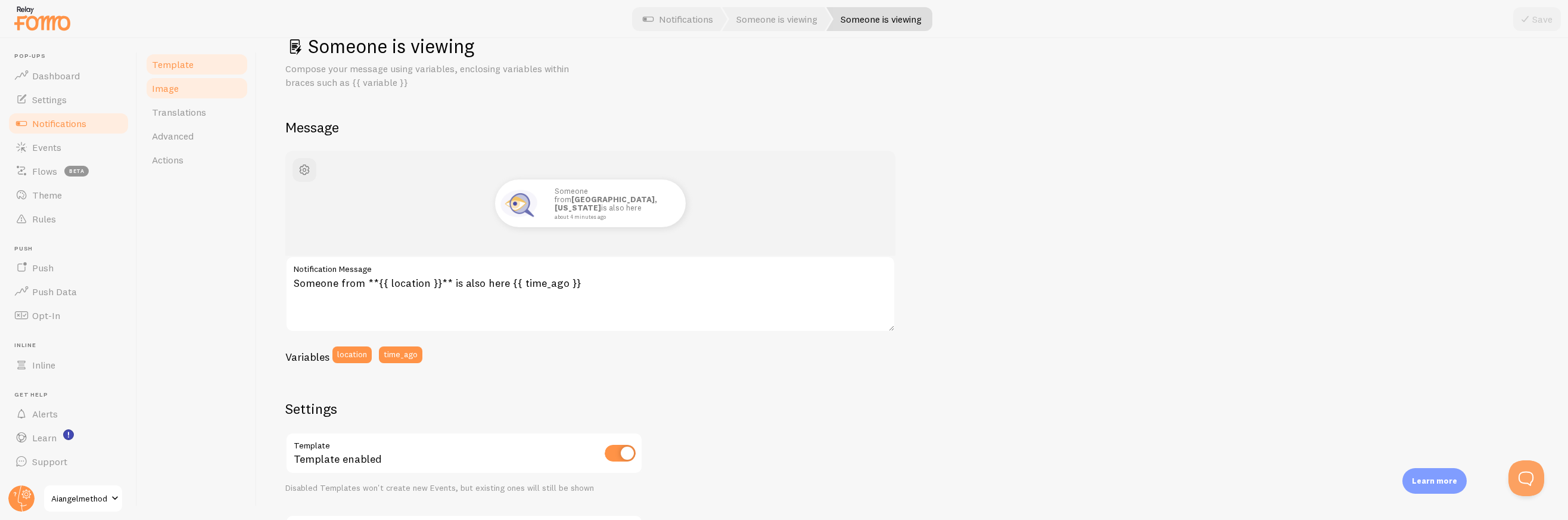
click at [178, 92] on link "Image" at bounding box center [197, 88] width 104 height 24
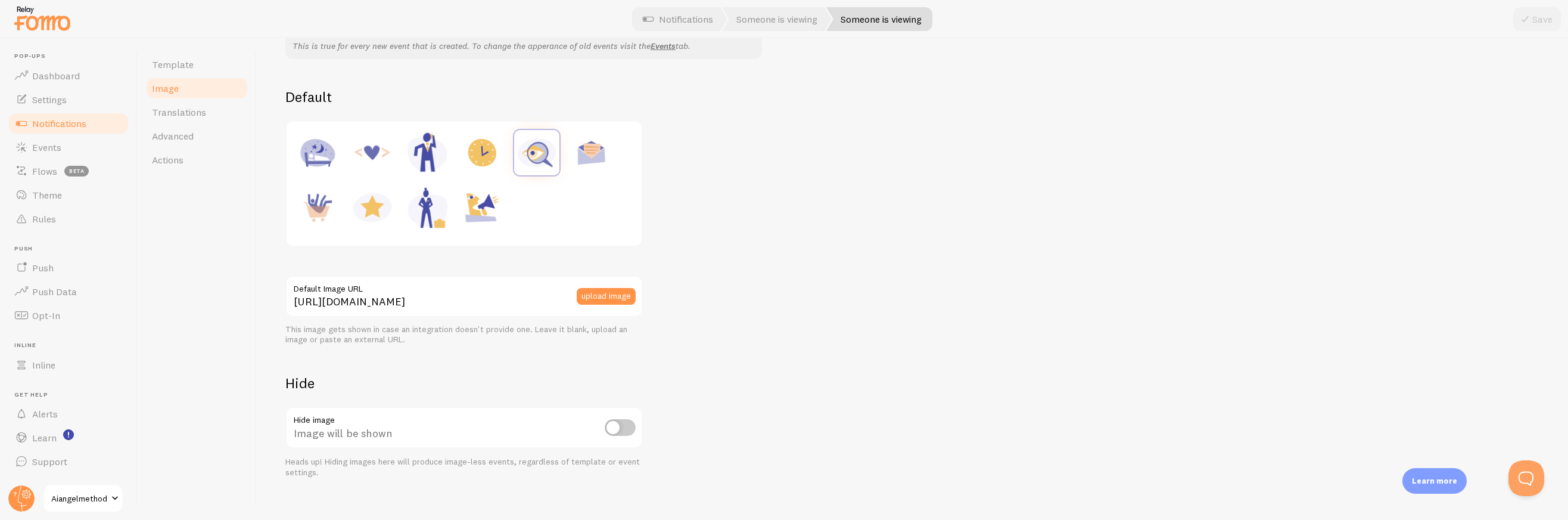
scroll to position [114, 0]
